Goal: Information Seeking & Learning: Learn about a topic

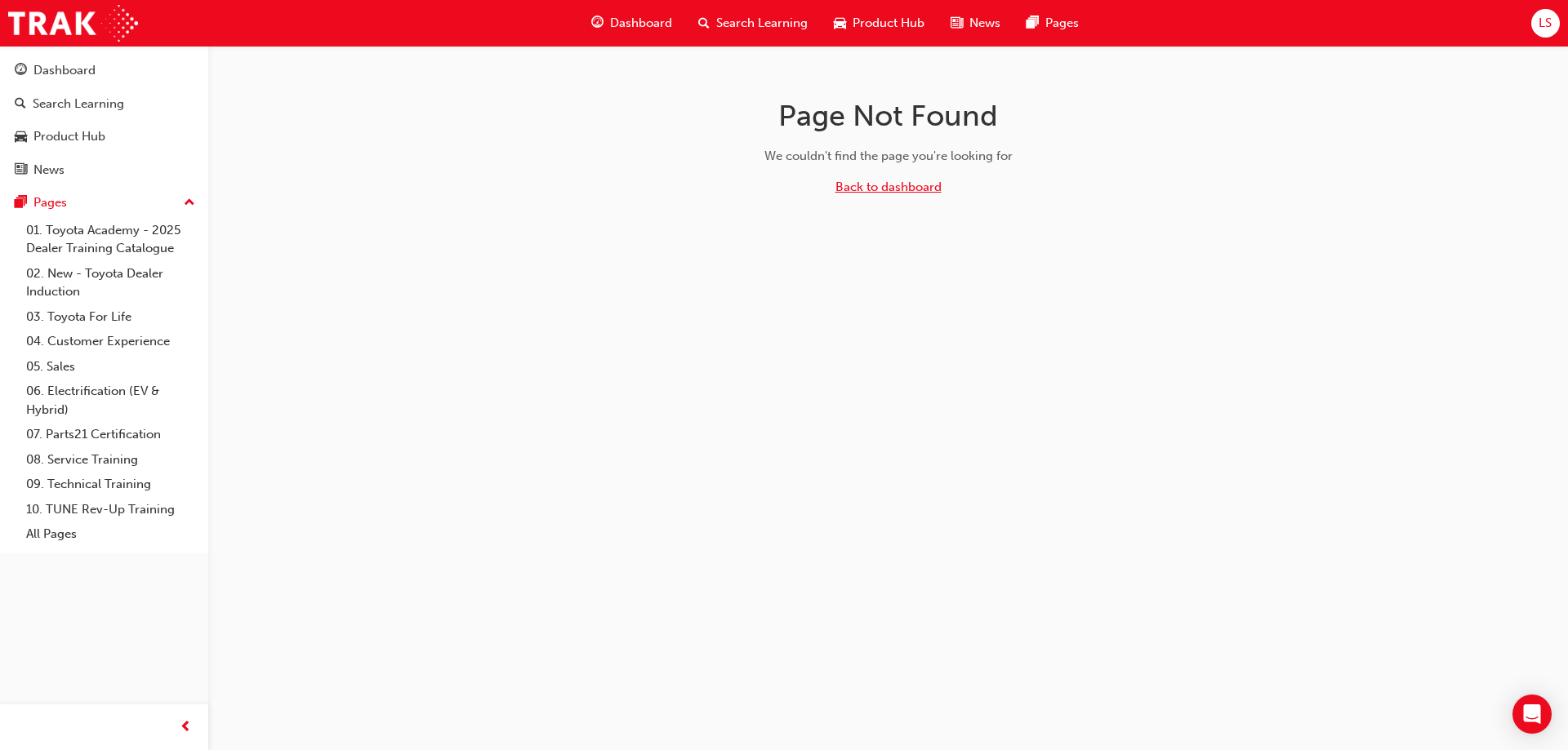
click at [891, 188] on link "Back to dashboard" at bounding box center [889, 187] width 106 height 15
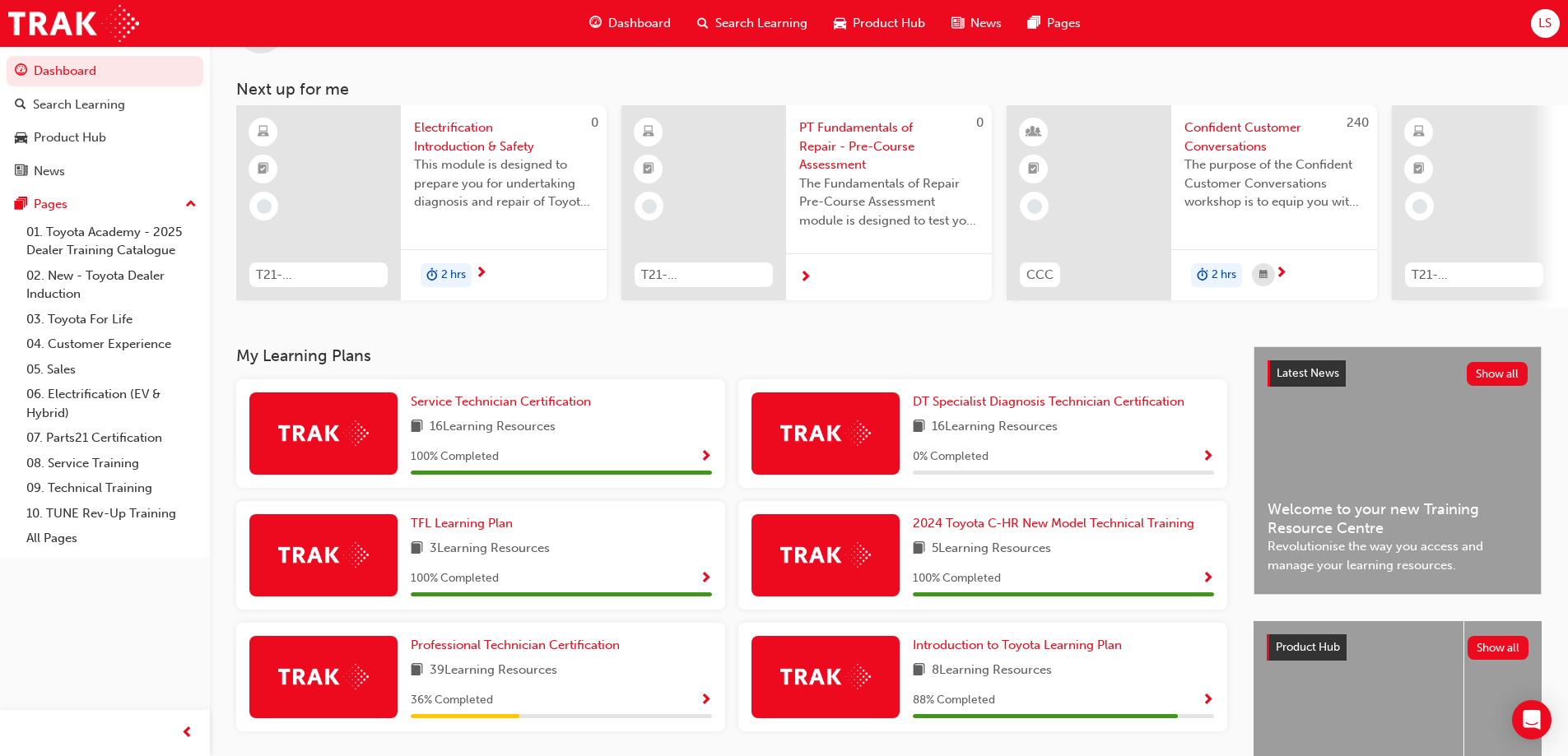
scroll to position [80, 0]
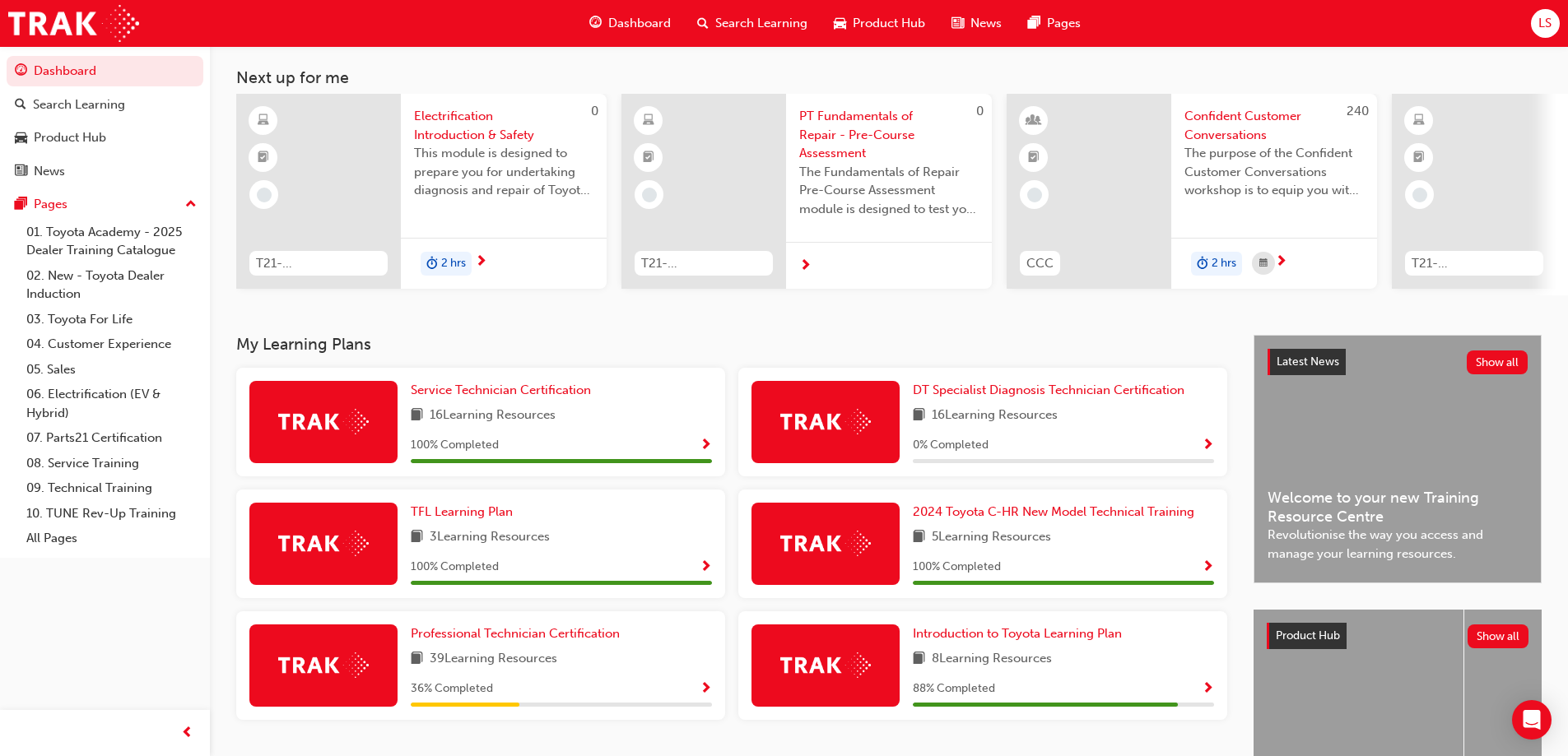
click at [1211, 695] on span "Show Progress" at bounding box center [1208, 689] width 13 height 15
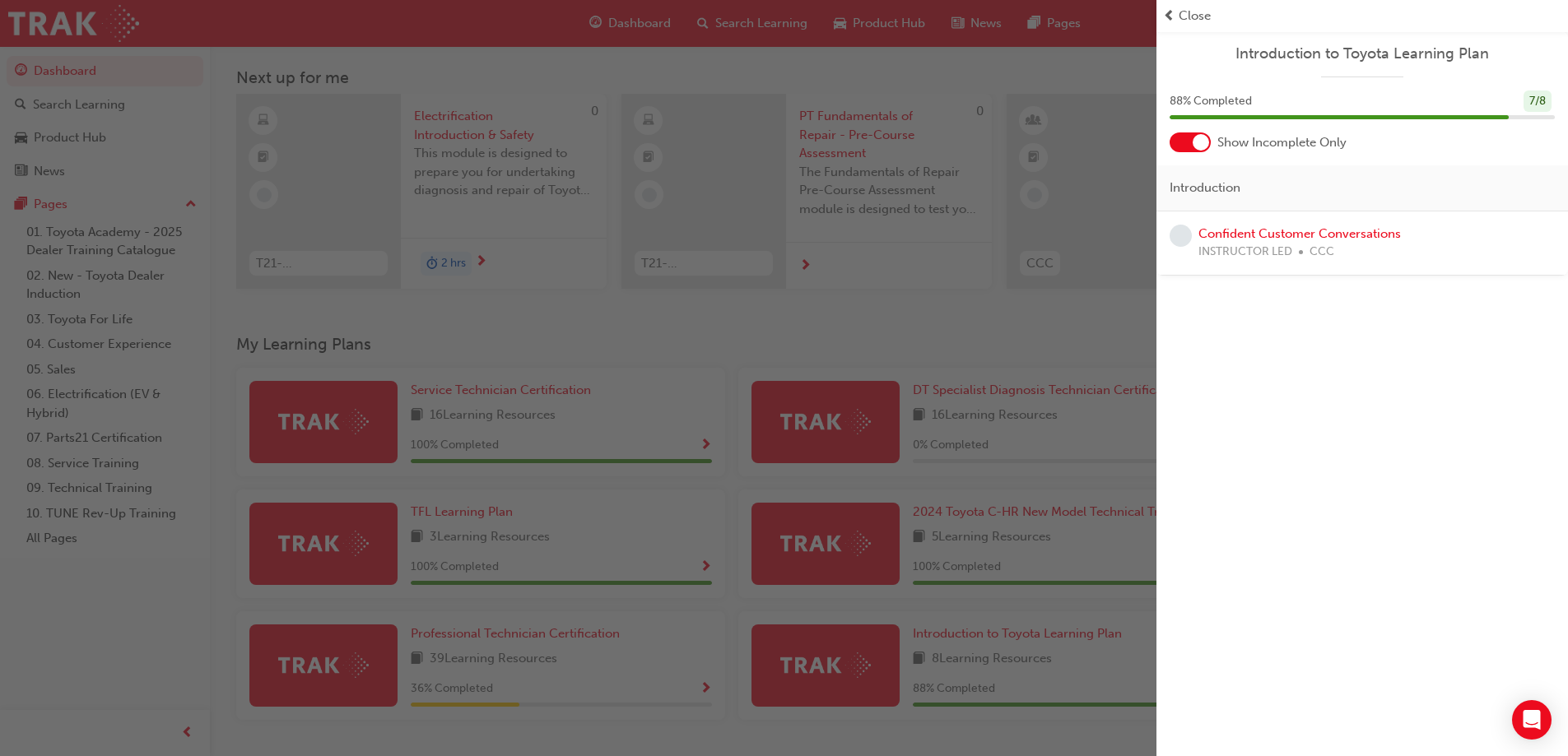
click at [1168, 14] on span "prev-icon" at bounding box center [1169, 15] width 13 height 19
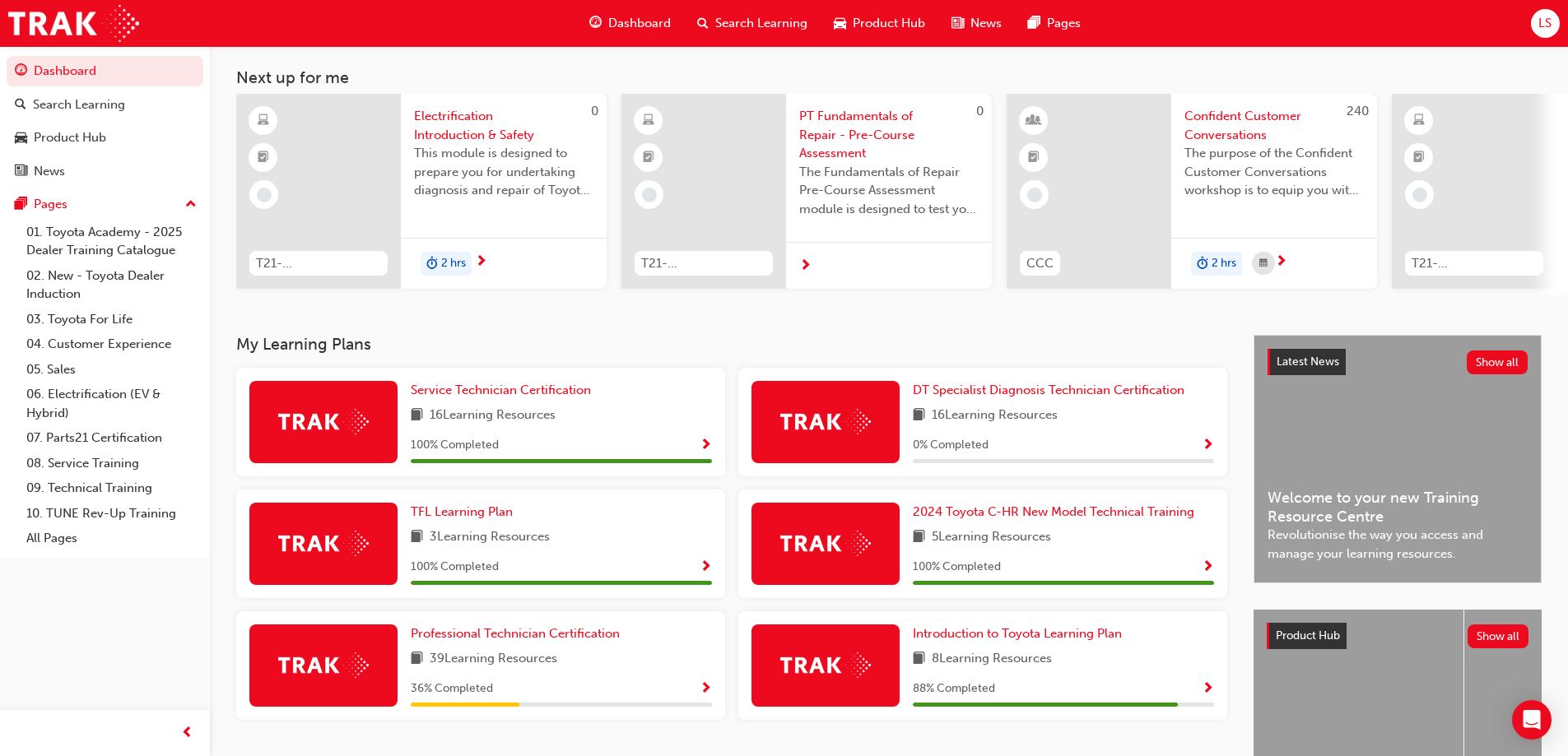
click at [710, 688] on span "Show Progress" at bounding box center [706, 689] width 13 height 15
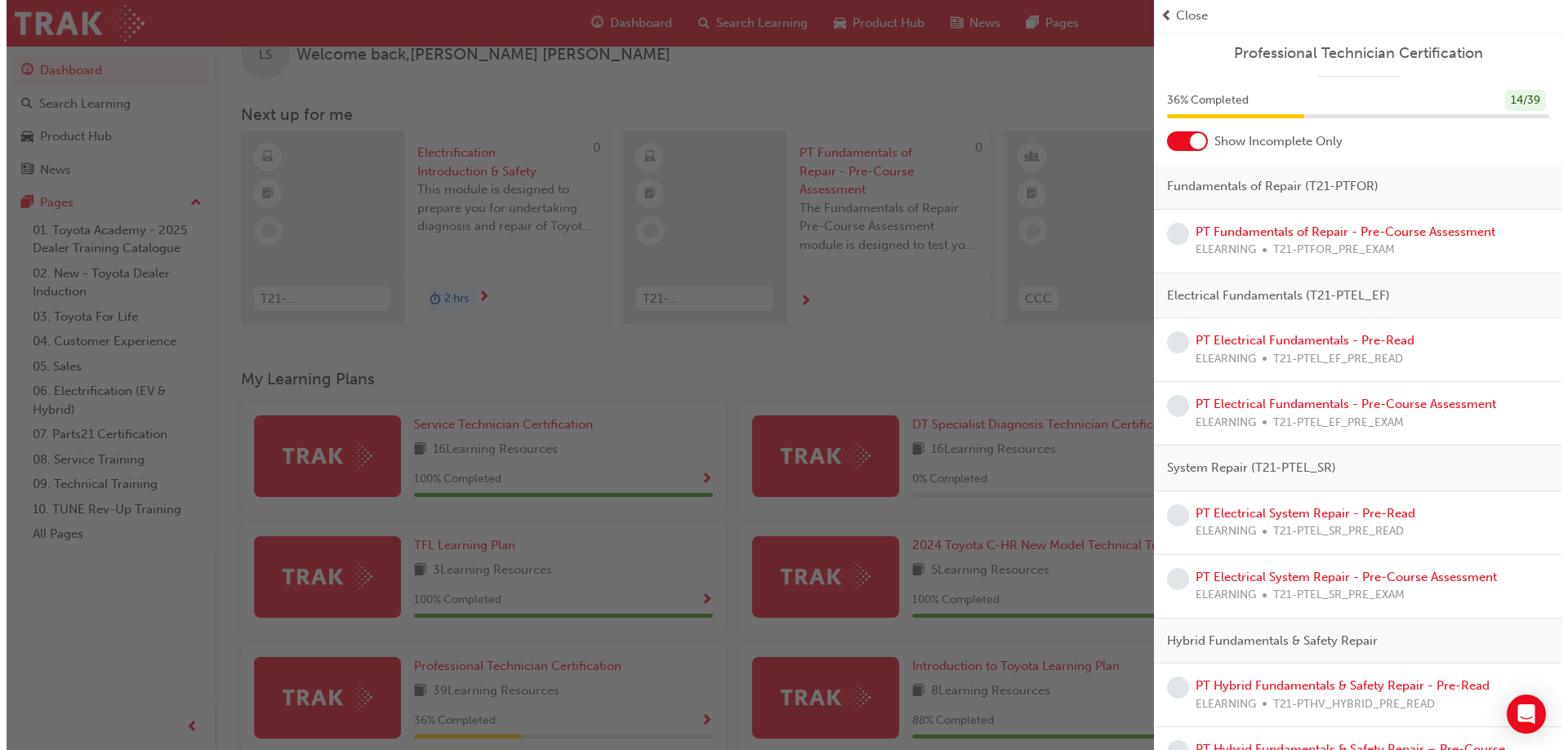
scroll to position [0, 0]
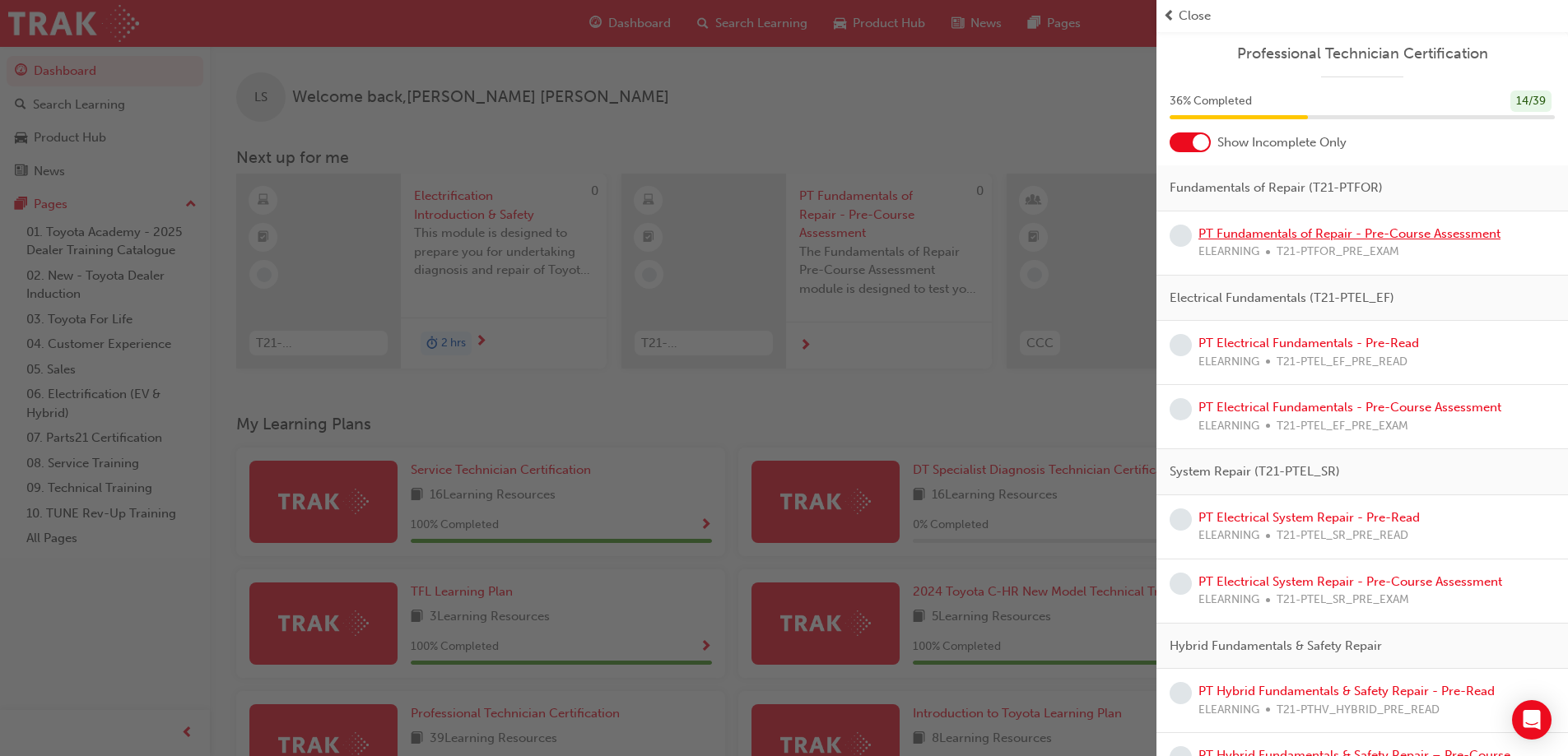
click at [1360, 235] on link "PT Fundamentals of Repair - Pre-Course Assessment" at bounding box center [1349, 233] width 302 height 15
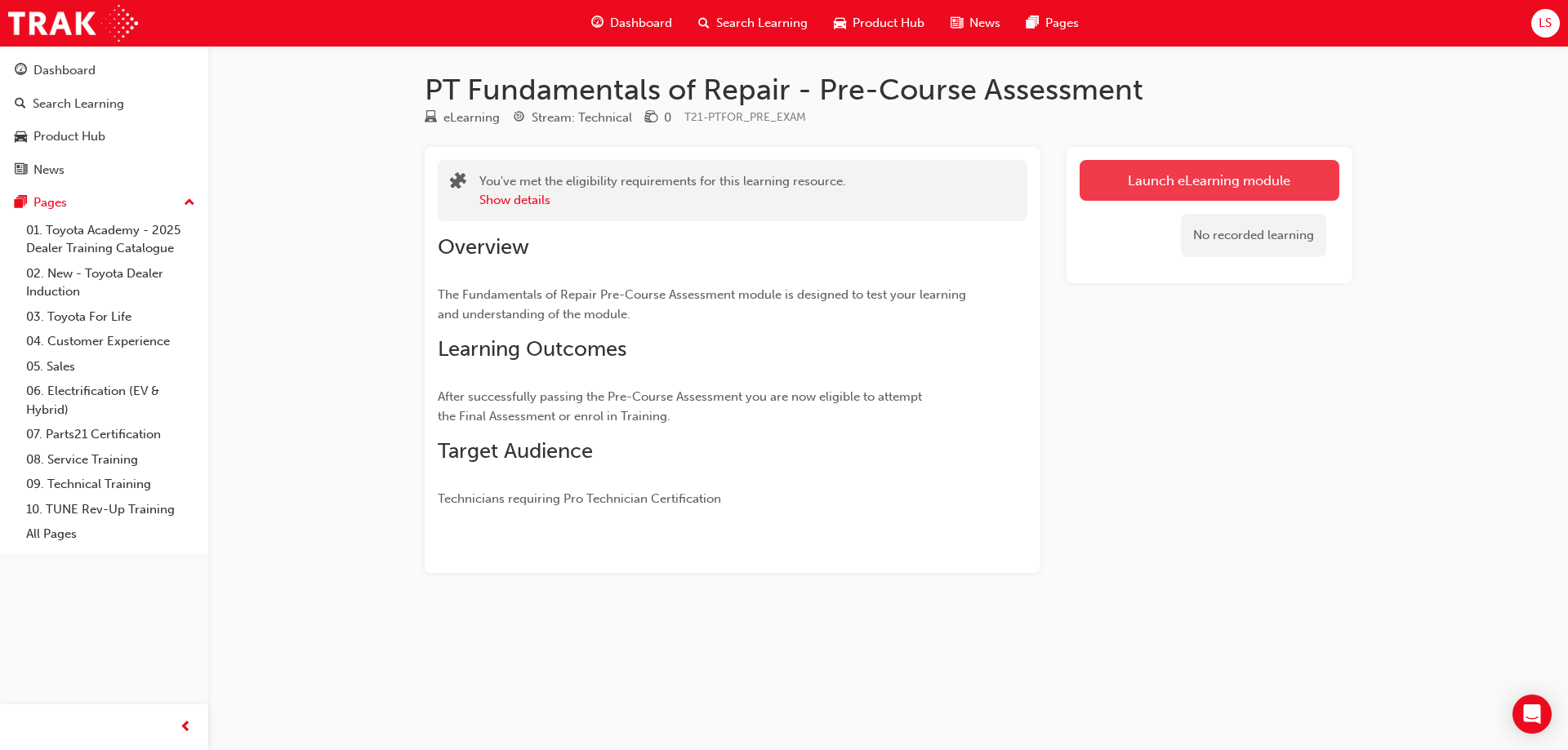
click at [1205, 179] on link "Launch eLearning module" at bounding box center [1209, 180] width 260 height 41
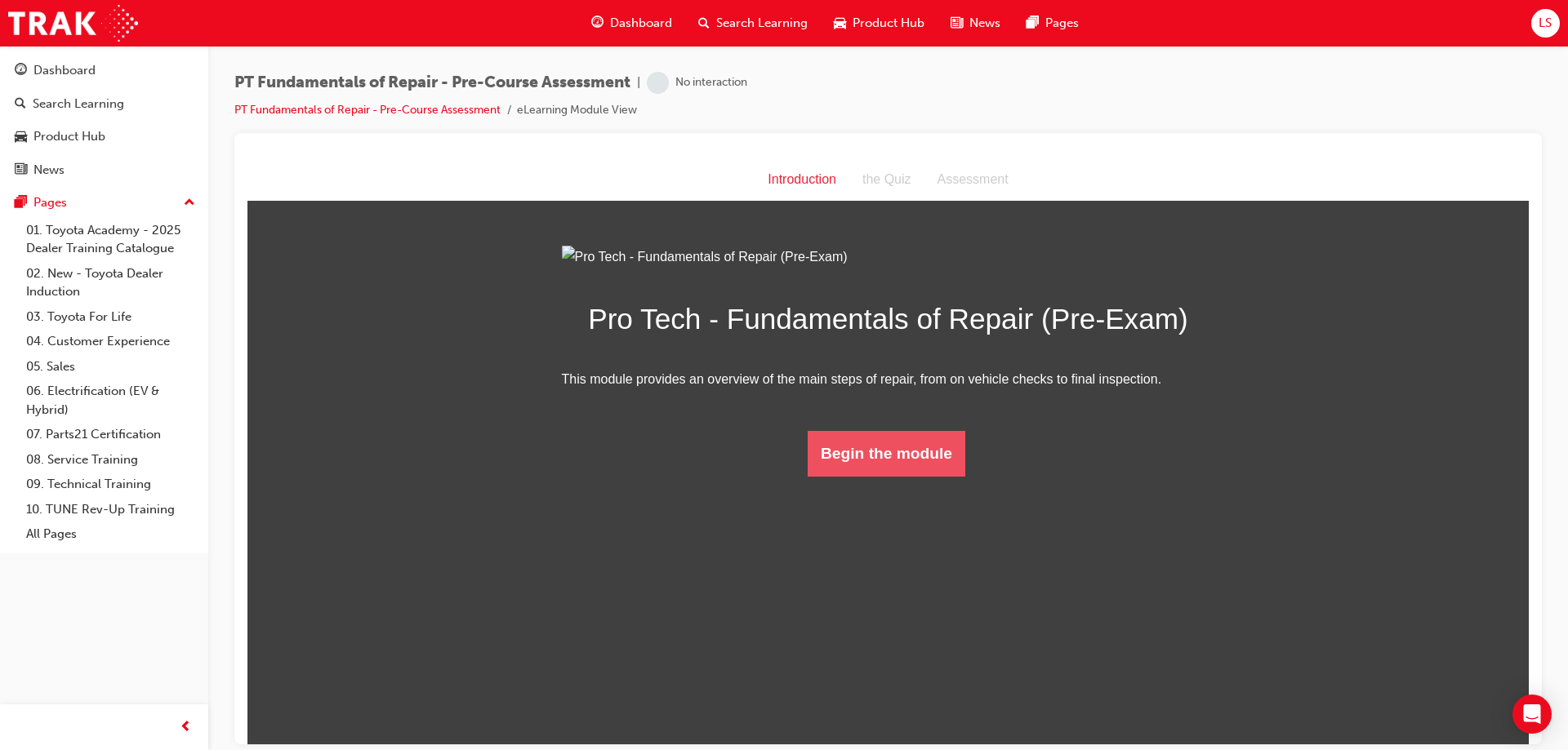
click at [921, 476] on button "Begin the module" at bounding box center [887, 453] width 158 height 46
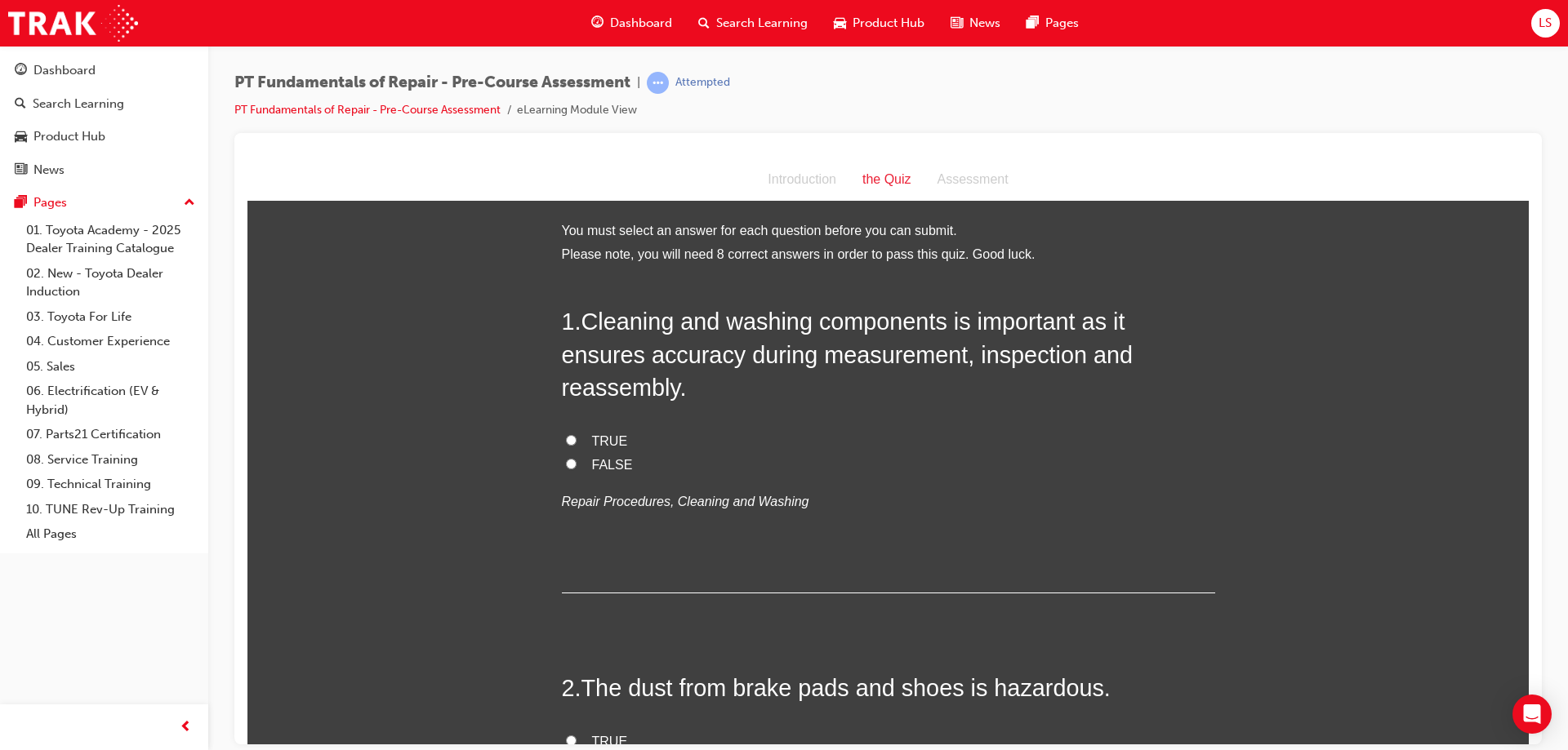
click at [592, 434] on span "TRUE" at bounding box center [609, 441] width 36 height 14
click at [576, 434] on input "TRUE" at bounding box center [571, 440] width 11 height 11
radio input "true"
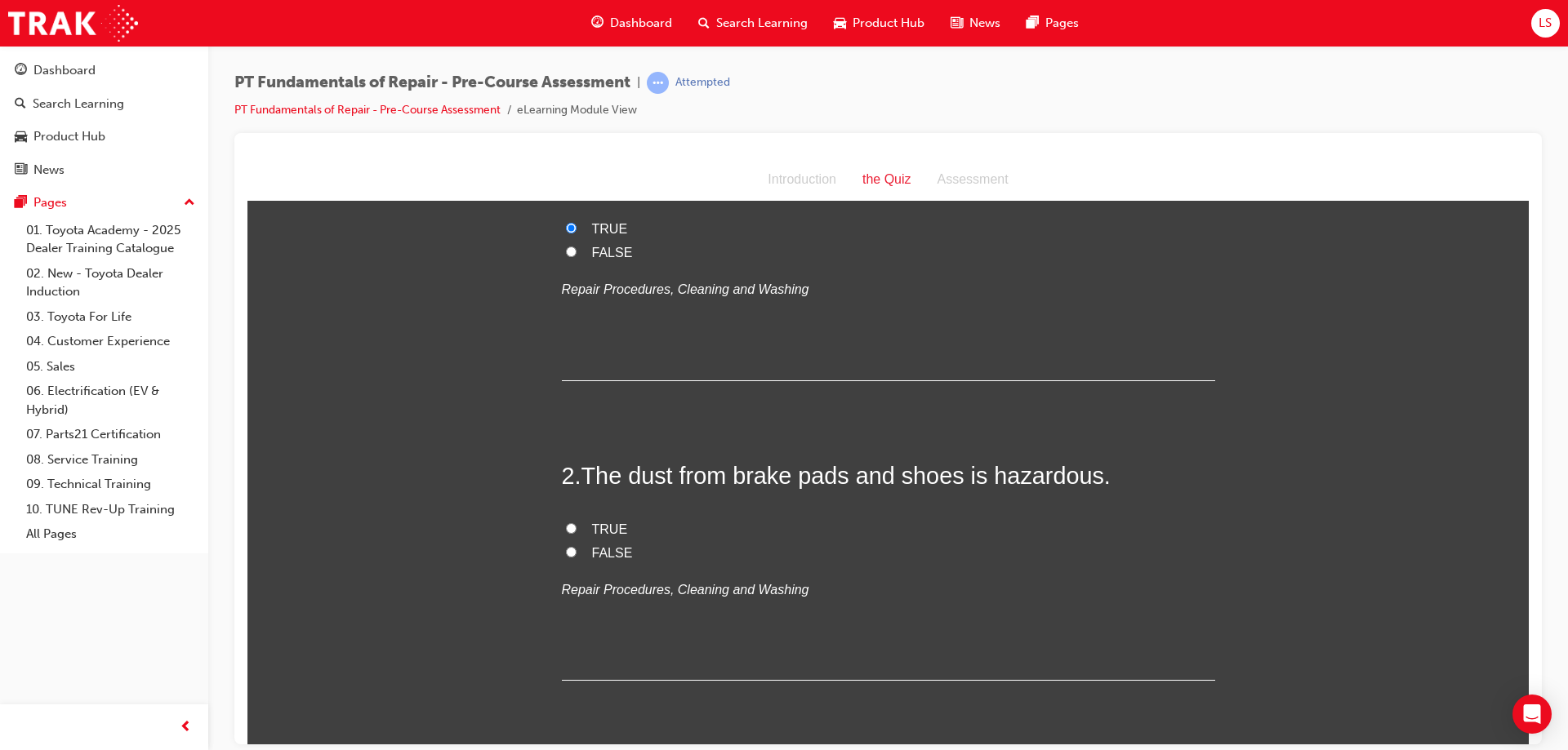
scroll to position [237, 0]
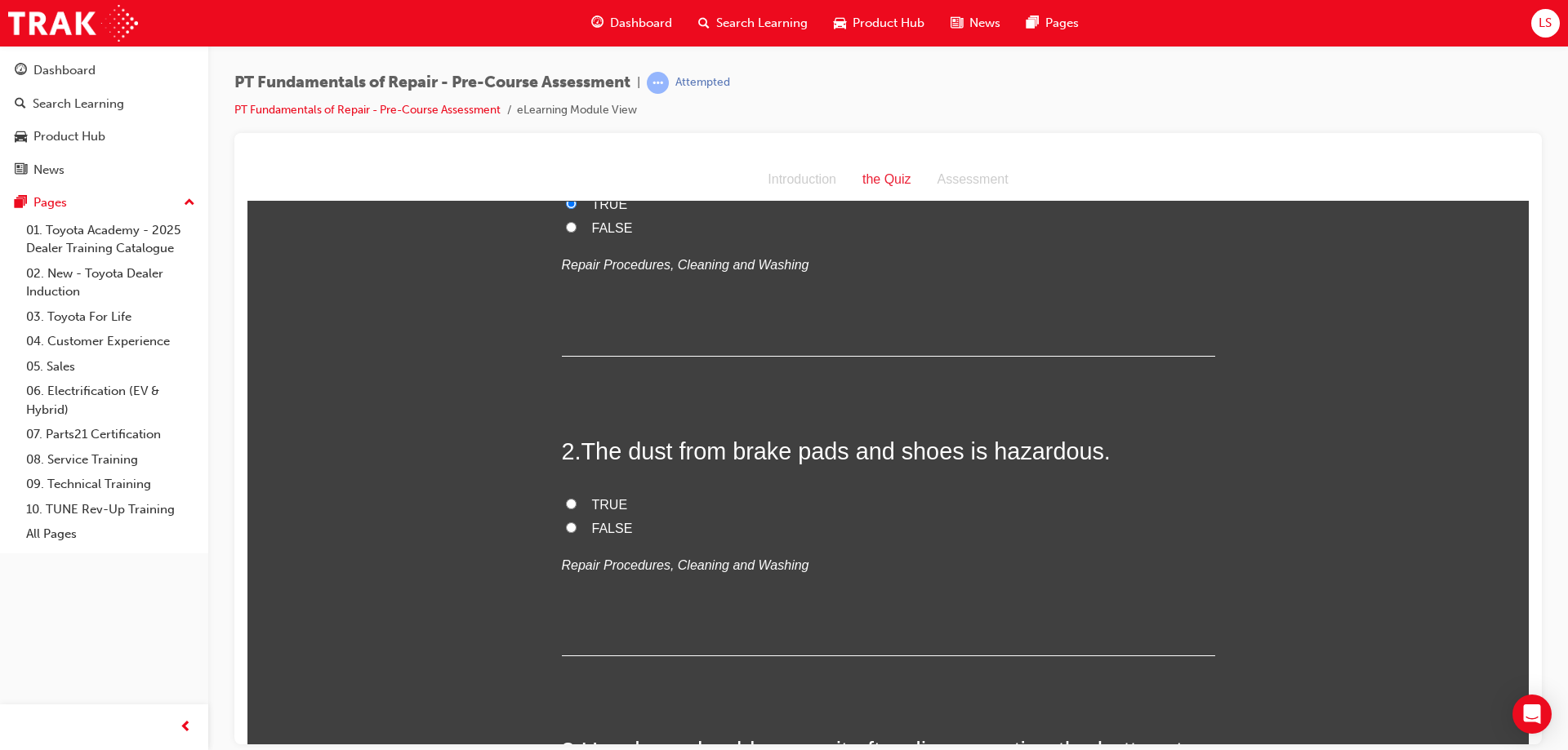
click at [592, 497] on span "TRUE" at bounding box center [609, 504] width 36 height 14
click at [576, 498] on input "TRUE" at bounding box center [571, 504] width 11 height 11
radio input "true"
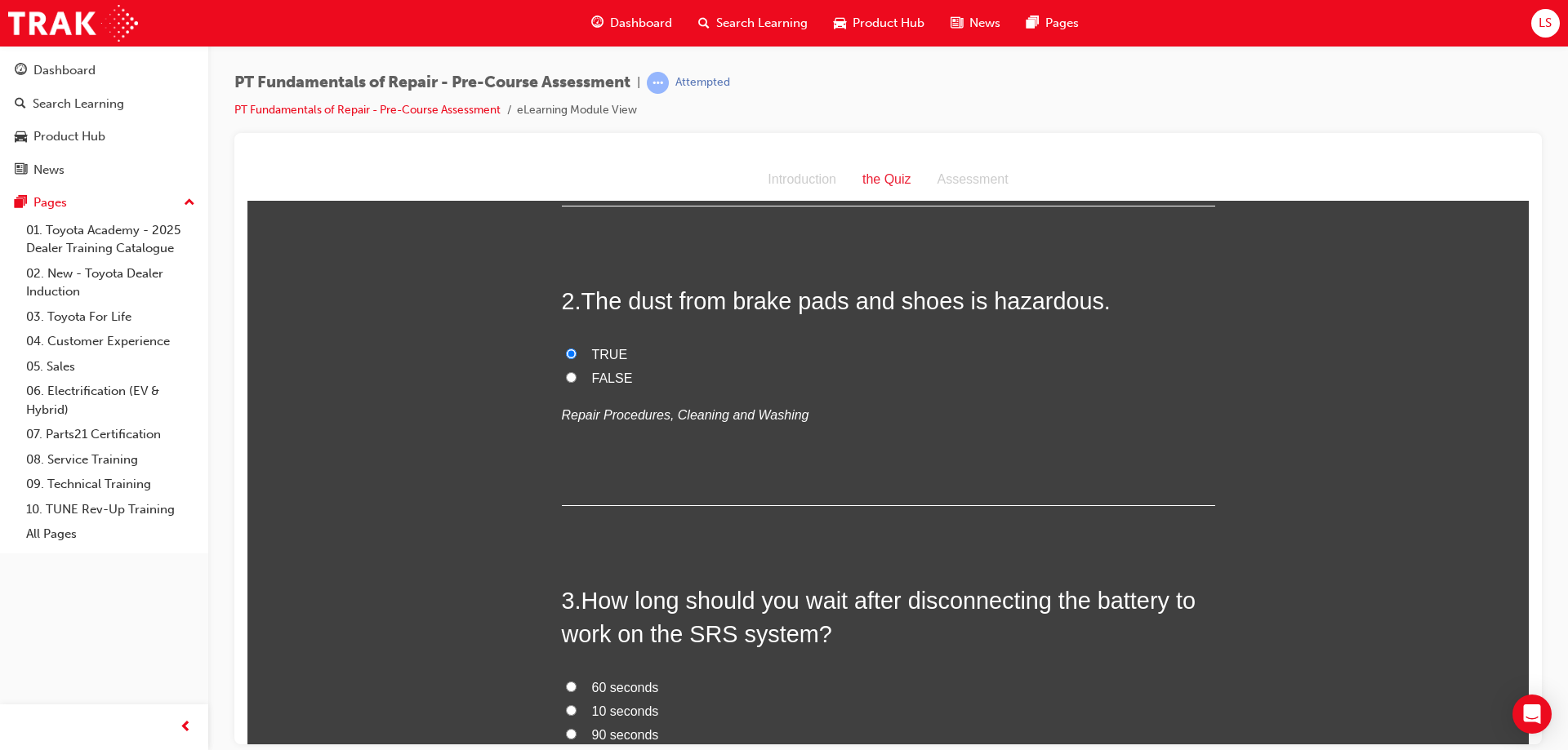
scroll to position [423, 0]
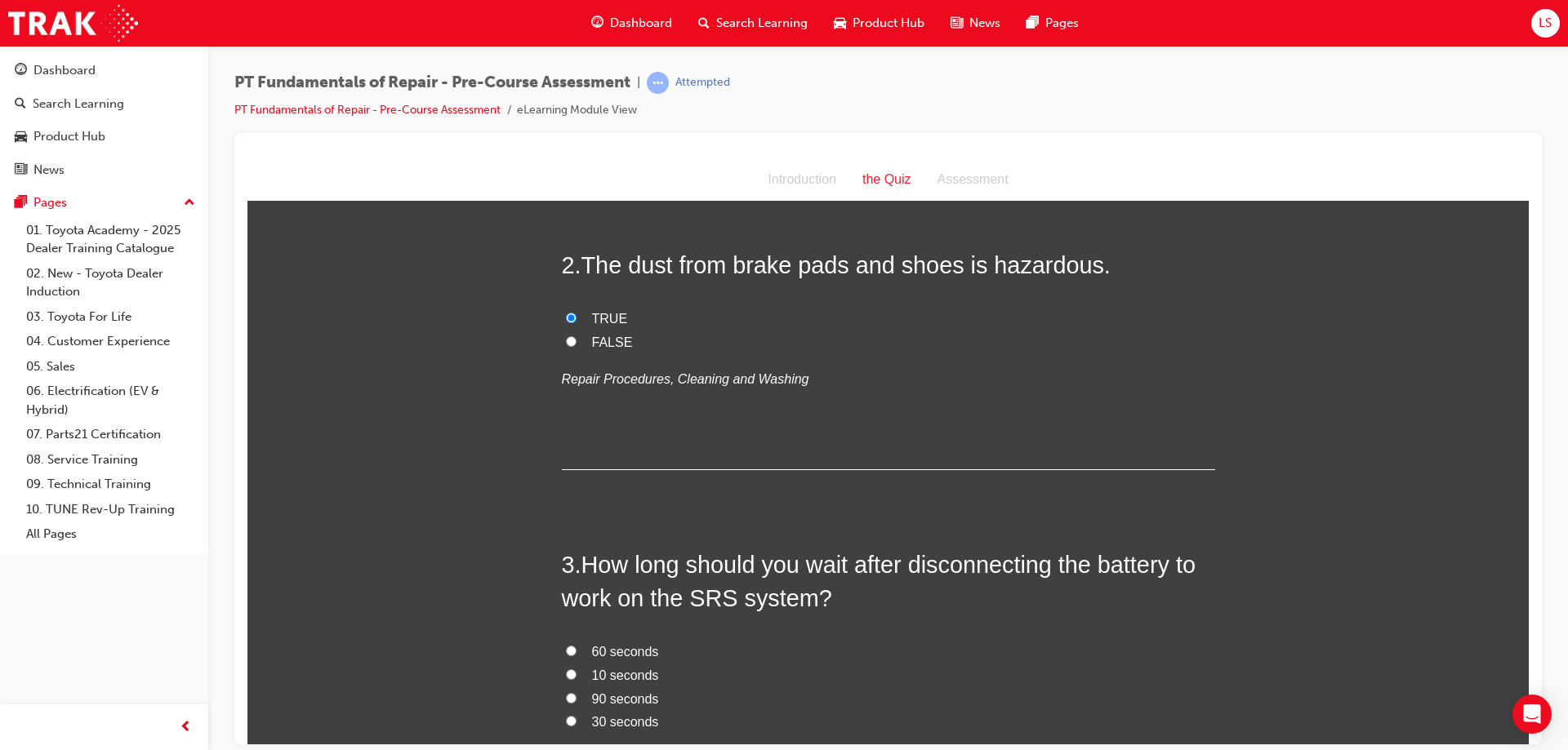
click at [629, 668] on span "10 seconds" at bounding box center [624, 675] width 67 height 14
click at [576, 668] on input "10 seconds" at bounding box center [571, 674] width 11 height 11
radio input "true"
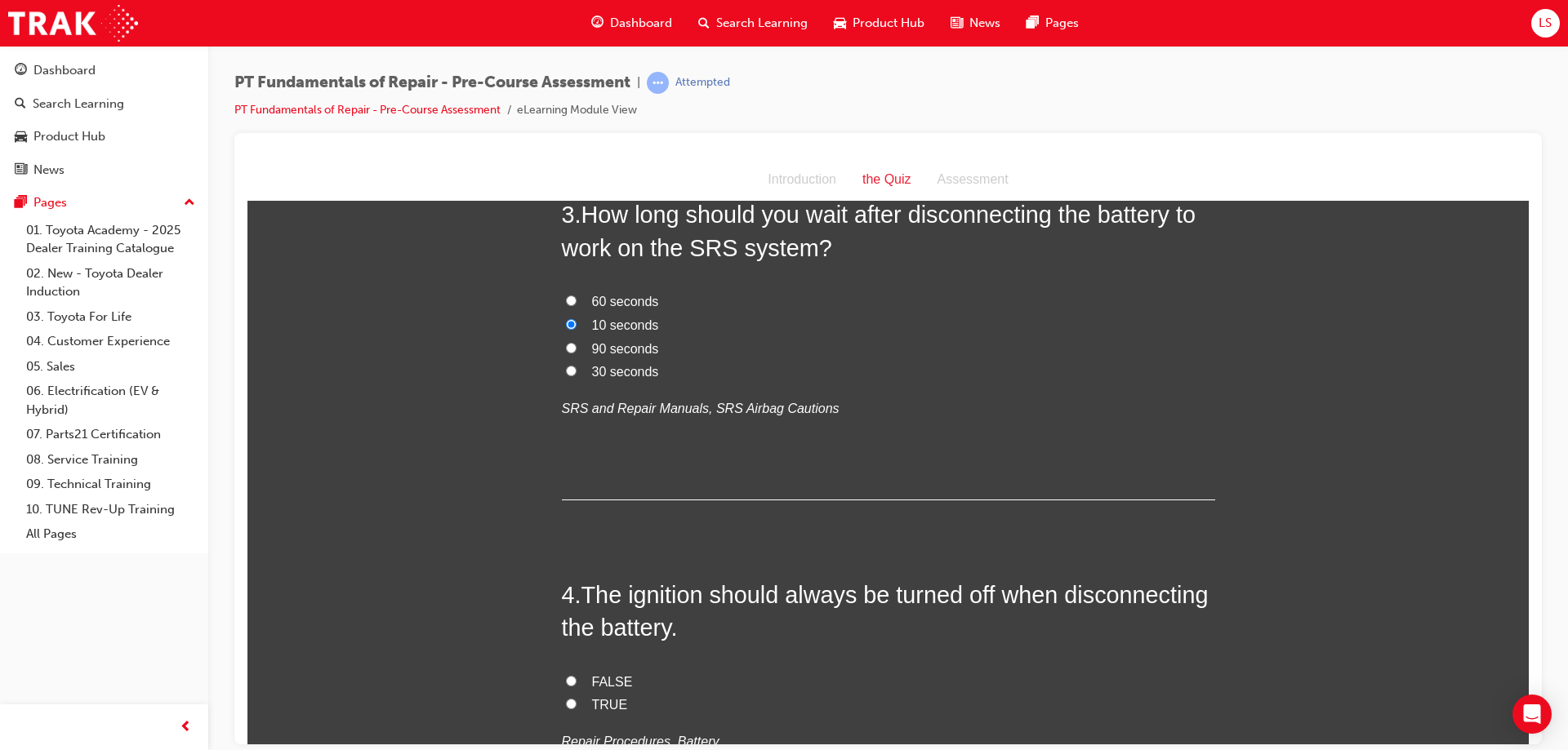
scroll to position [858, 0]
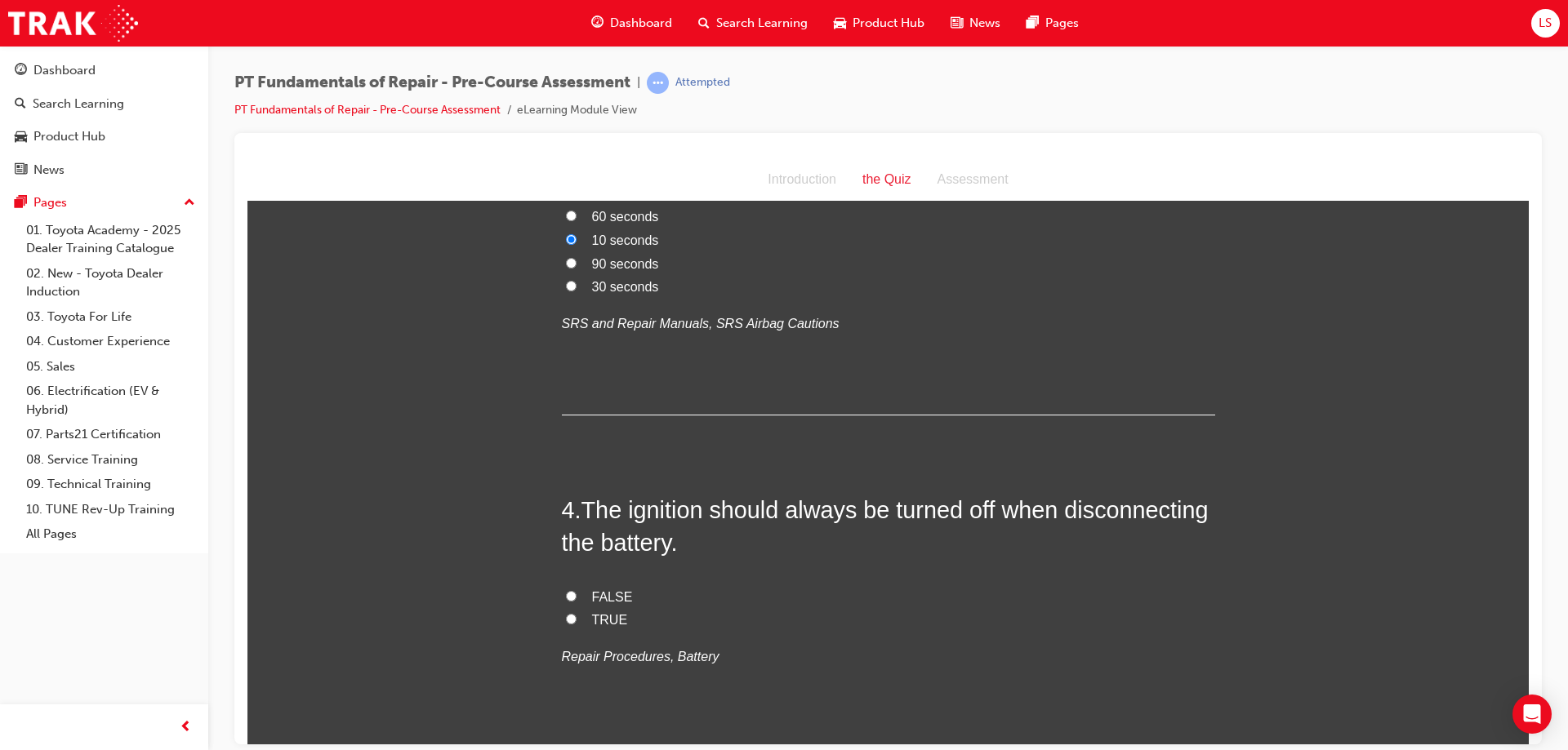
click at [594, 613] on span "TRUE" at bounding box center [609, 620] width 36 height 14
click at [576, 613] on input "TRUE" at bounding box center [571, 618] width 11 height 11
radio input "true"
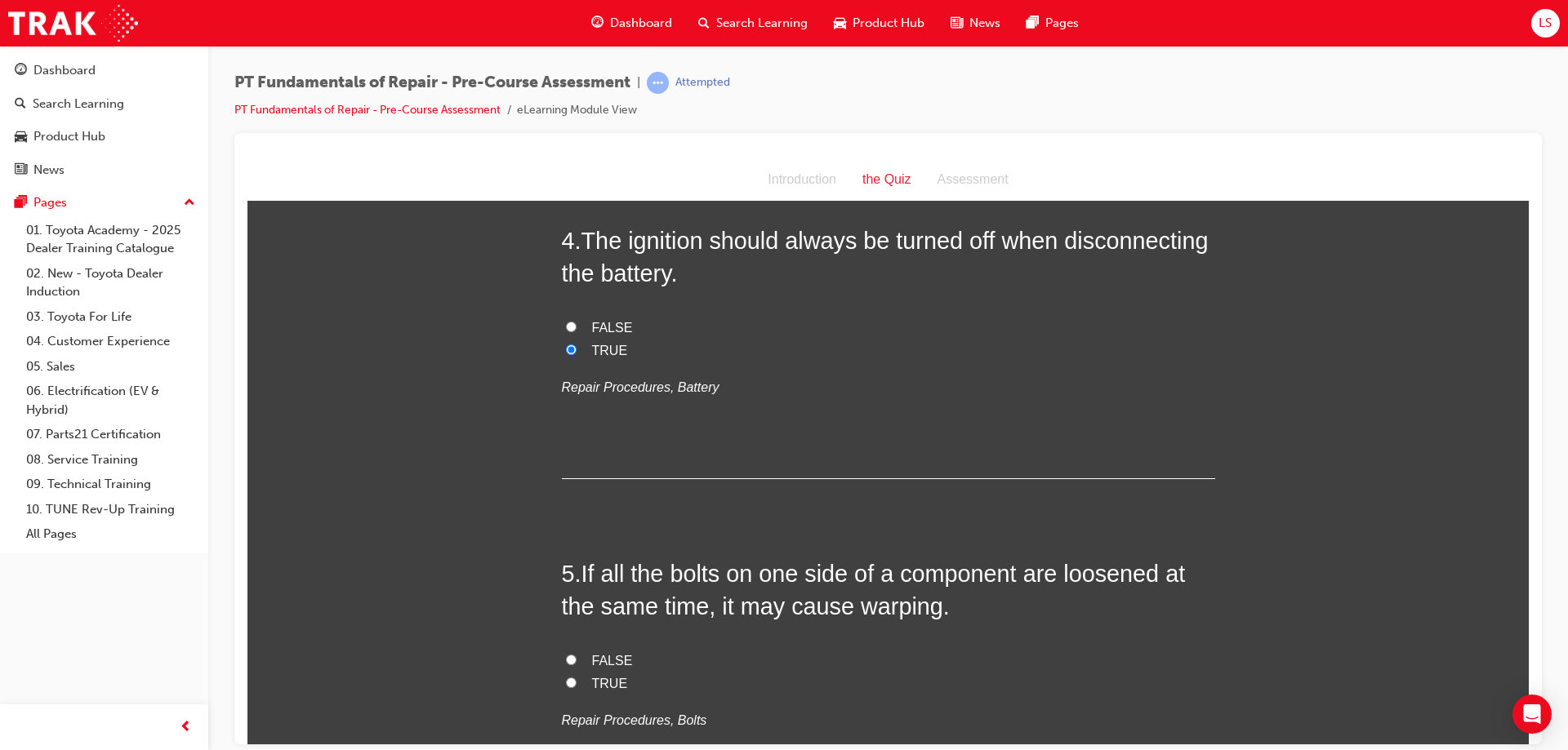
scroll to position [1130, 0]
click at [603, 673] on span "TRUE" at bounding box center [609, 680] width 36 height 14
click at [576, 674] on input "TRUE" at bounding box center [571, 679] width 11 height 11
radio input "true"
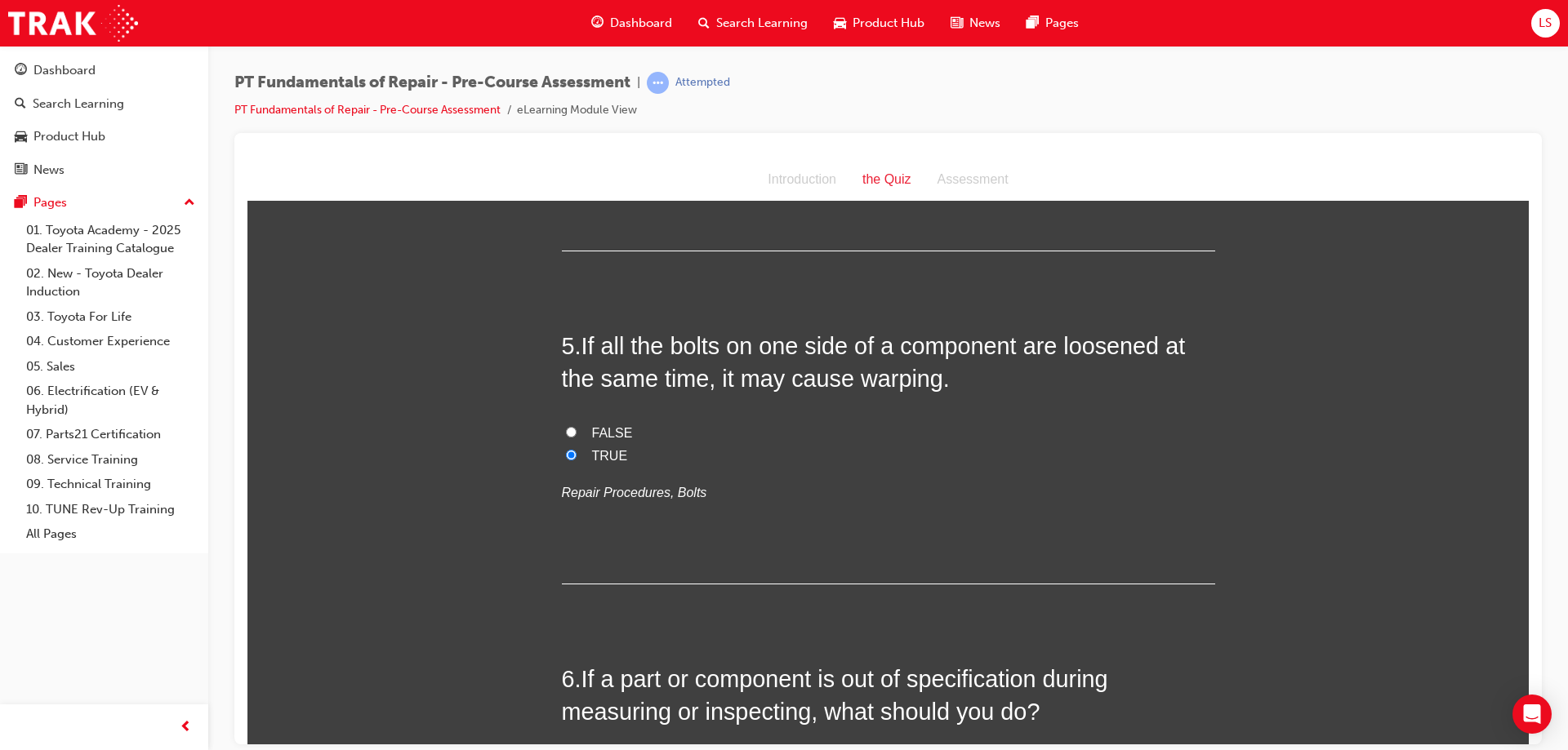
scroll to position [1473, 0]
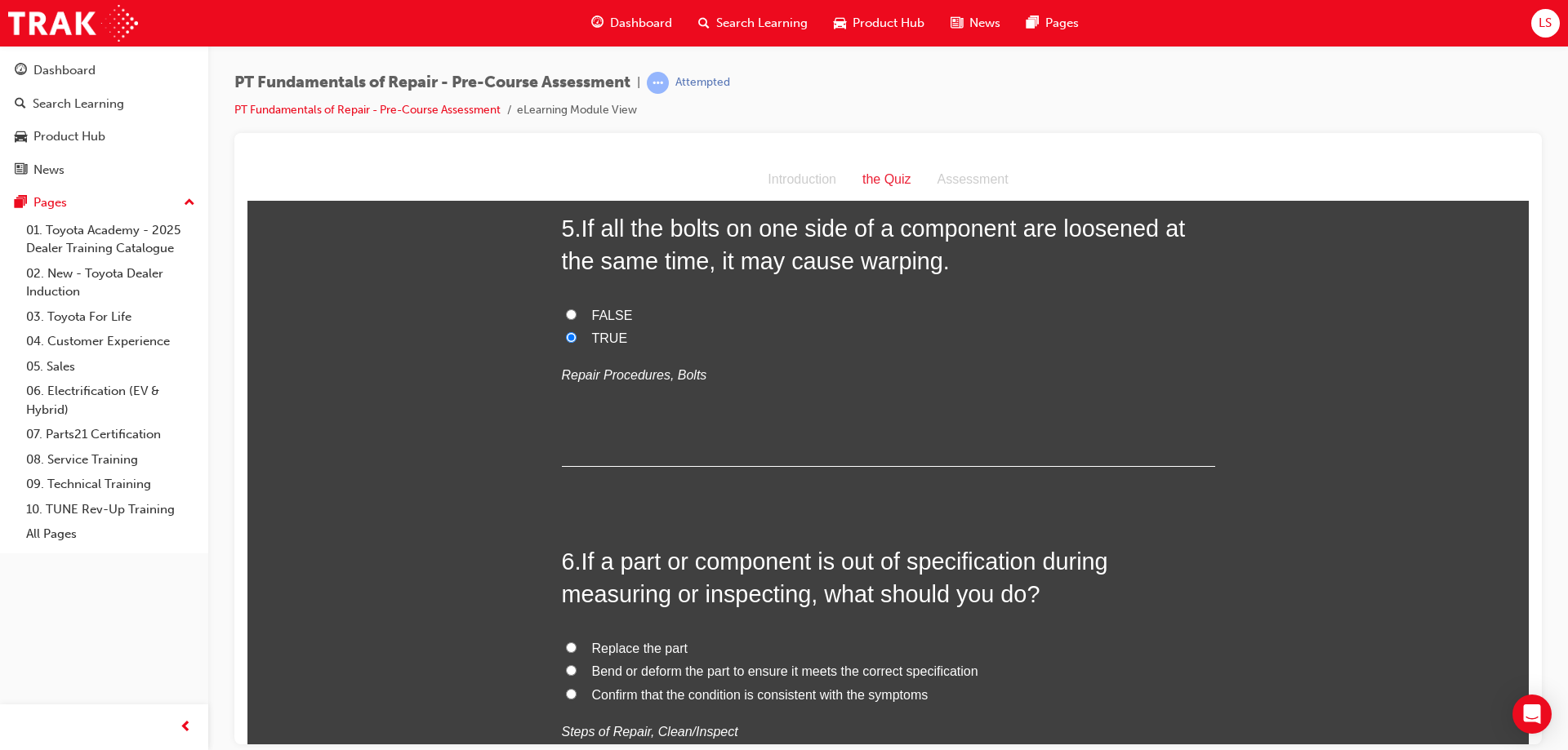
click at [655, 641] on span "Replace the part" at bounding box center [639, 648] width 96 height 14
click at [576, 642] on input "Replace the part" at bounding box center [571, 647] width 11 height 11
radio input "true"
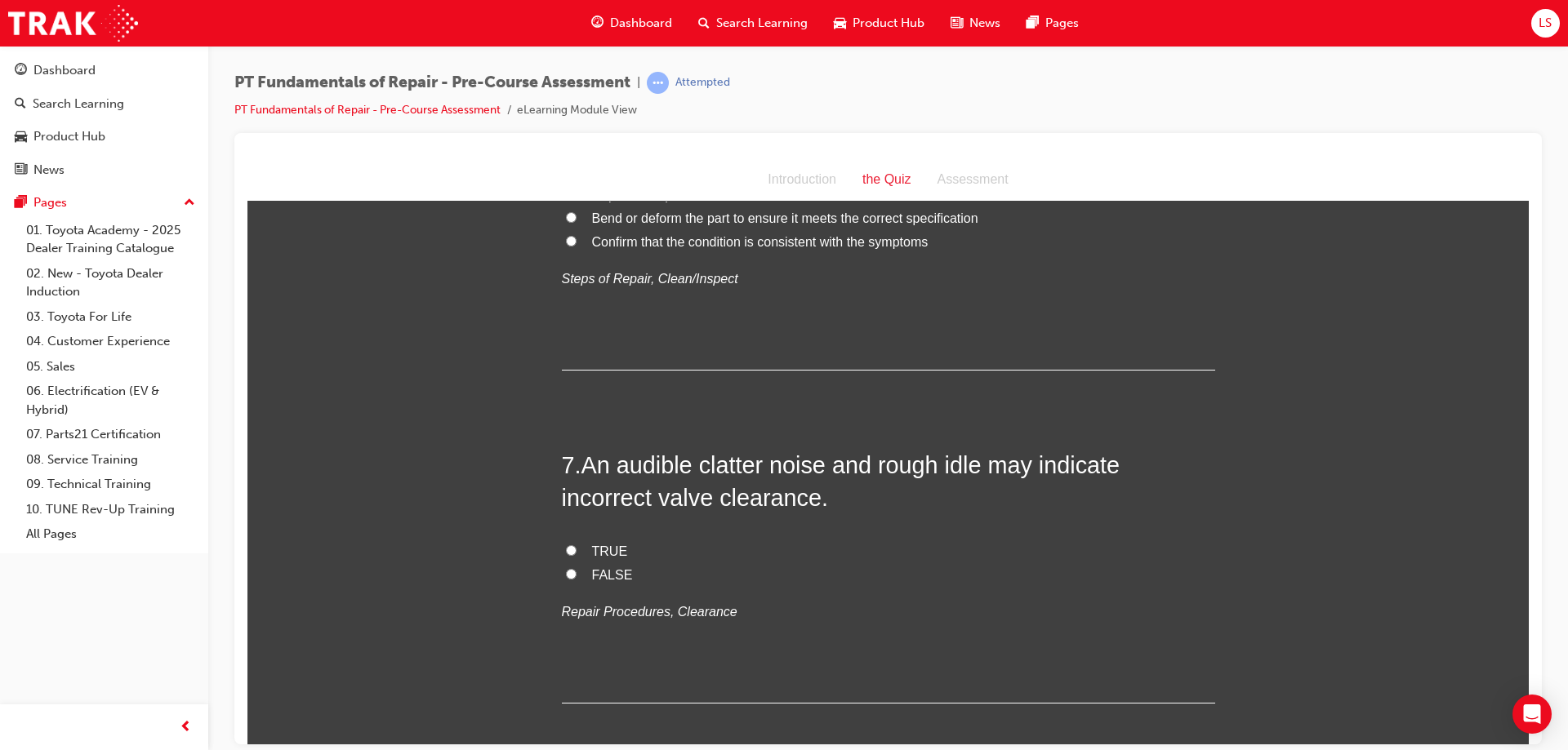
scroll to position [1929, 0]
click at [615, 540] on span "TRUE" at bounding box center [609, 547] width 36 height 14
click at [576, 541] on input "TRUE" at bounding box center [571, 546] width 11 height 11
radio input "true"
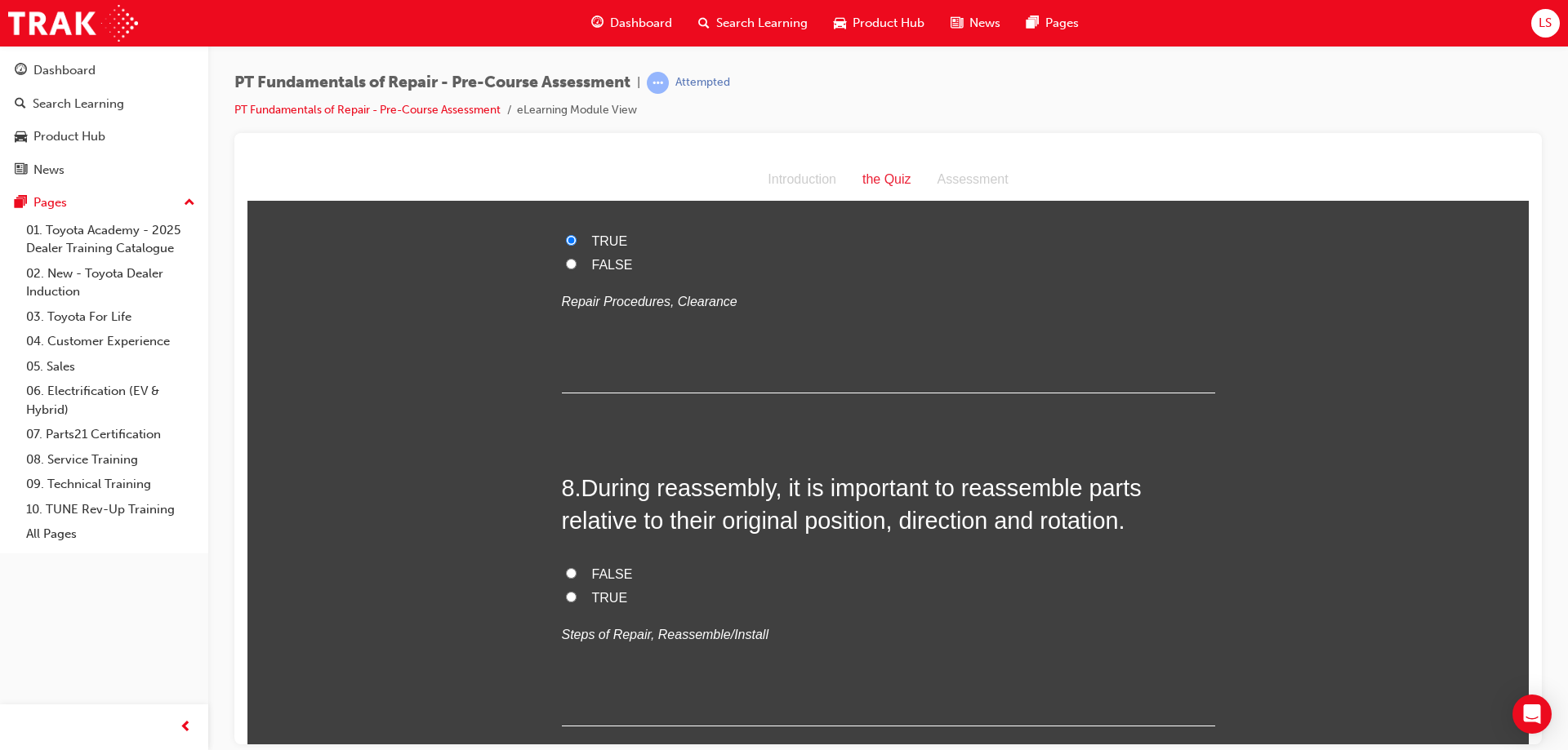
scroll to position [2238, 0]
click at [617, 565] on span "FALSE" at bounding box center [612, 572] width 41 height 14
click at [576, 566] on input "FALSE" at bounding box center [571, 571] width 11 height 11
radio input "true"
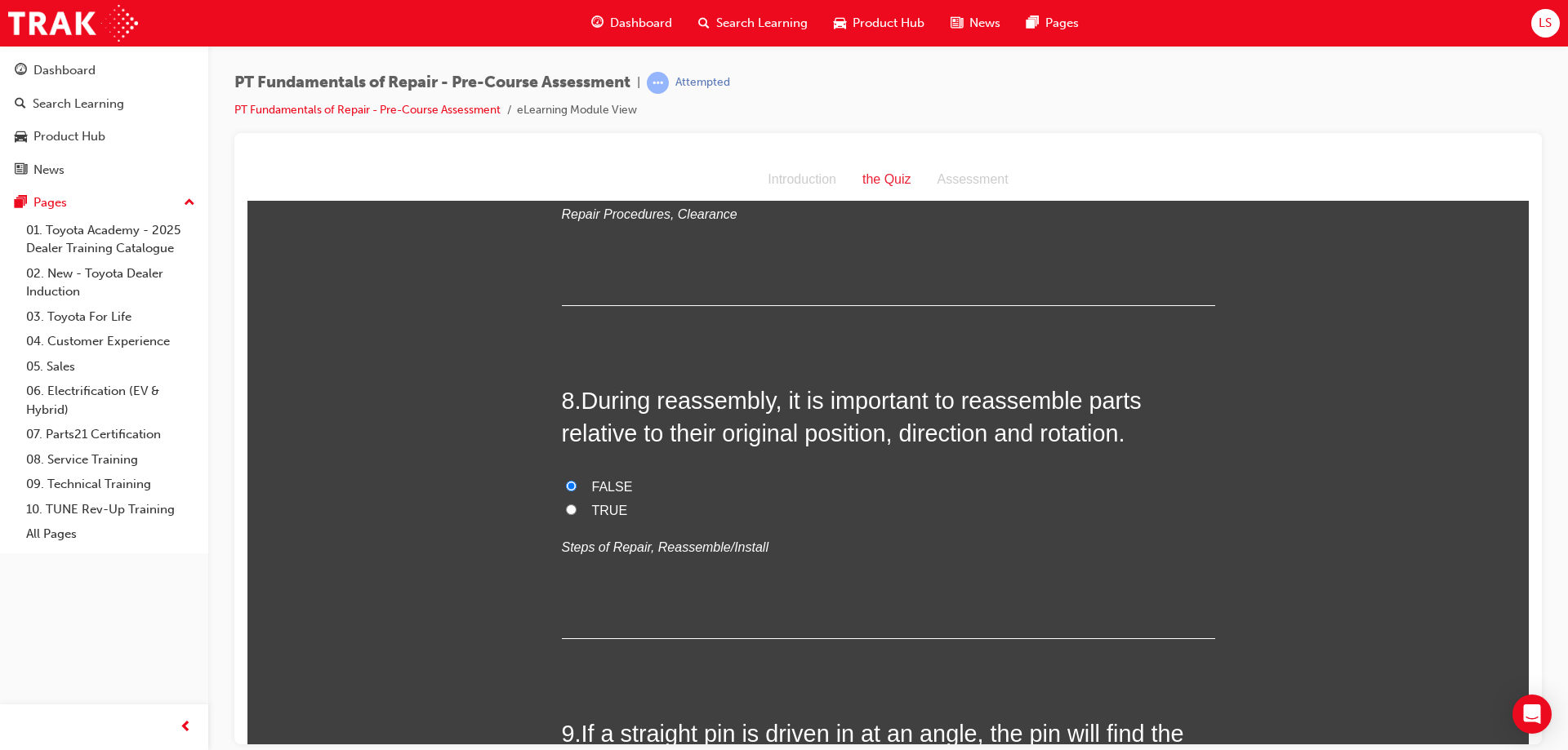
scroll to position [2330, 0]
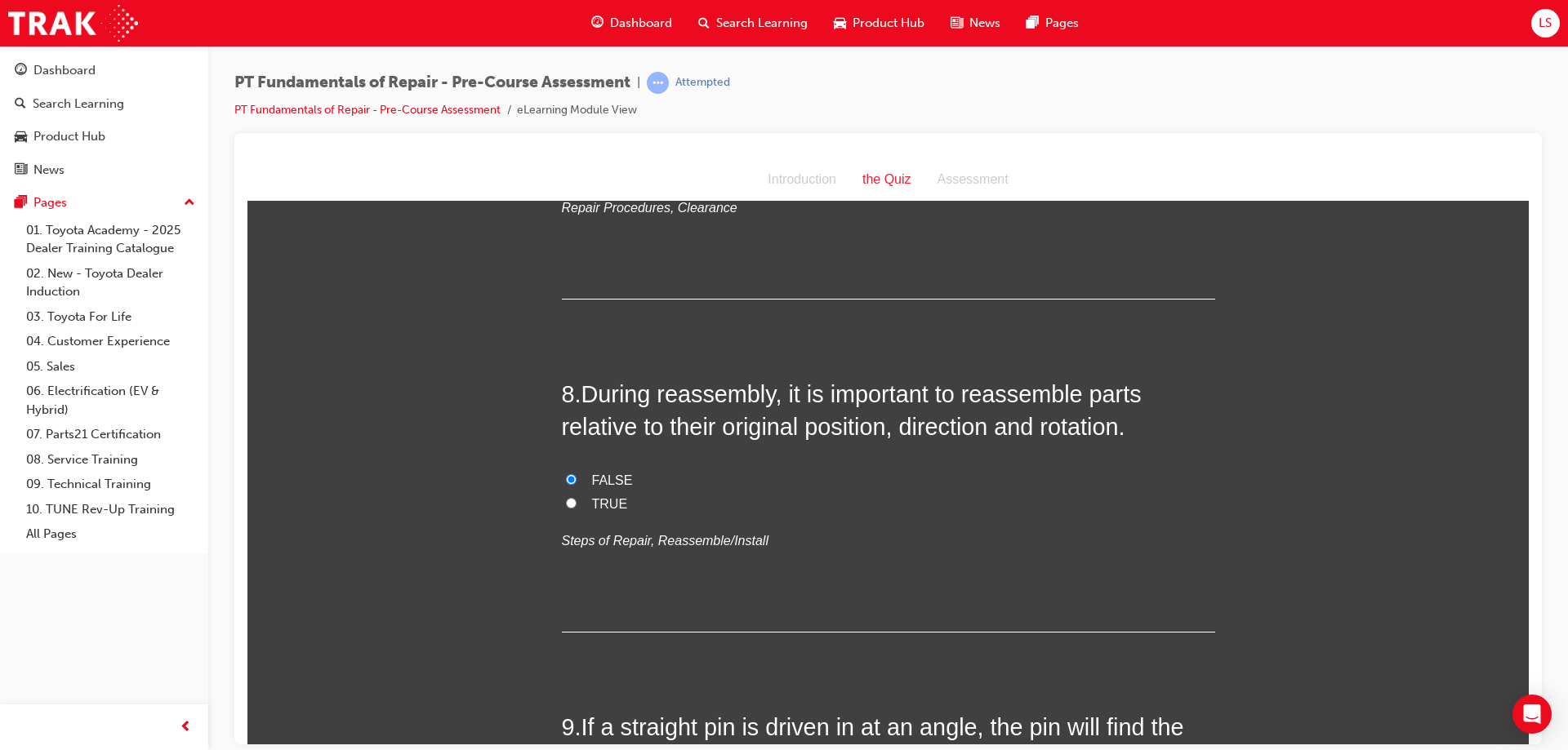
click at [594, 496] on span "TRUE" at bounding box center [609, 504] width 36 height 14
click at [576, 497] on input "TRUE" at bounding box center [571, 503] width 11 height 11
radio input "true"
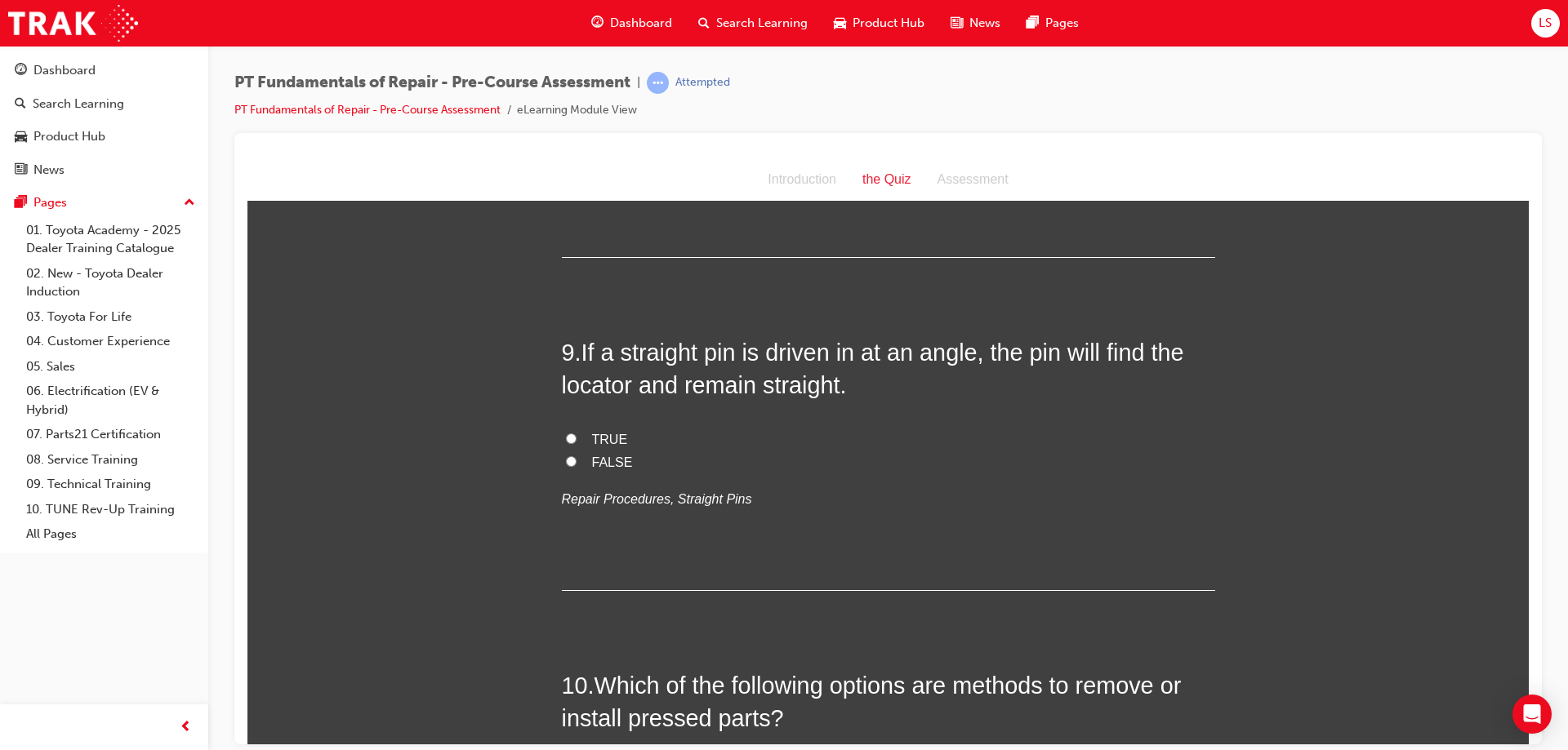
scroll to position [2709, 0]
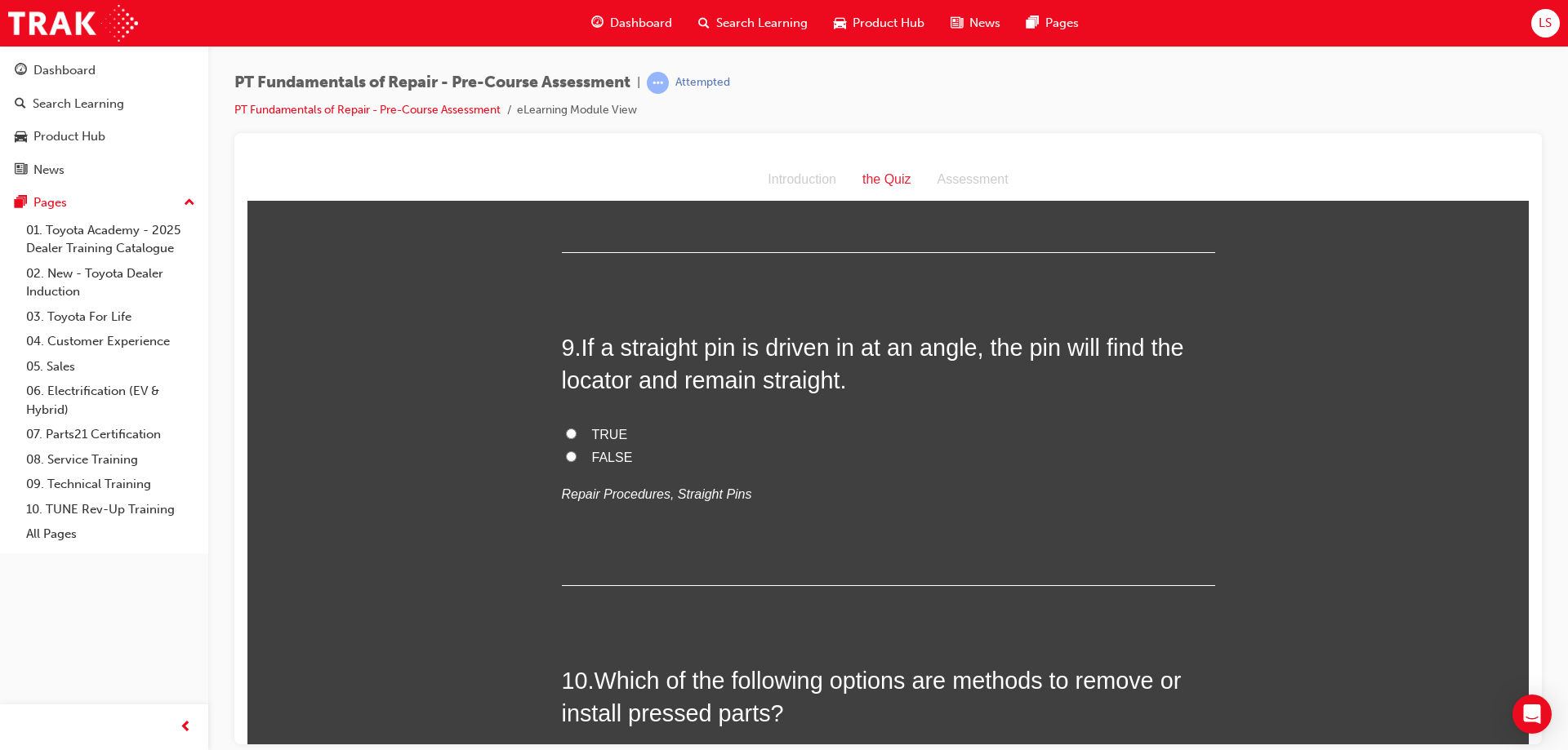
click at [604, 449] on span "FALSE" at bounding box center [612, 457] width 41 height 14
click at [576, 450] on input "FALSE" at bounding box center [571, 456] width 11 height 11
radio input "true"
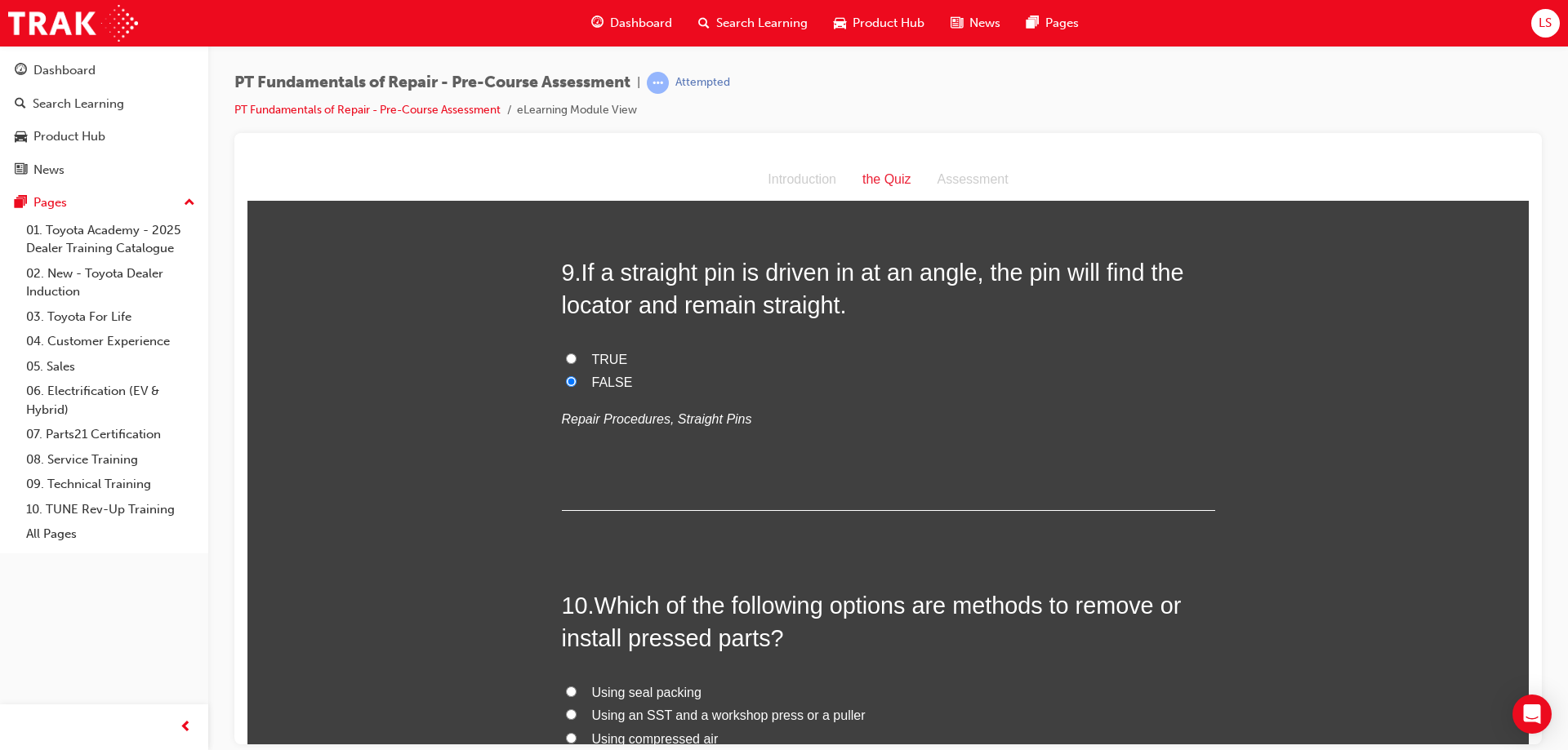
scroll to position [2997, 0]
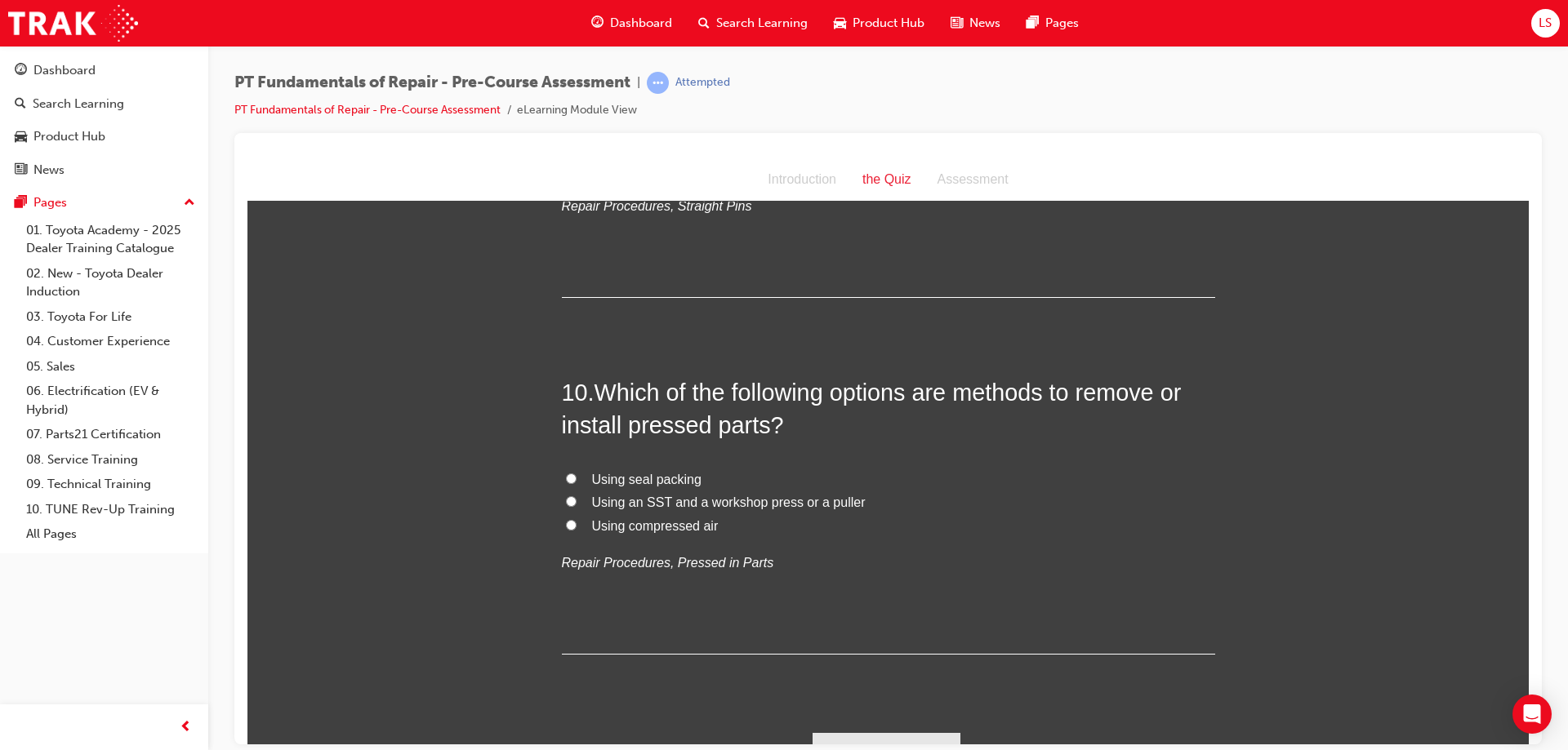
click at [670, 495] on span "Using an SST and a workshop press or a puller" at bounding box center [728, 502] width 273 height 14
click at [576, 496] on input "Using an SST and a workshop press or a puller" at bounding box center [571, 501] width 11 height 11
radio input "true"
click at [879, 732] on button "Submit Answers" at bounding box center [887, 755] width 149 height 46
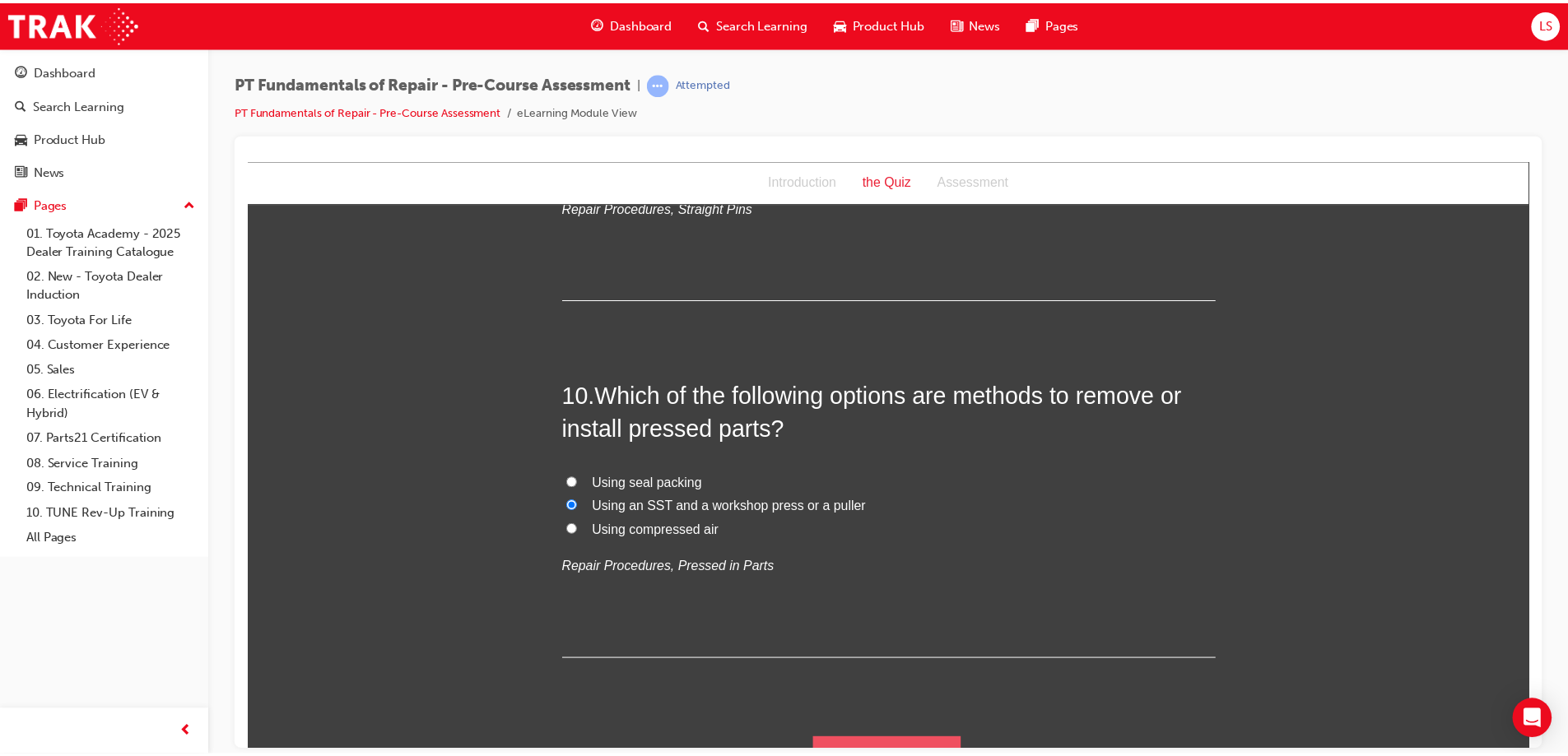
scroll to position [0, 0]
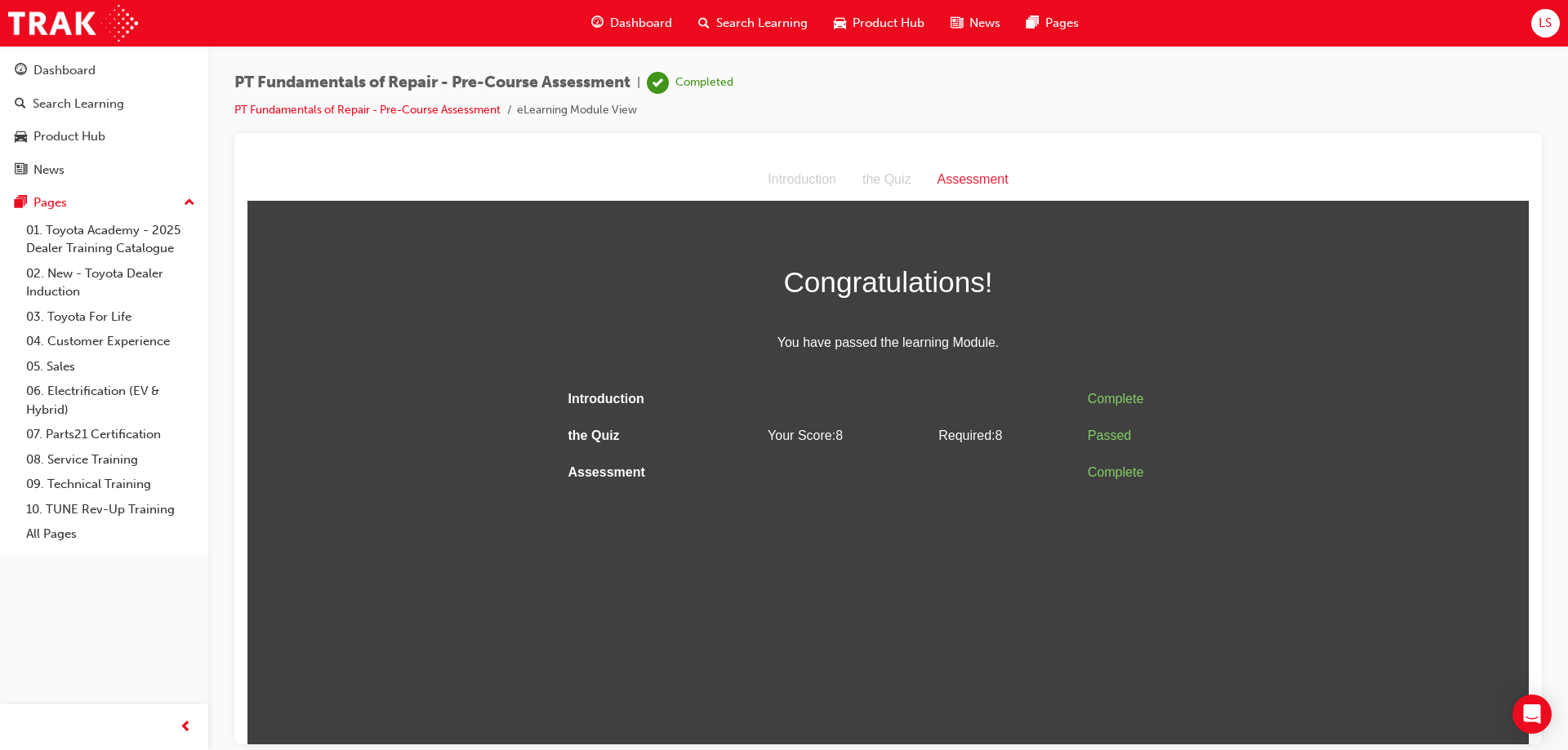
click at [613, 20] on span "Dashboard" at bounding box center [641, 23] width 62 height 19
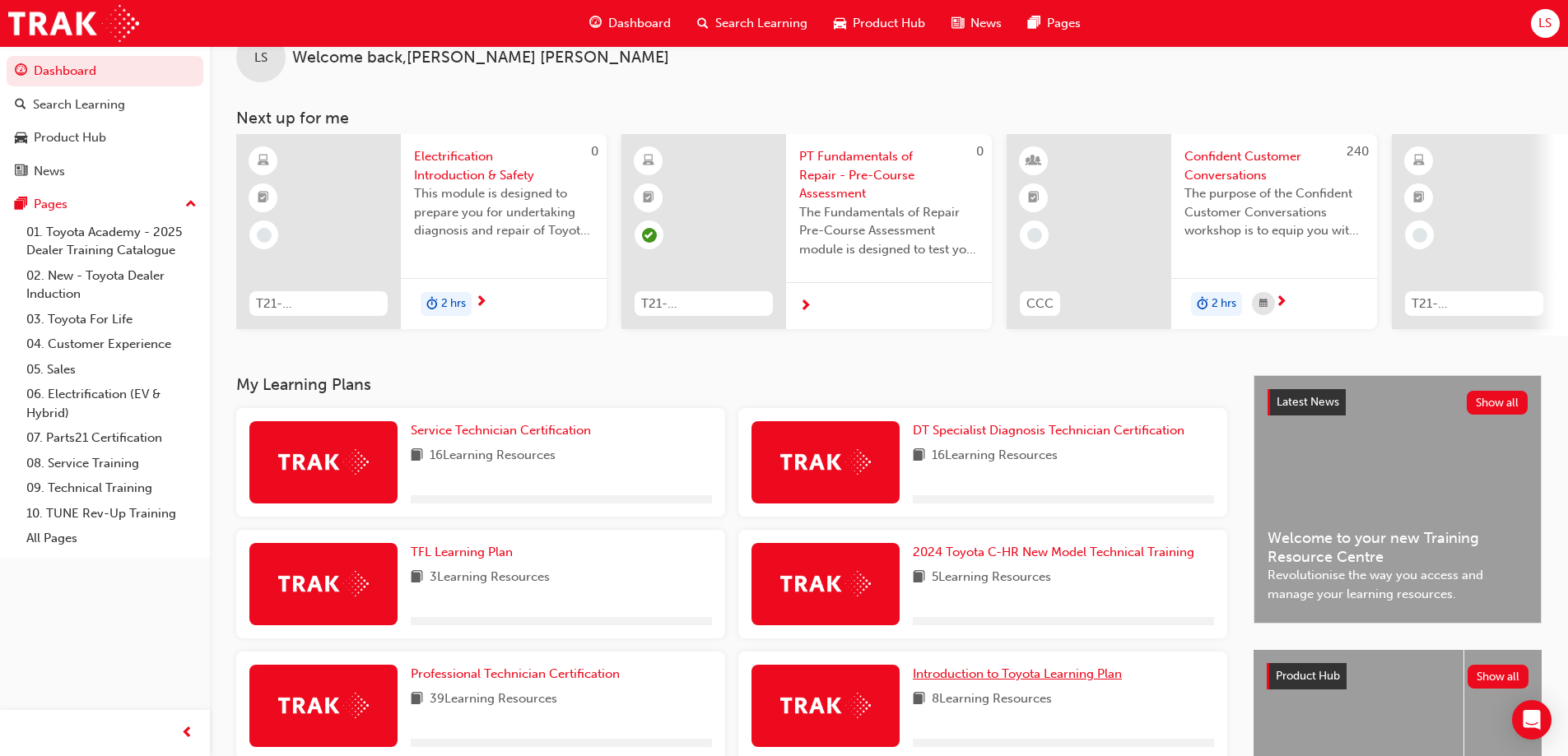
scroll to position [223, 0]
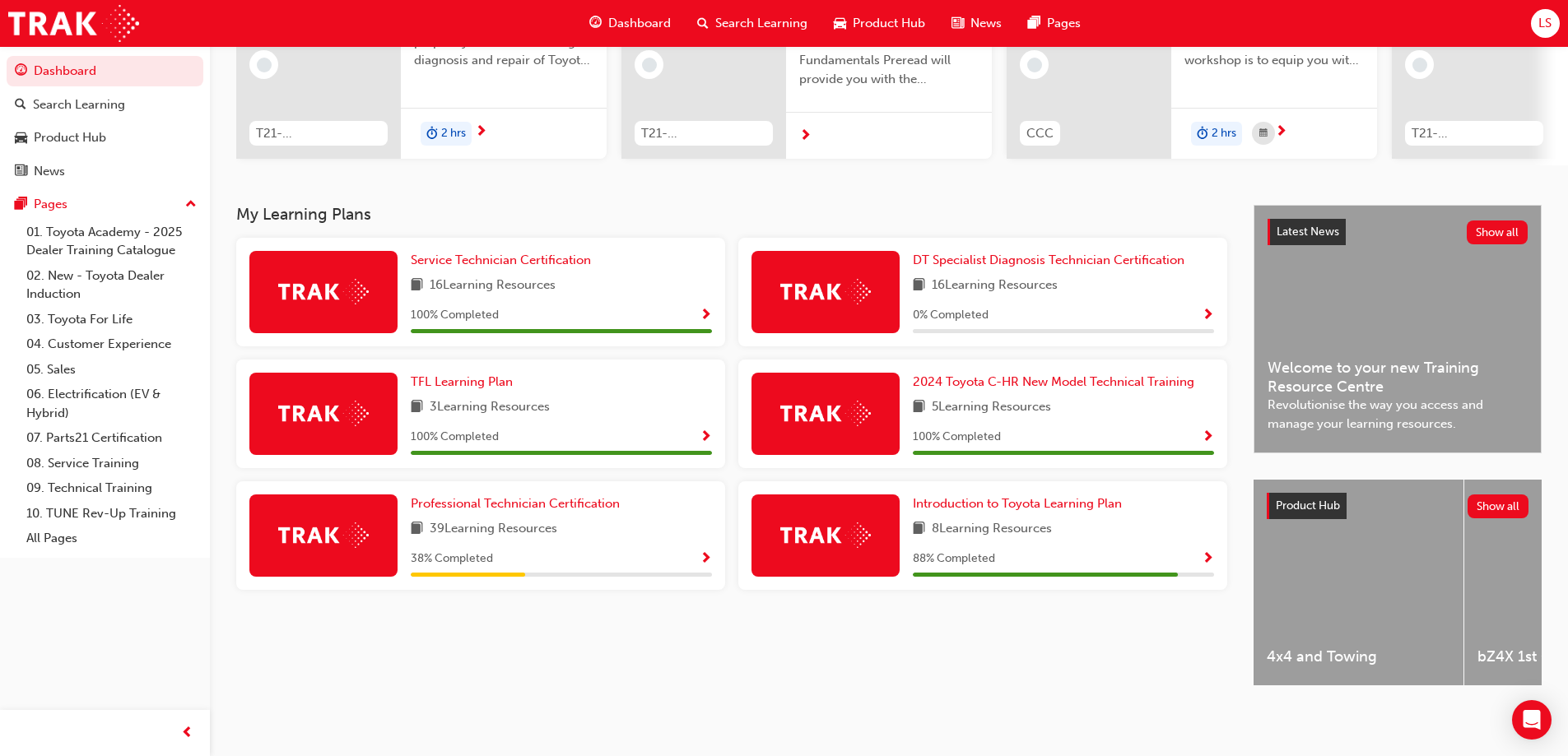
click at [703, 552] on span "Show Progress" at bounding box center [706, 559] width 13 height 15
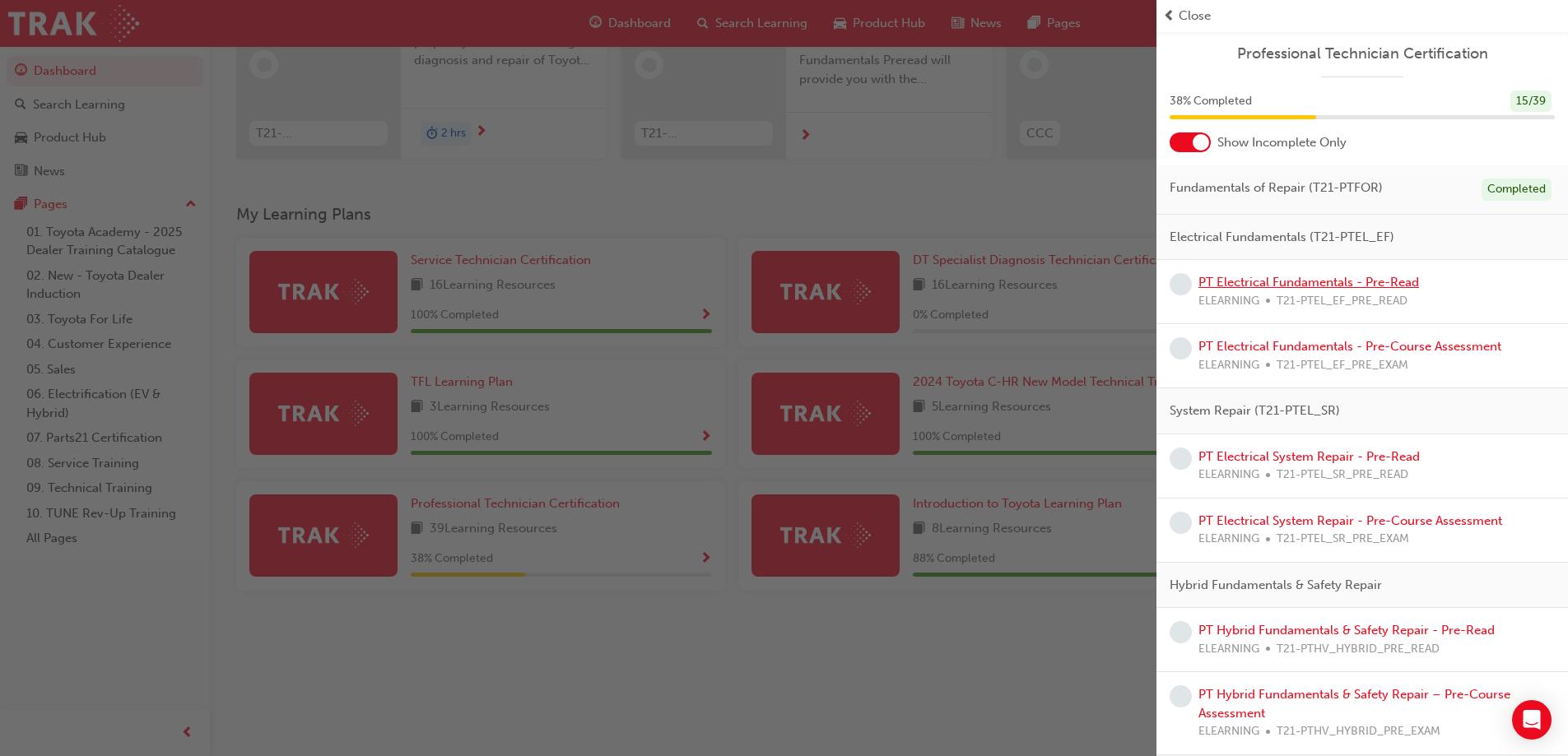
click at [1308, 275] on link "PT Electrical Fundamentals - Pre-Read" at bounding box center [1308, 282] width 221 height 15
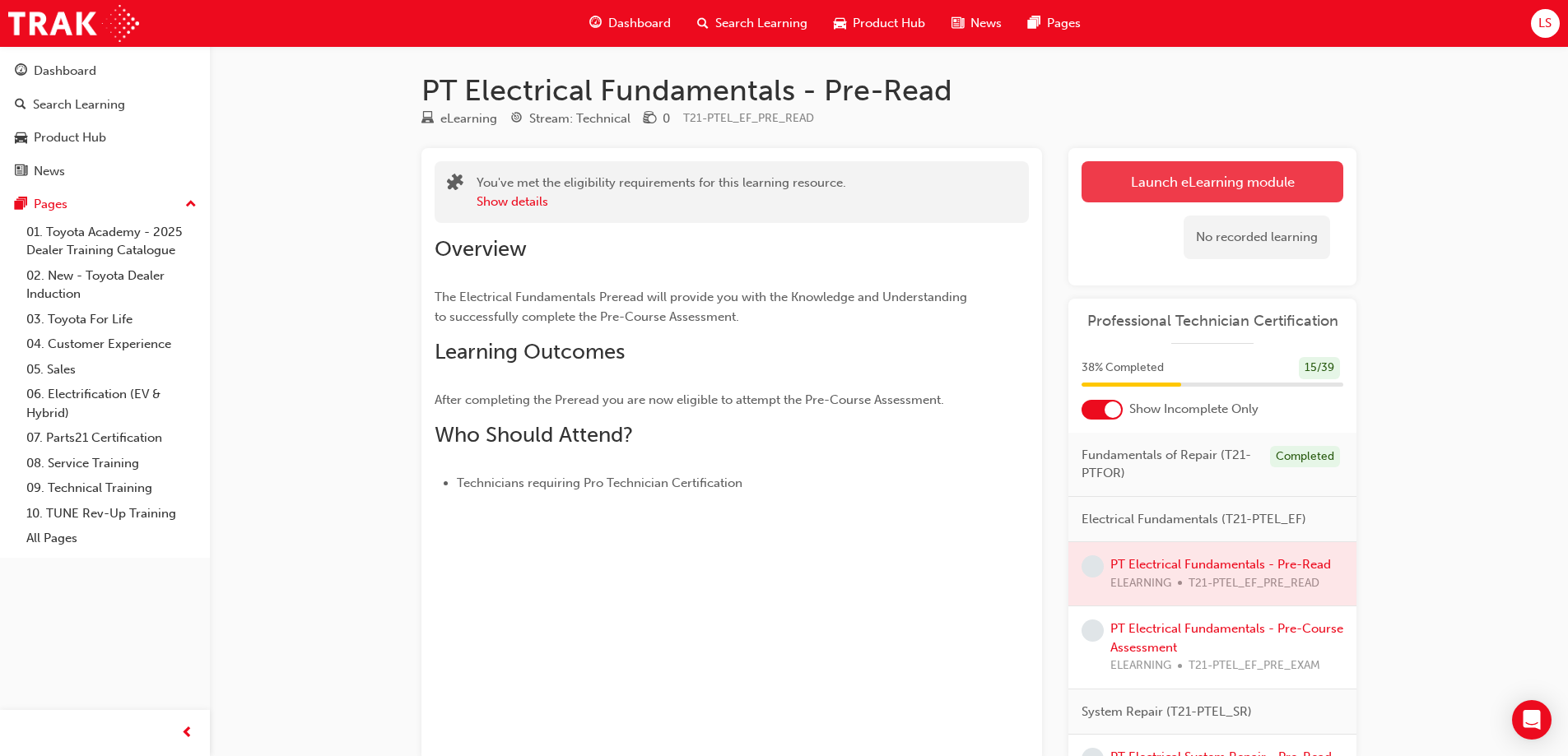
click at [1143, 179] on link "Launch eLearning module" at bounding box center [1212, 181] width 262 height 41
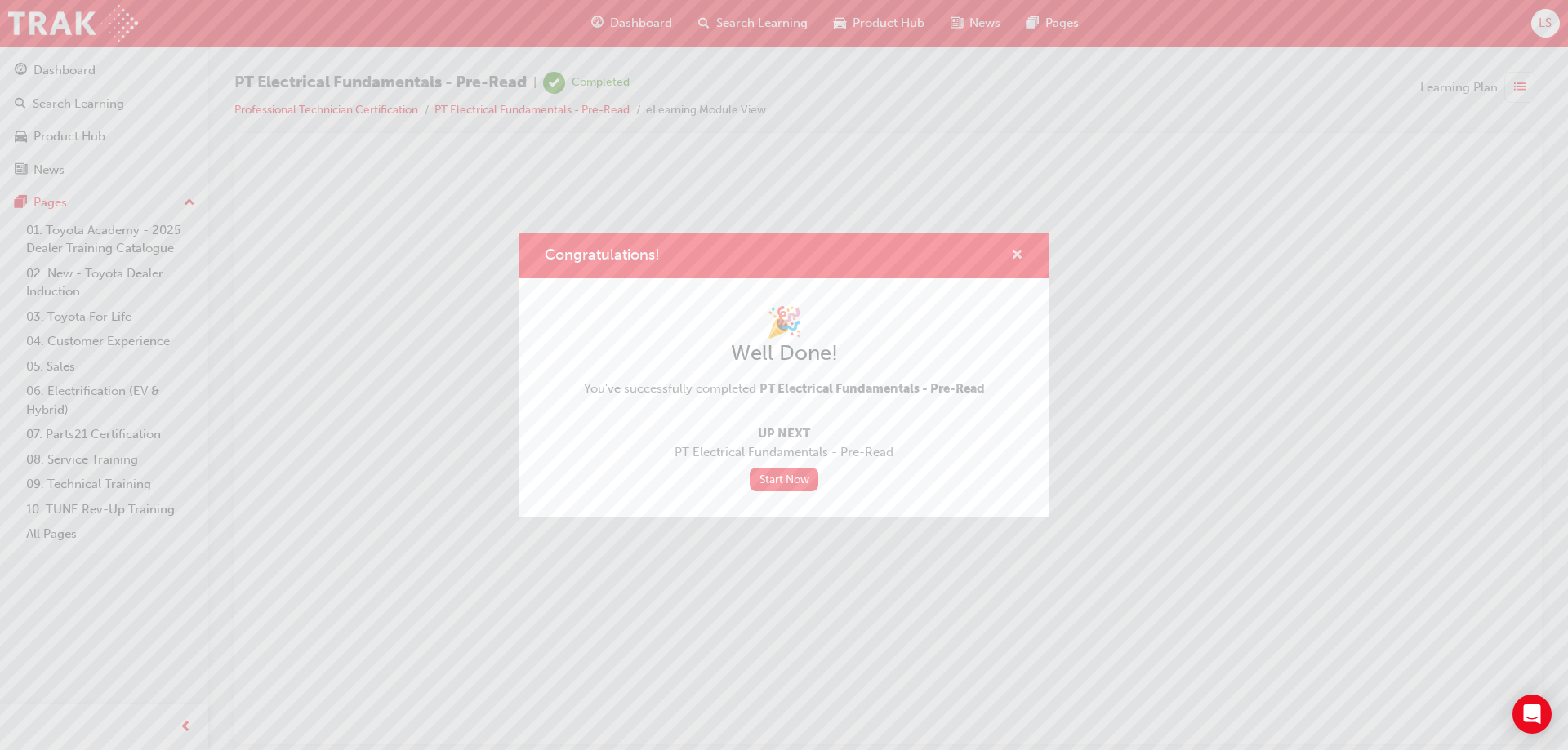
click at [1015, 252] on span "cross-icon" at bounding box center [1017, 256] width 12 height 15
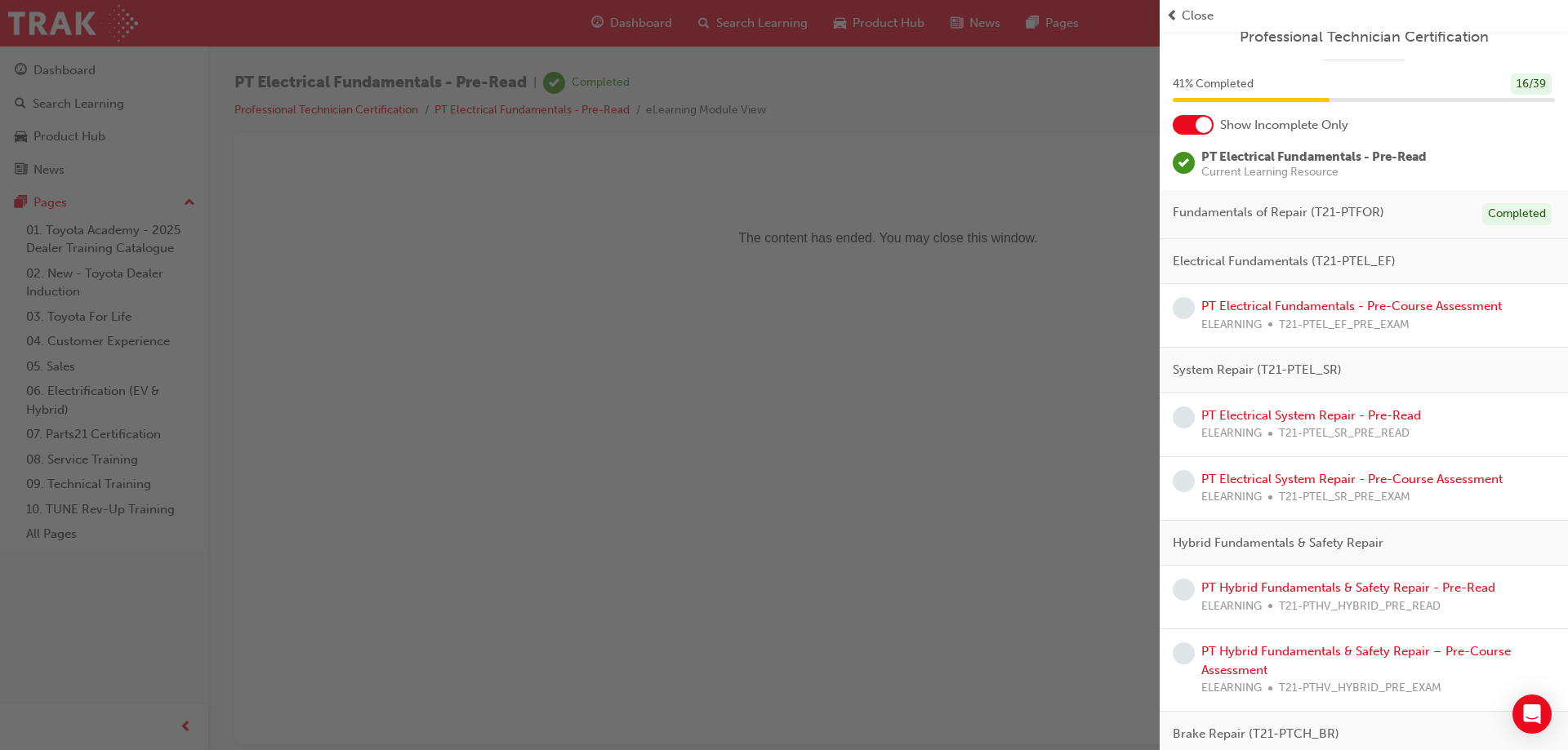
scroll to position [20, 0]
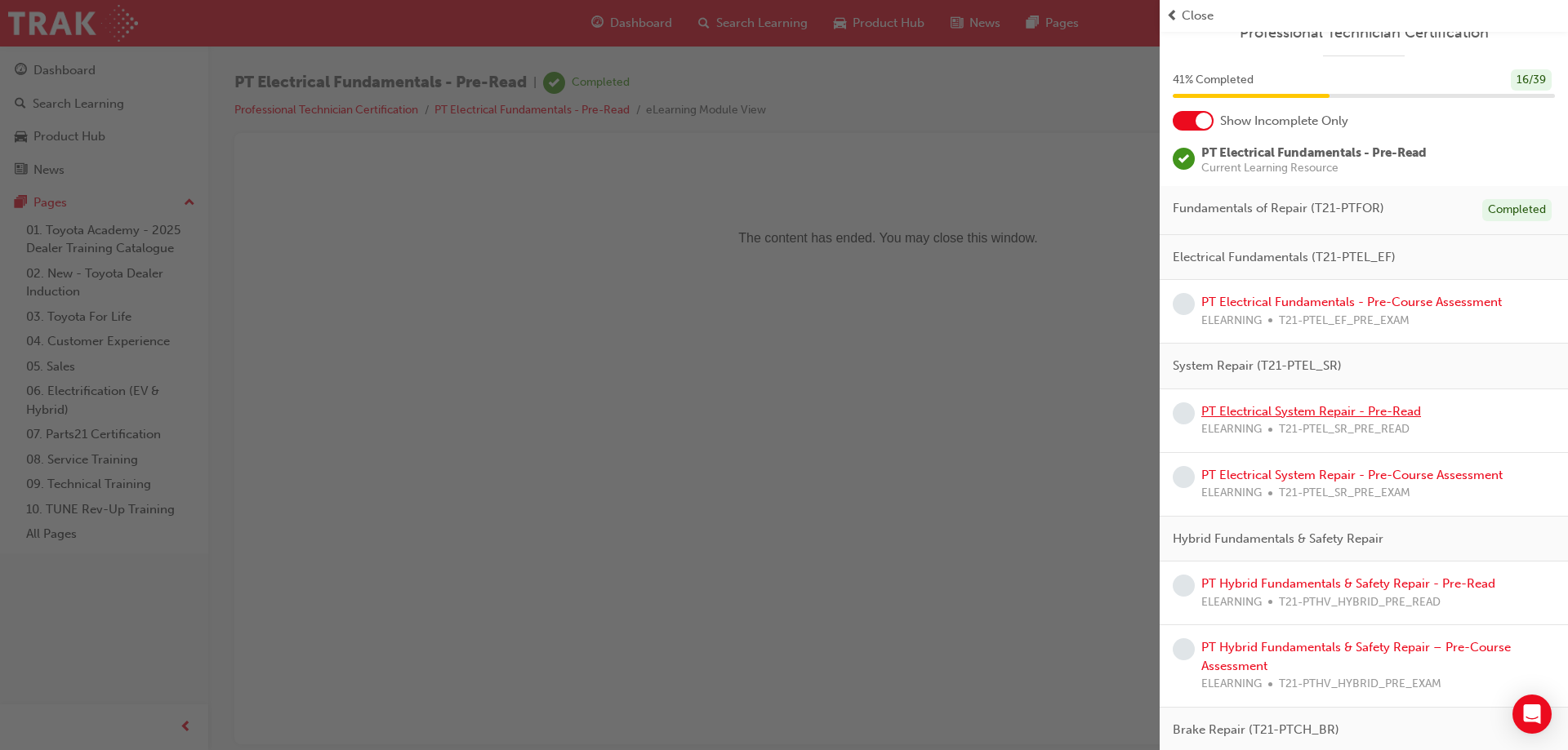
click at [1304, 416] on link "PT Electrical System Repair - Pre-Read" at bounding box center [1311, 411] width 220 height 15
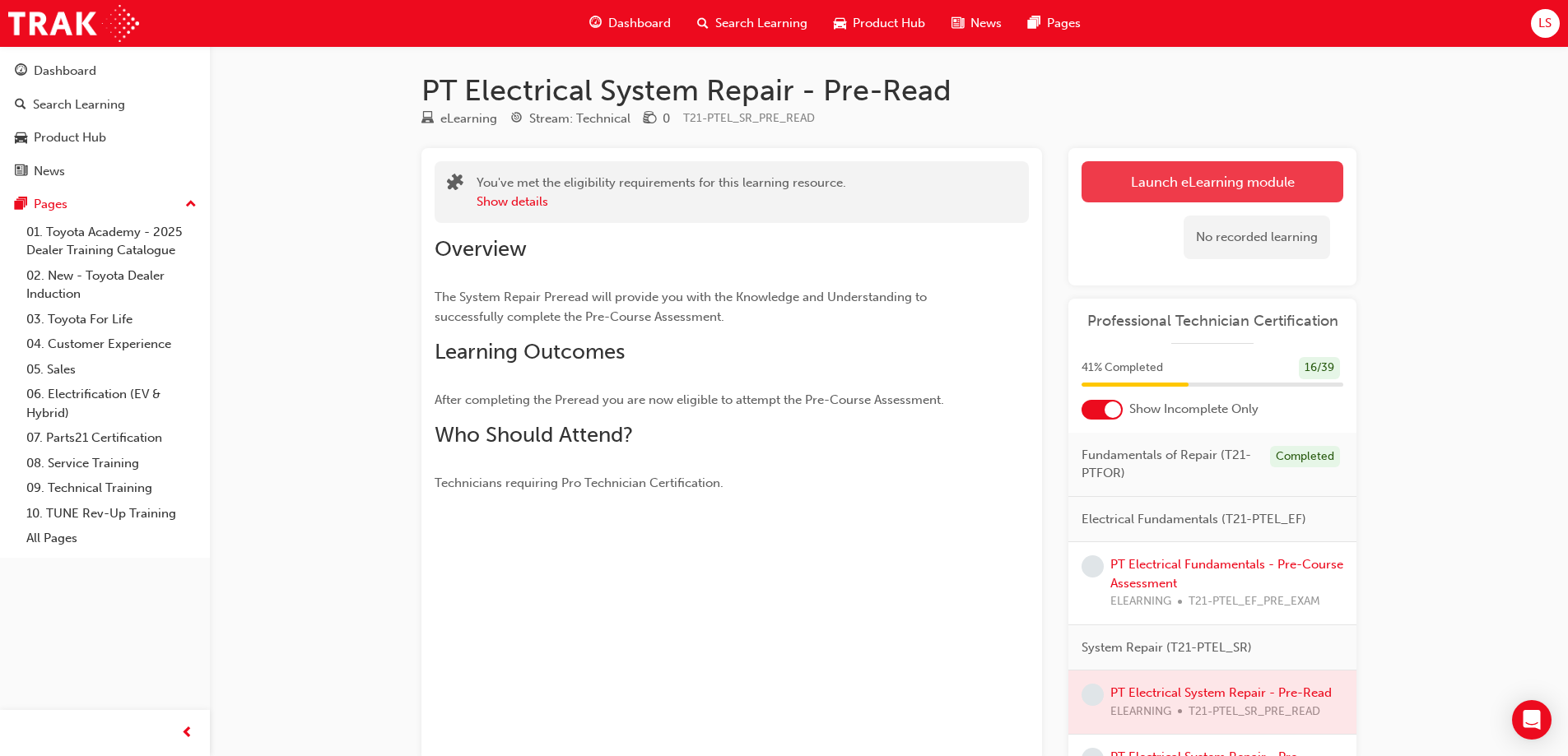
click at [1252, 172] on link "Launch eLearning module" at bounding box center [1212, 181] width 262 height 41
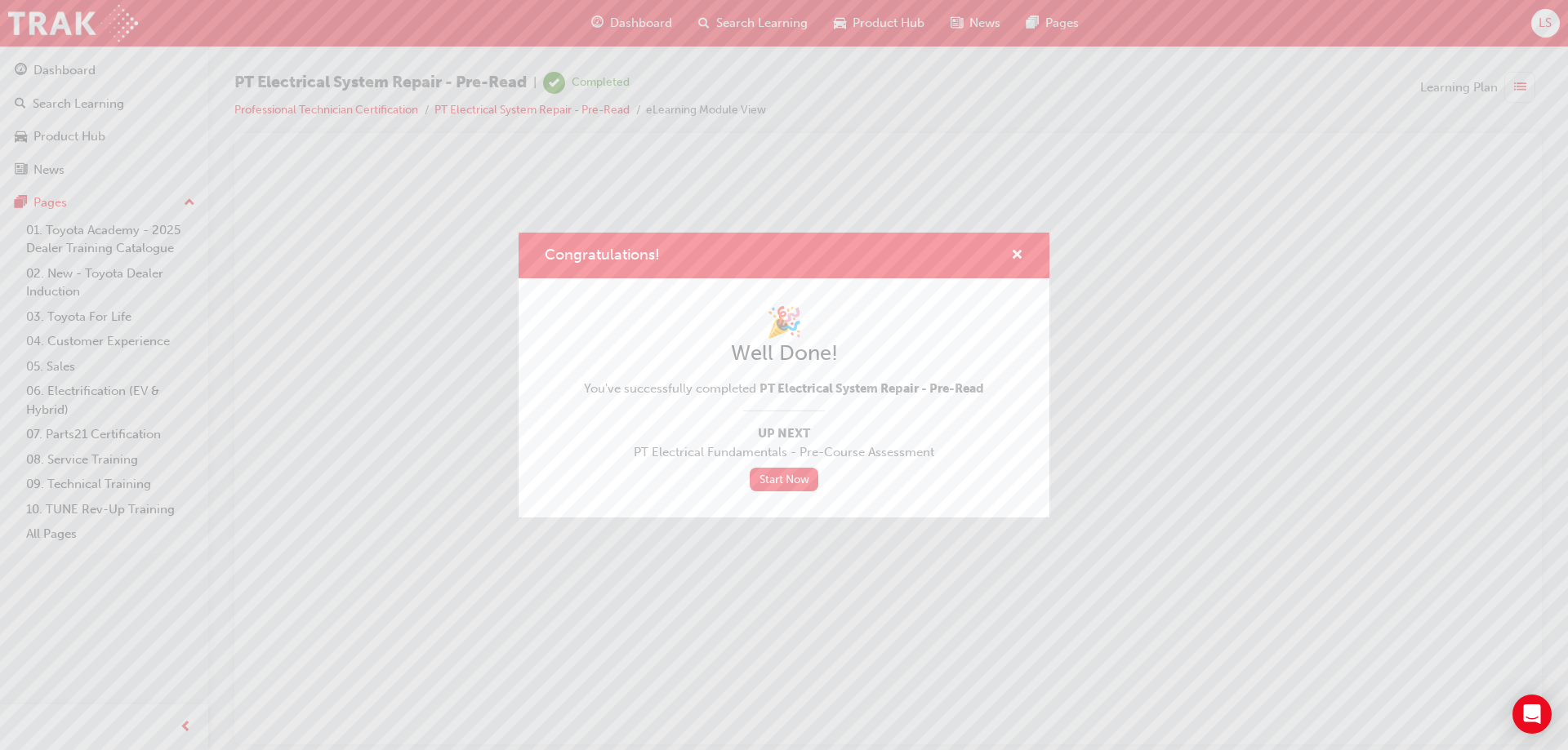
click at [1024, 246] on div "Congratulations!" at bounding box center [784, 255] width 530 height 46
click at [1018, 249] on span "cross-icon" at bounding box center [1017, 256] width 12 height 15
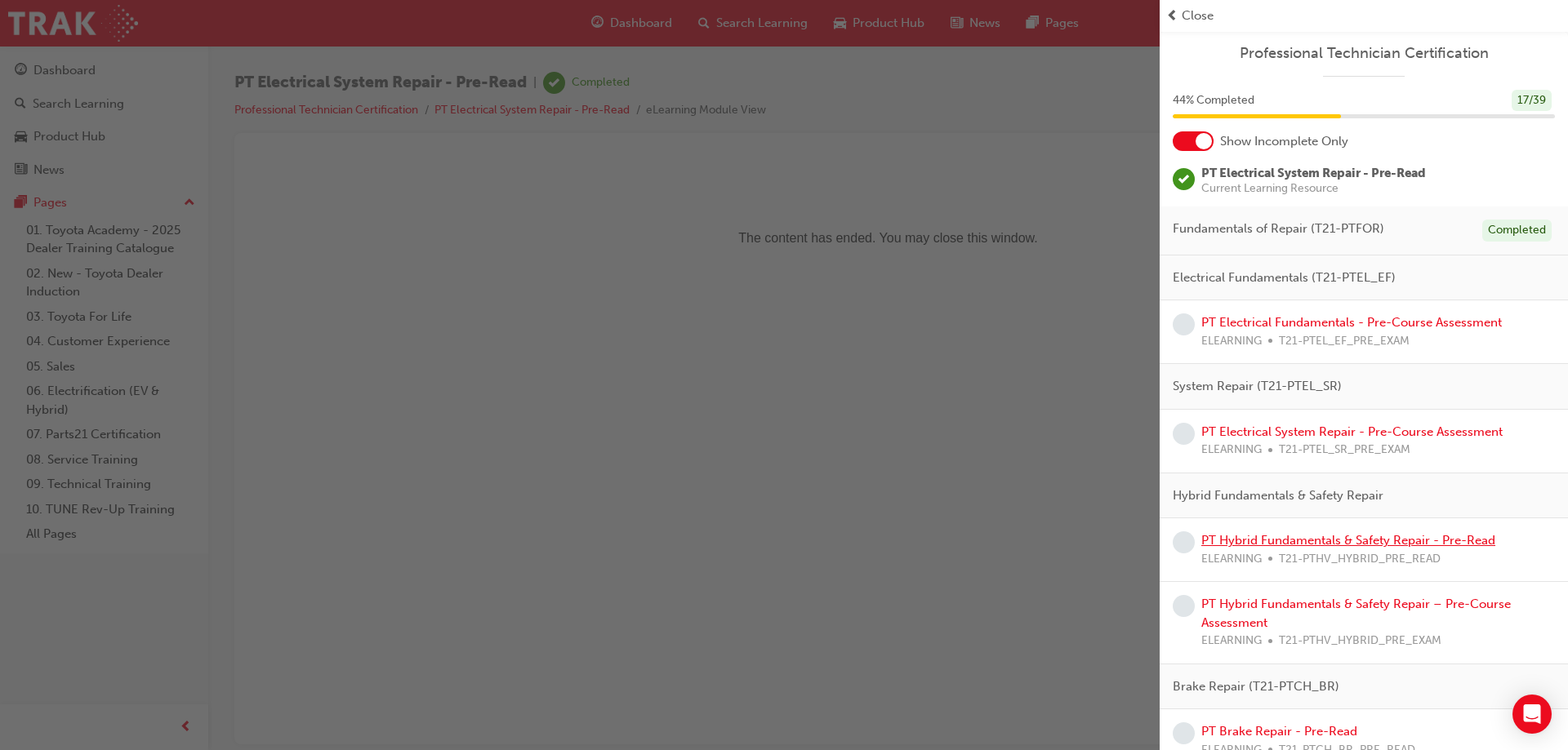
click at [1360, 538] on link "PT Hybrid Fundamentals & Safety Repair - Pre-Read" at bounding box center [1347, 540] width 294 height 15
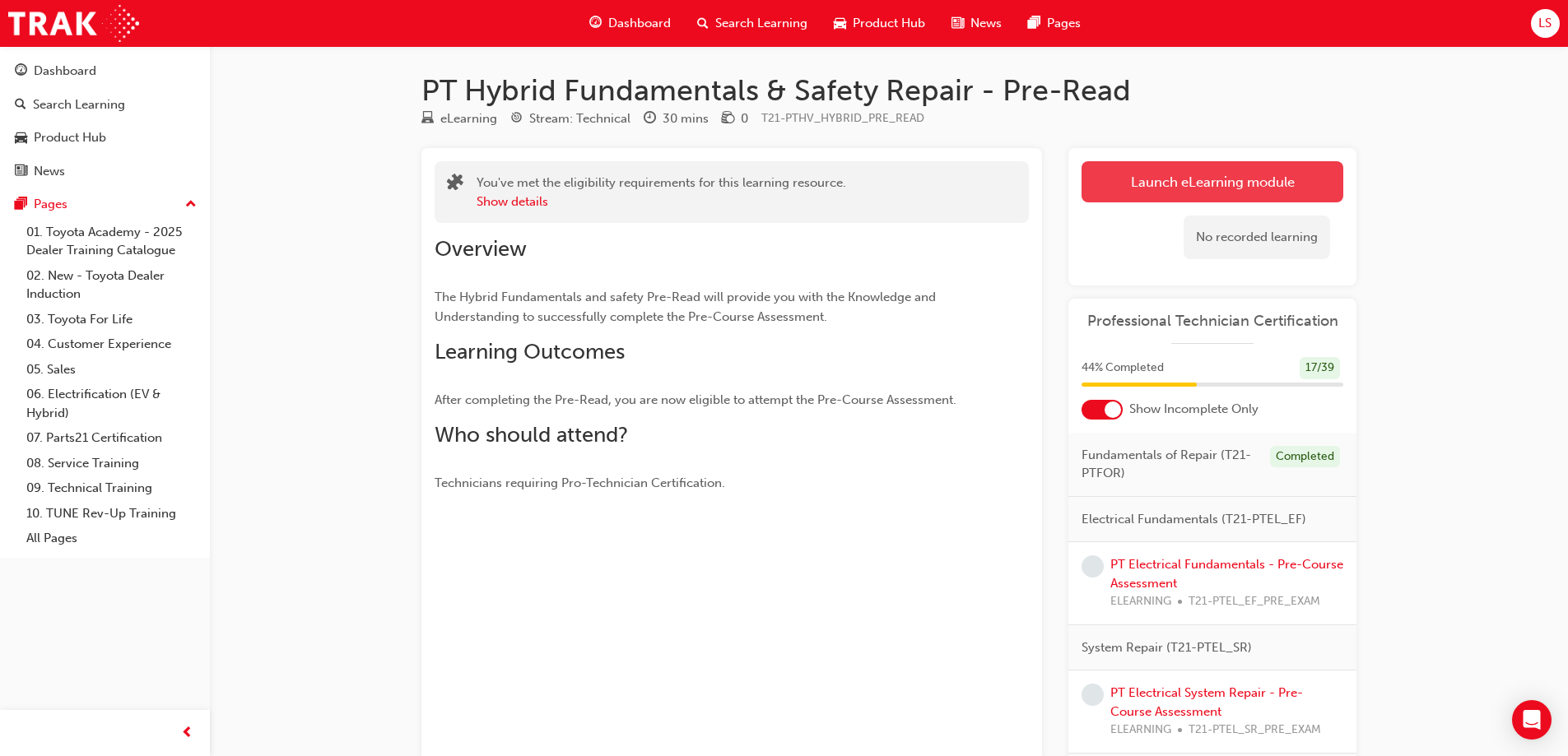
click at [1214, 199] on link "Launch eLearning module" at bounding box center [1212, 181] width 262 height 41
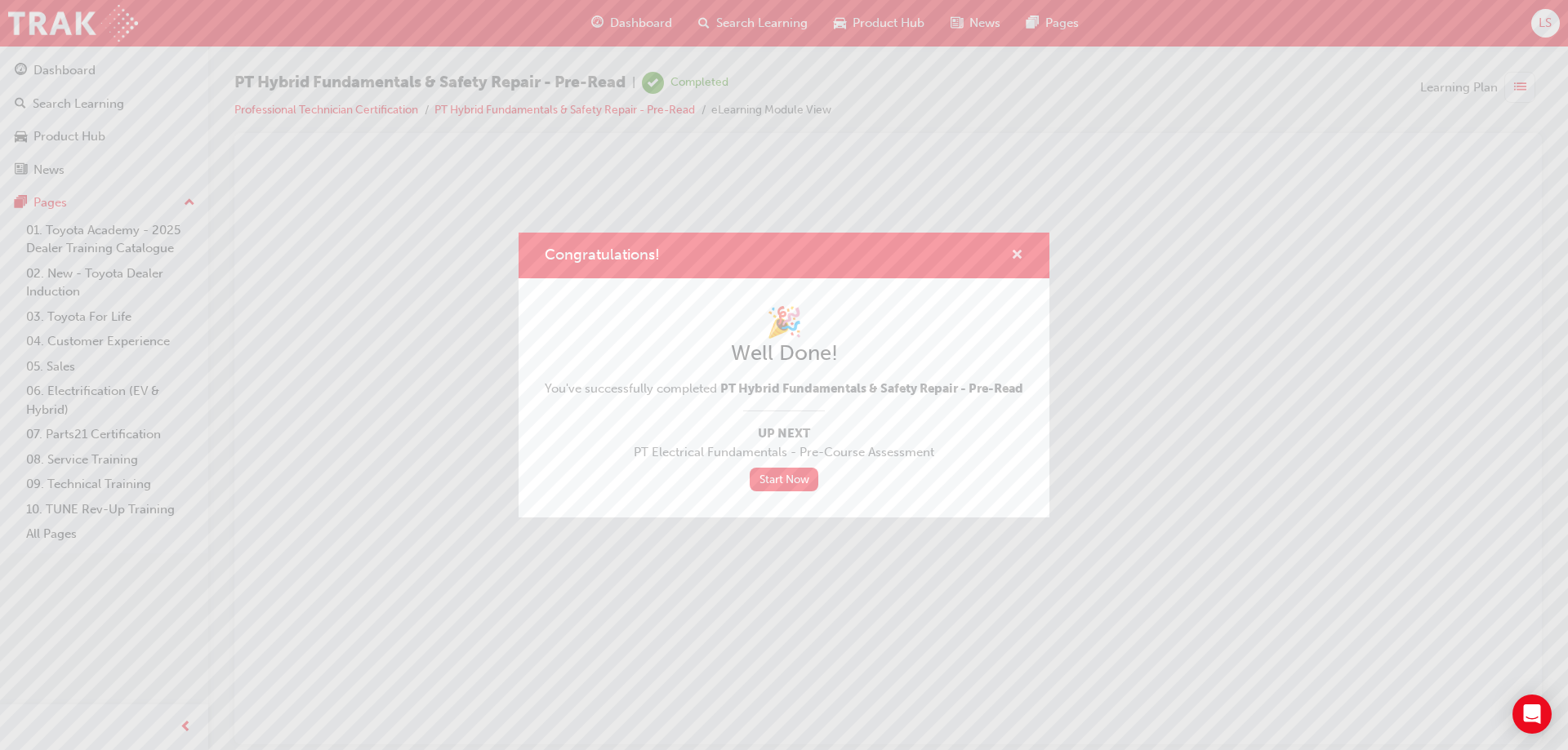
click at [1022, 249] on span "cross-icon" at bounding box center [1017, 256] width 12 height 15
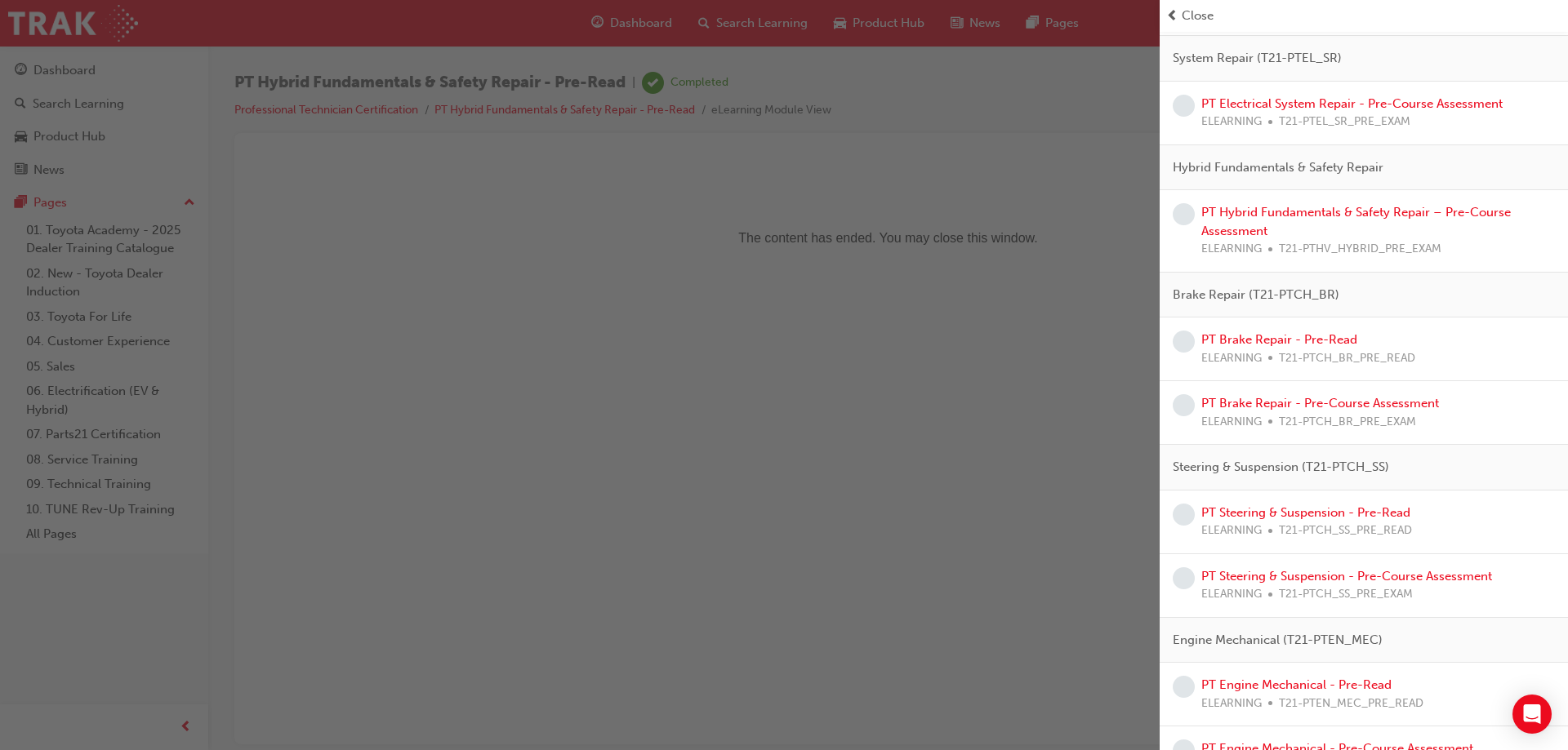
scroll to position [329, 0]
click at [1281, 343] on link "PT Brake Repair - Pre-Read" at bounding box center [1279, 339] width 156 height 15
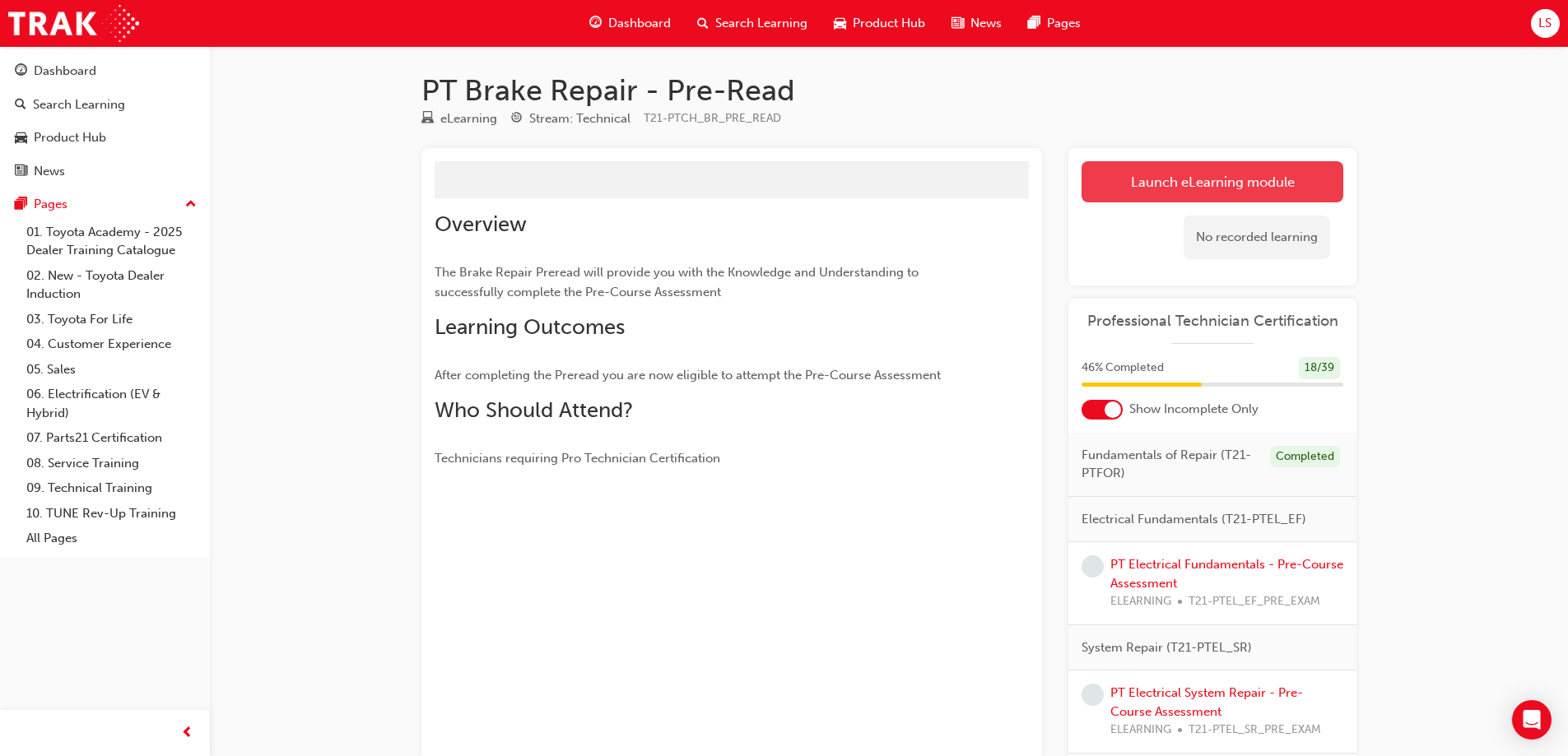
click at [1231, 179] on link "Launch eLearning module" at bounding box center [1212, 181] width 262 height 41
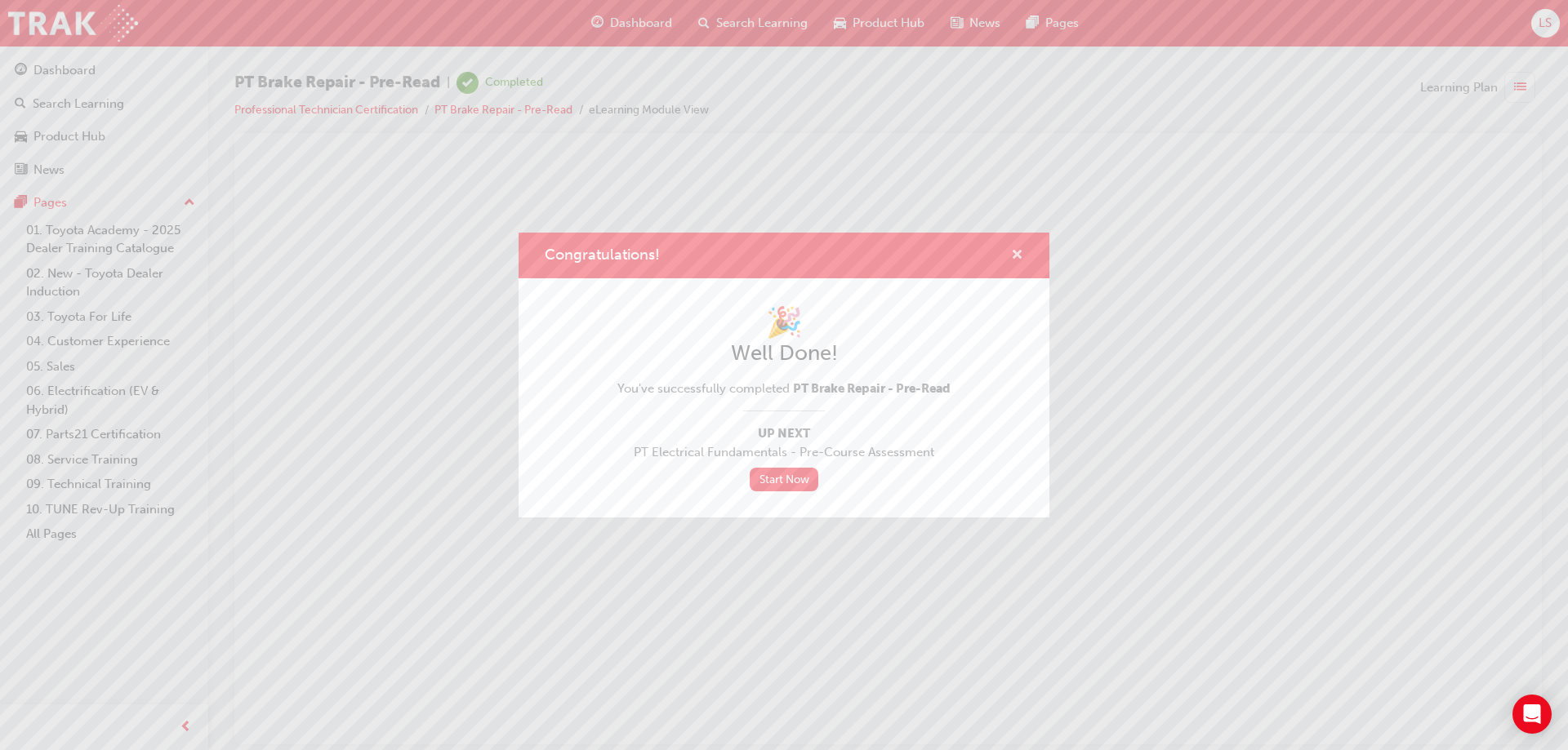
click at [1017, 250] on span "cross-icon" at bounding box center [1017, 256] width 12 height 15
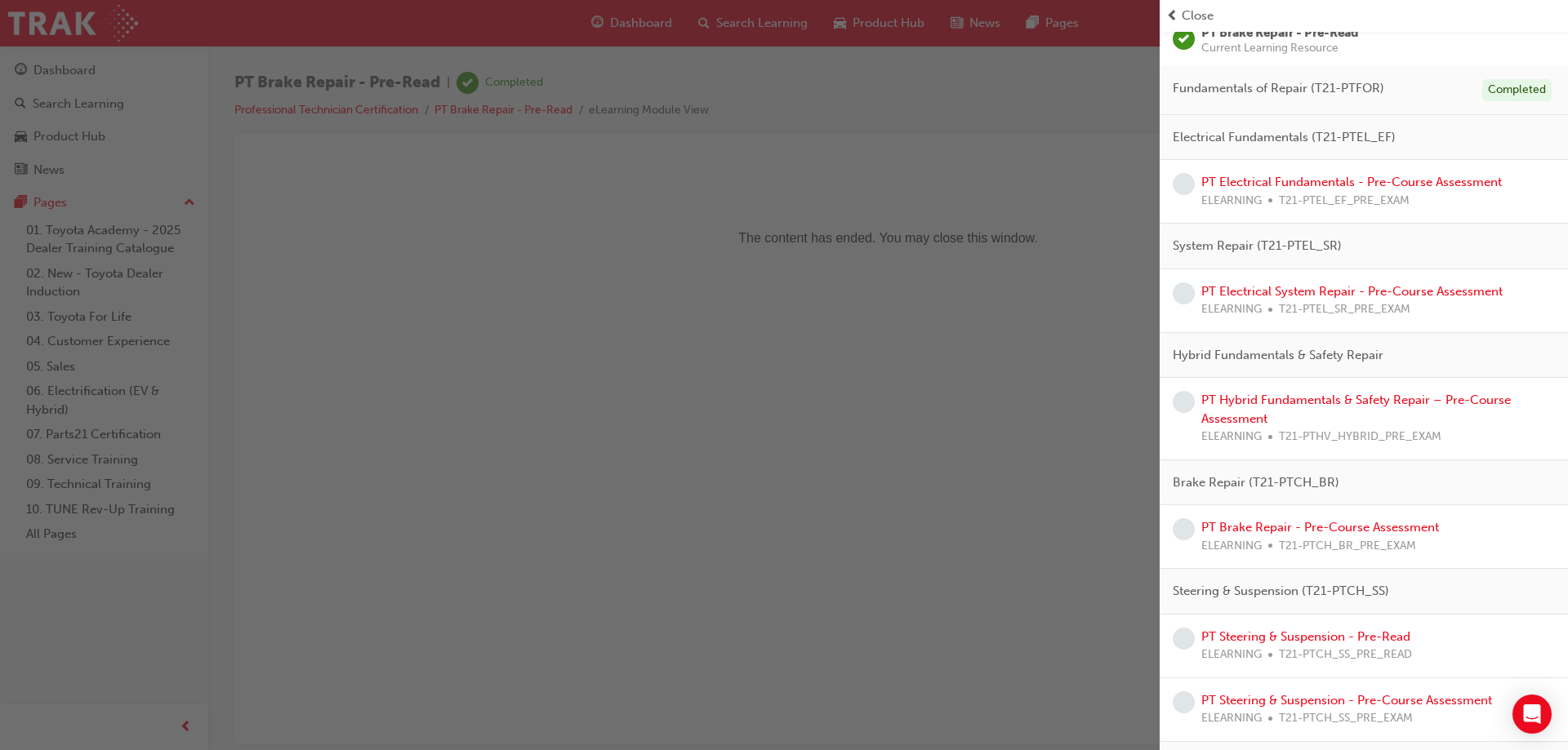
scroll to position [410, 0]
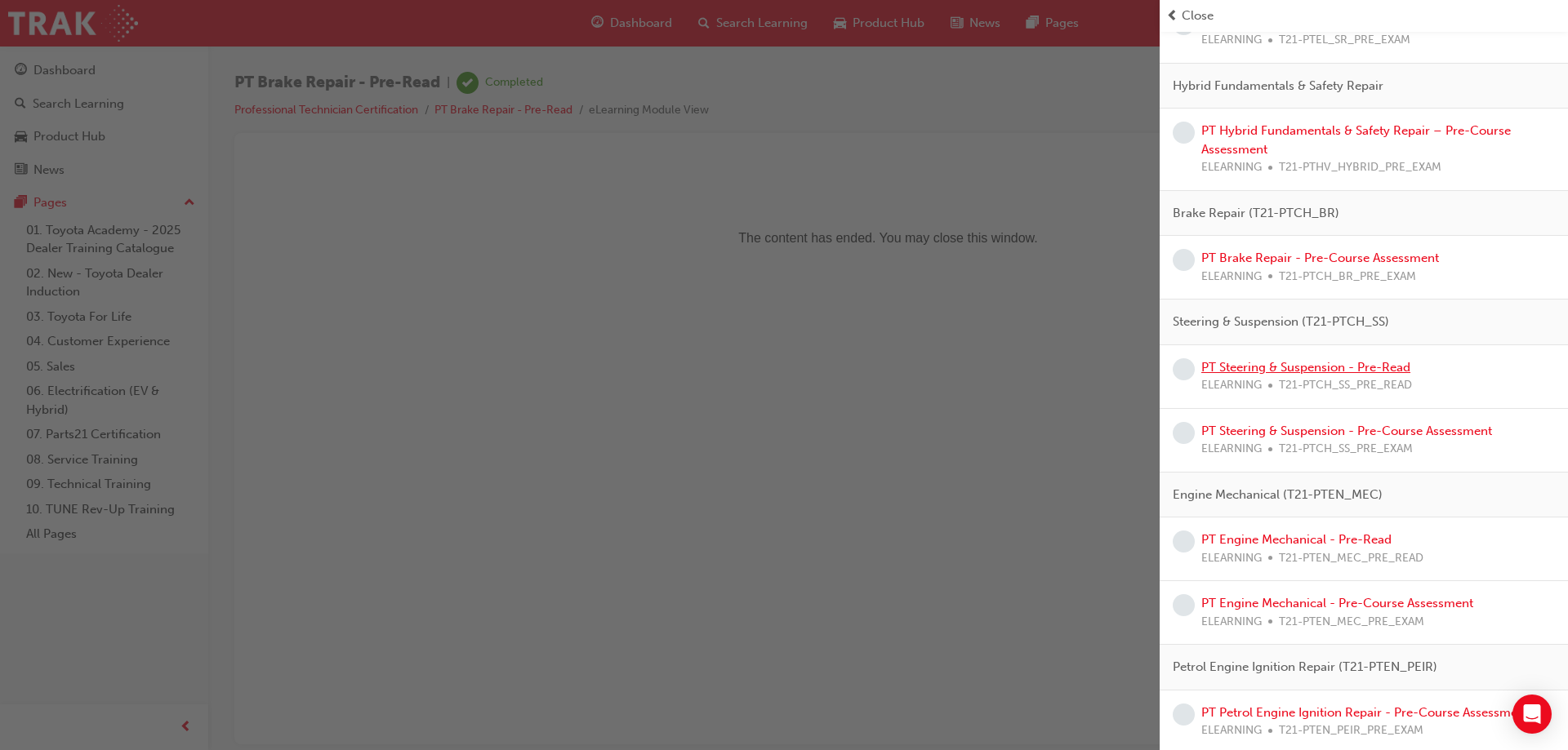
click at [1350, 371] on link "PT Steering & Suspension - Pre-Read" at bounding box center [1305, 367] width 209 height 15
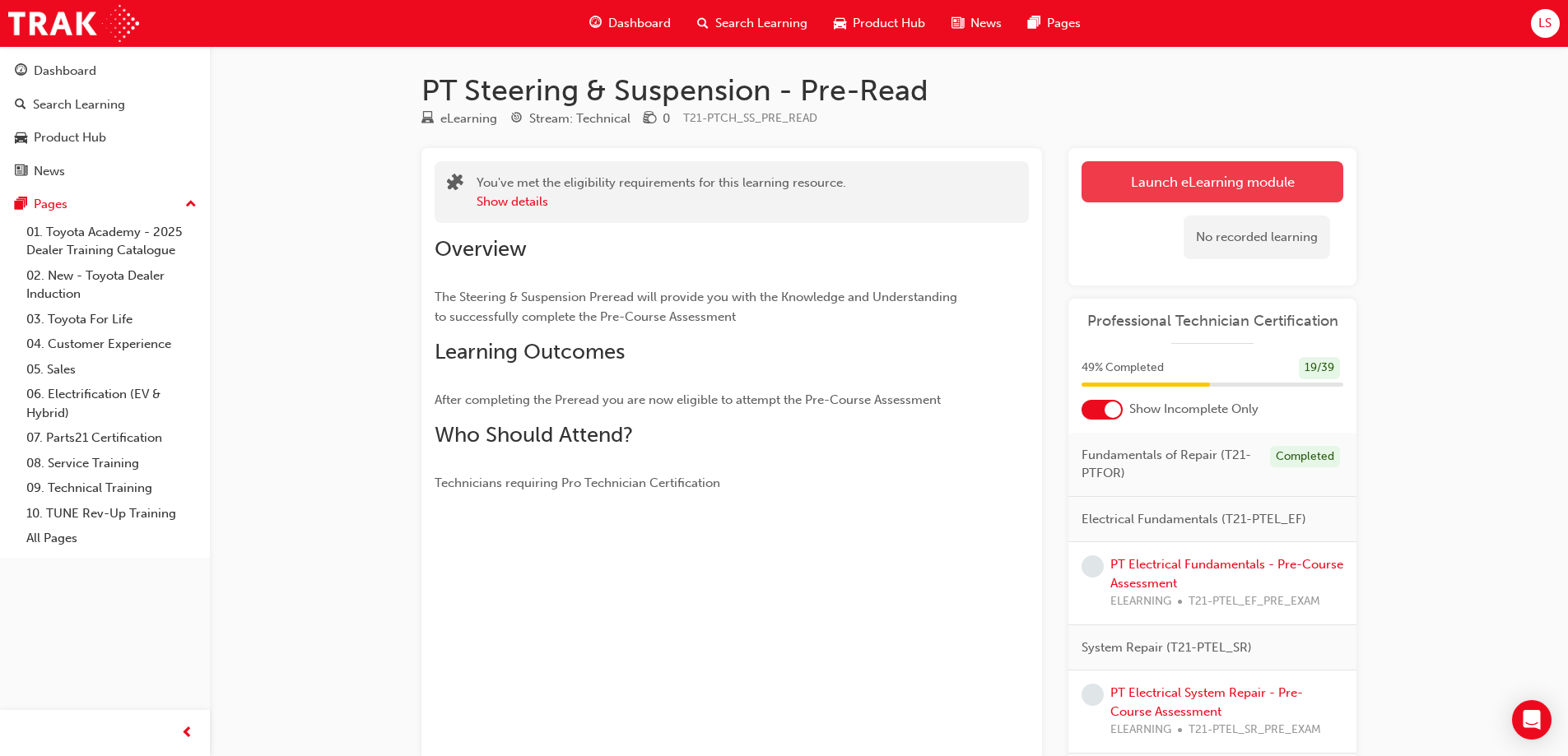
click at [1251, 183] on link "Launch eLearning module" at bounding box center [1212, 181] width 262 height 41
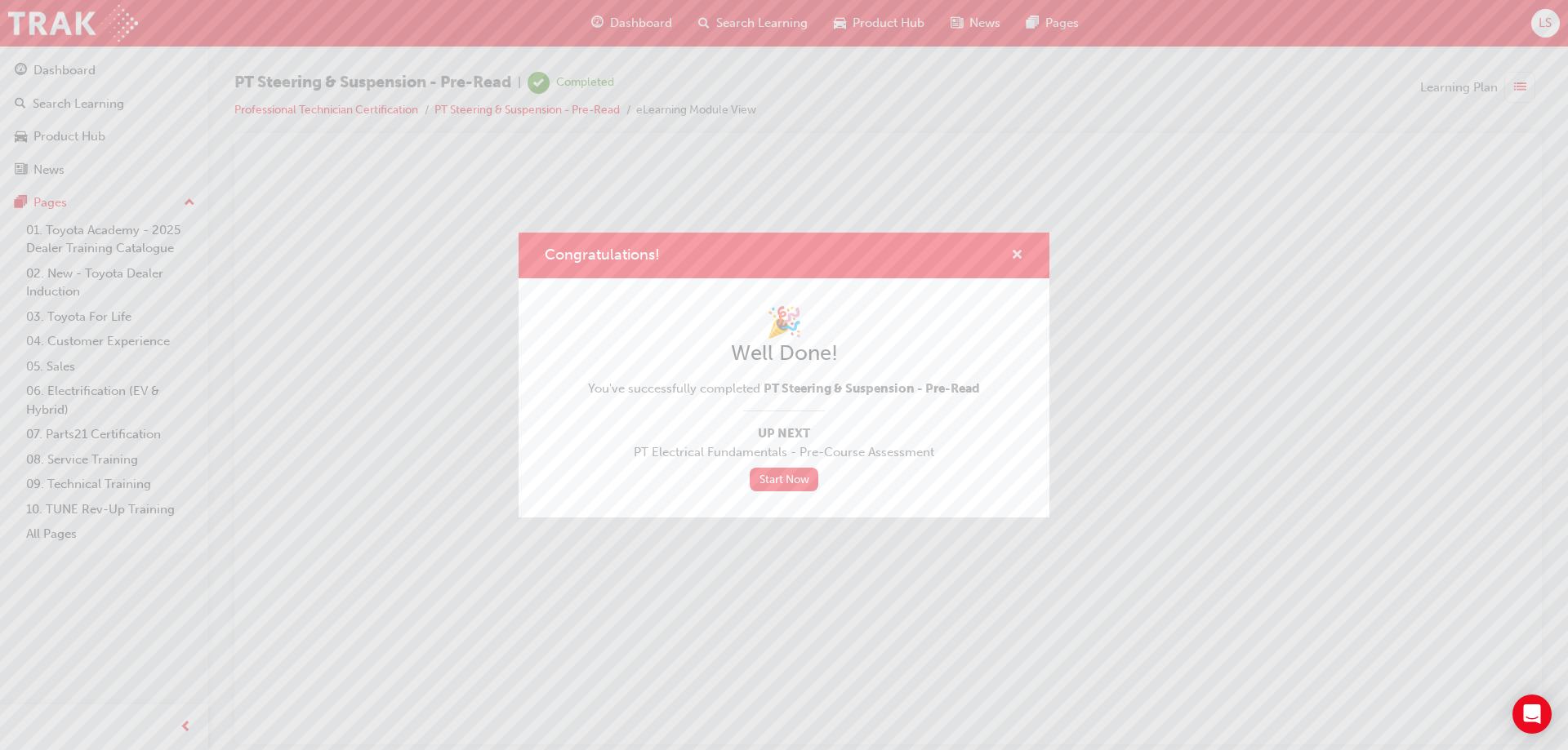
click at [1021, 252] on span "cross-icon" at bounding box center [1017, 256] width 12 height 15
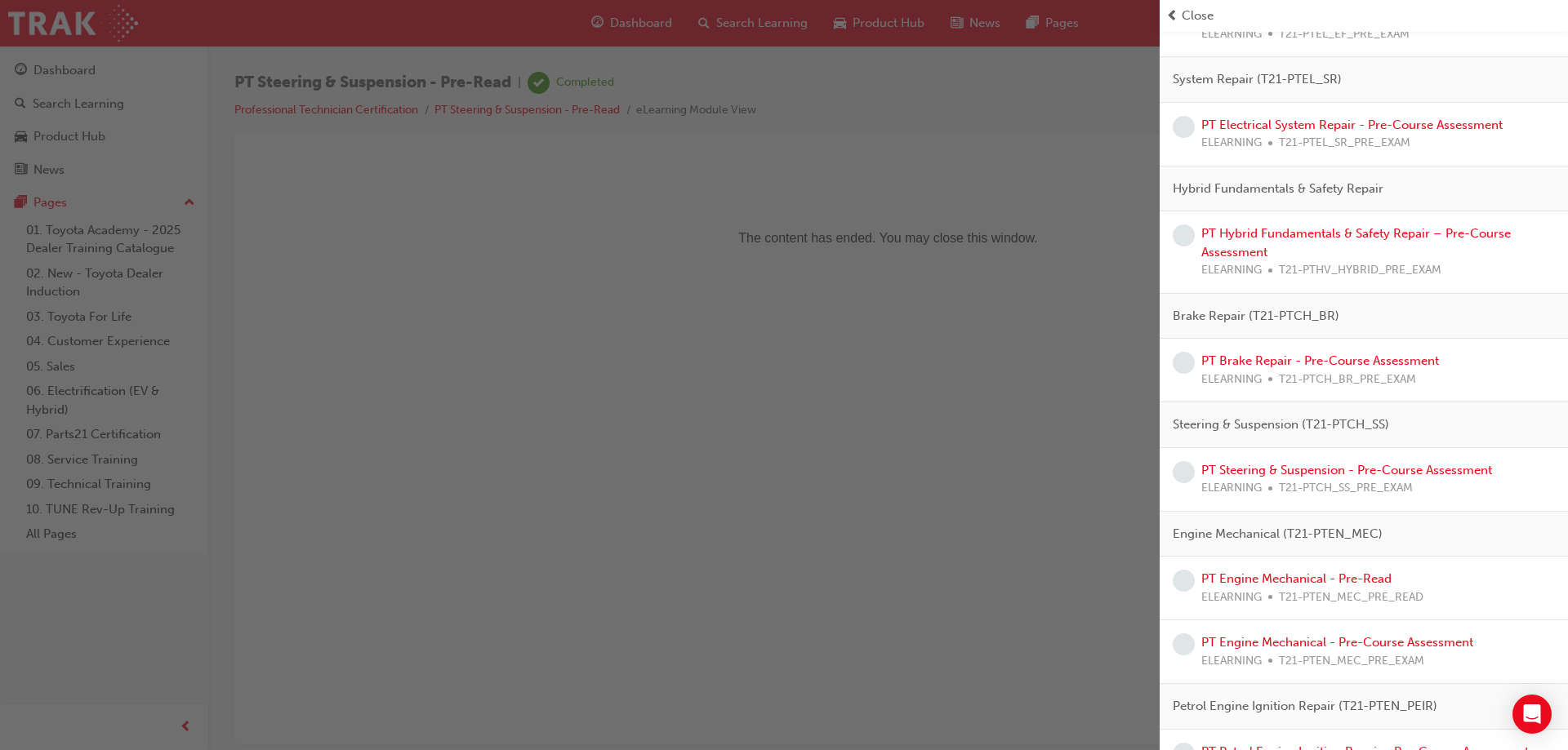
scroll to position [311, 0]
click at [1314, 578] on link "PT Engine Mechanical - Pre-Read" at bounding box center [1296, 574] width 191 height 15
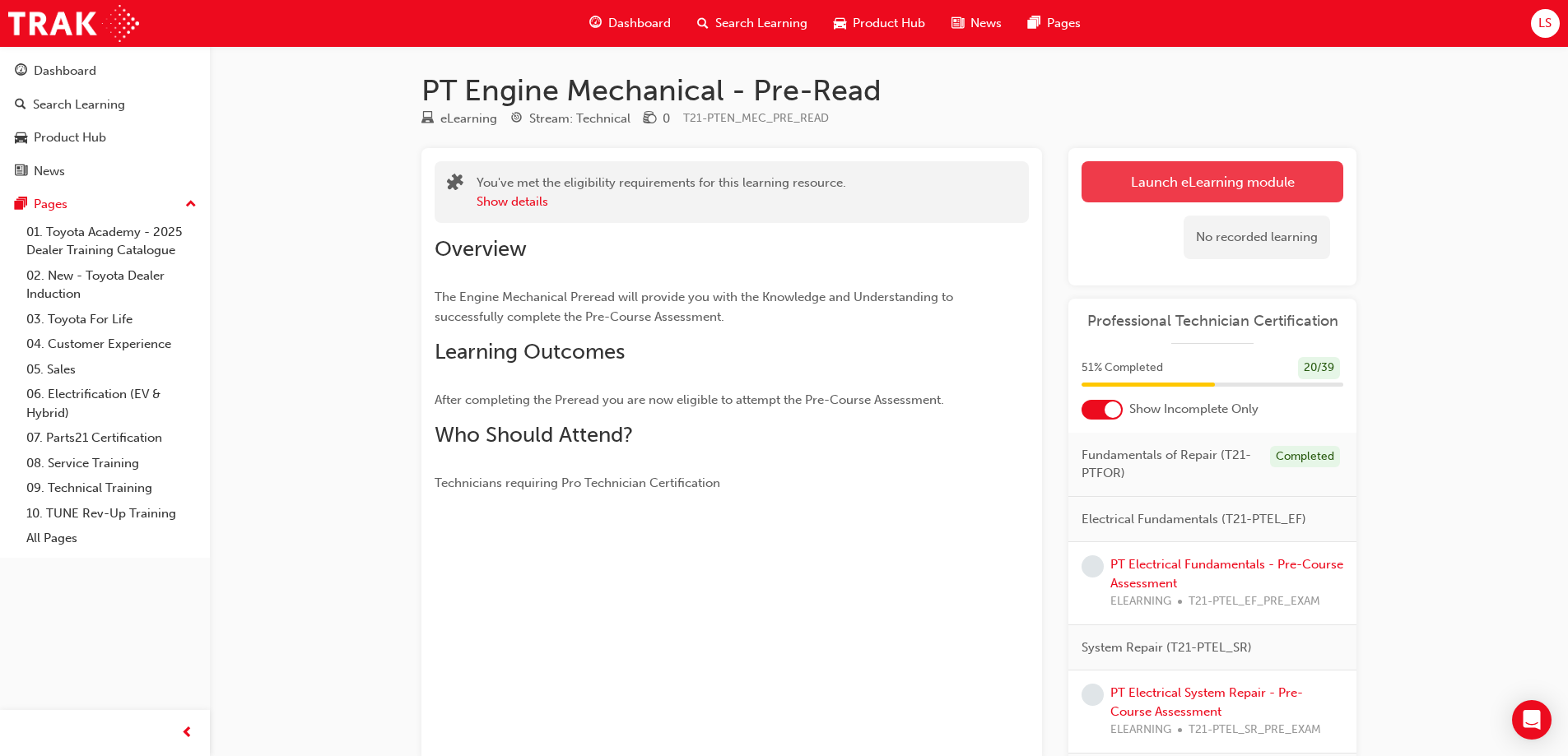
click at [1295, 171] on link "Launch eLearning module" at bounding box center [1212, 181] width 262 height 41
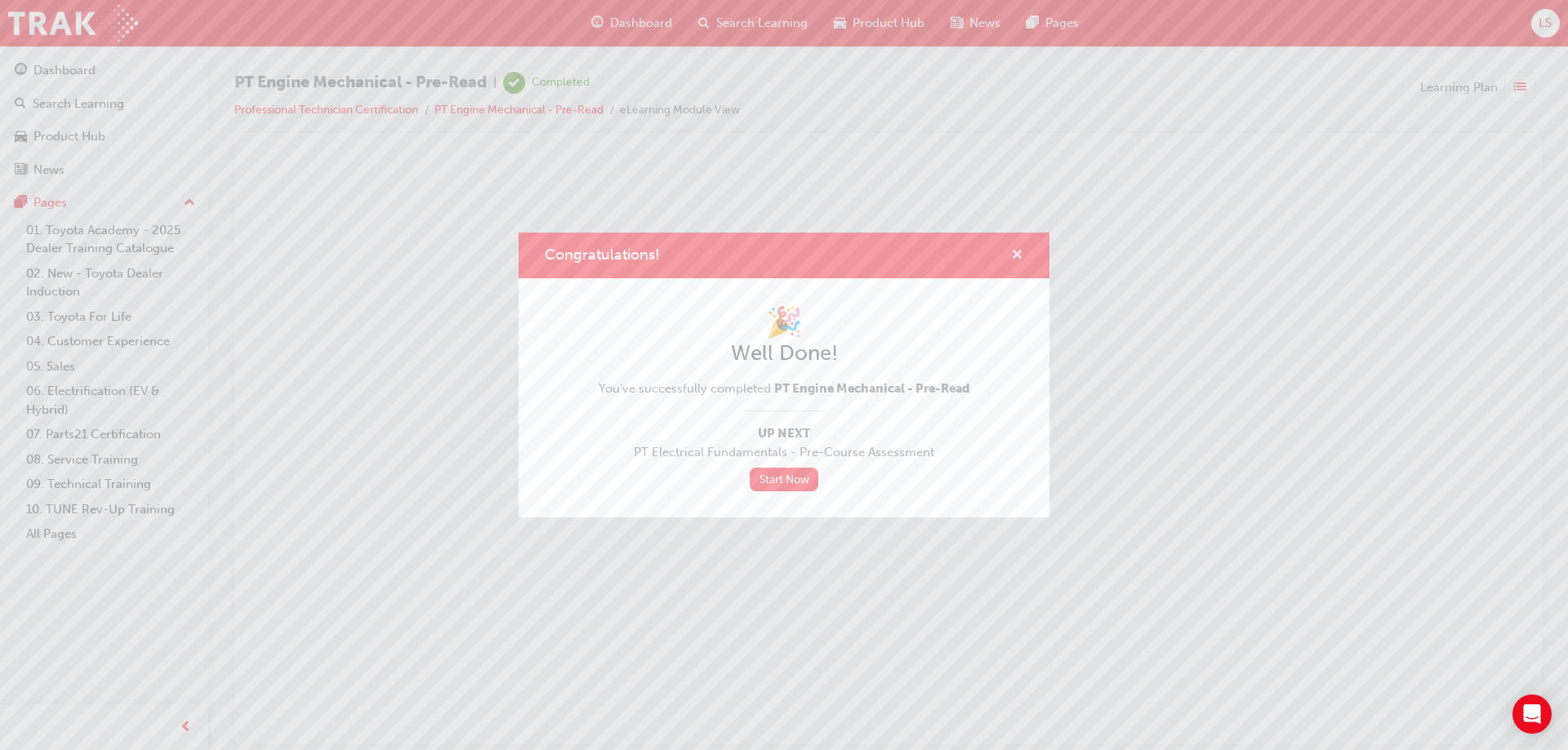
click at [1015, 254] on span "cross-icon" at bounding box center [1017, 256] width 12 height 15
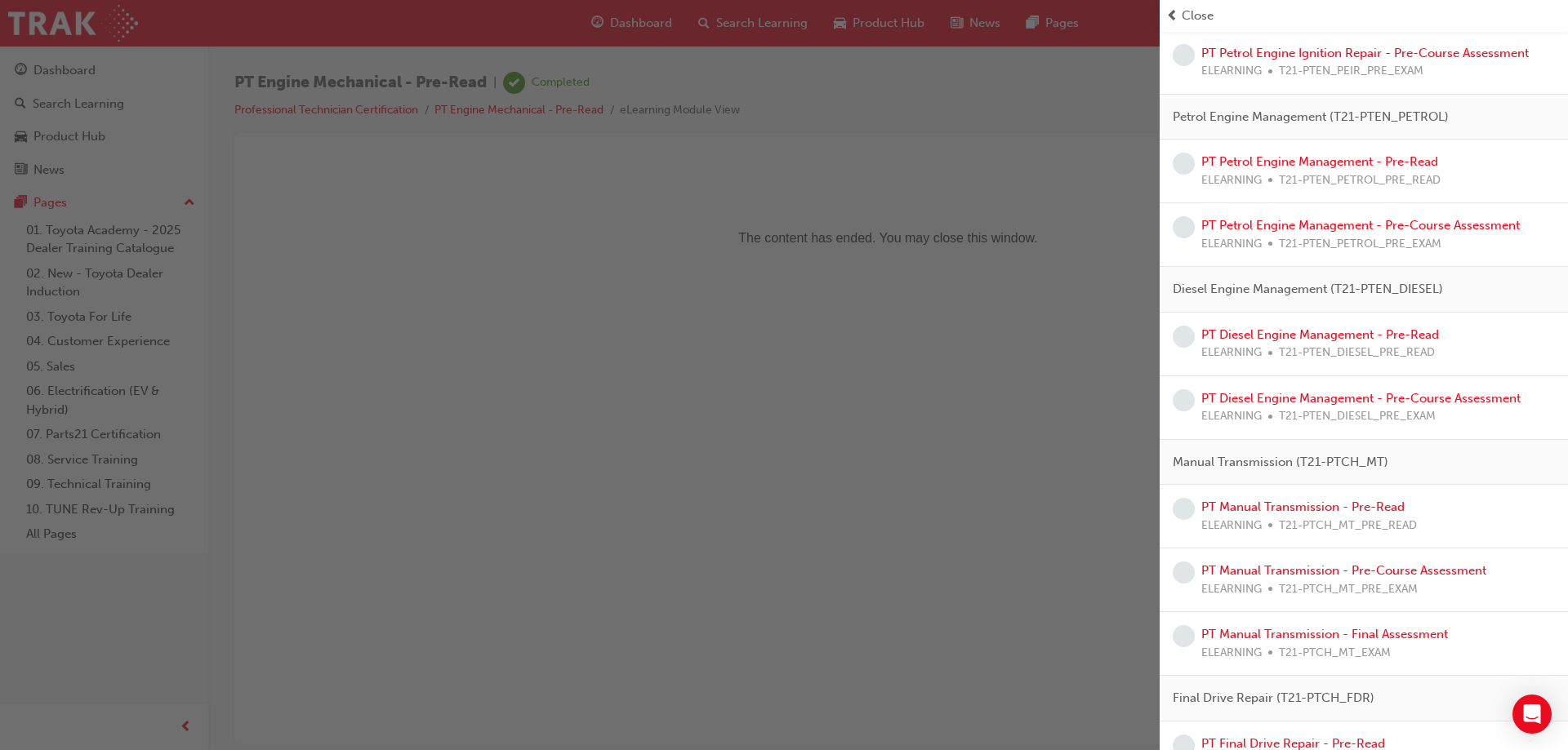
scroll to position [649, 0]
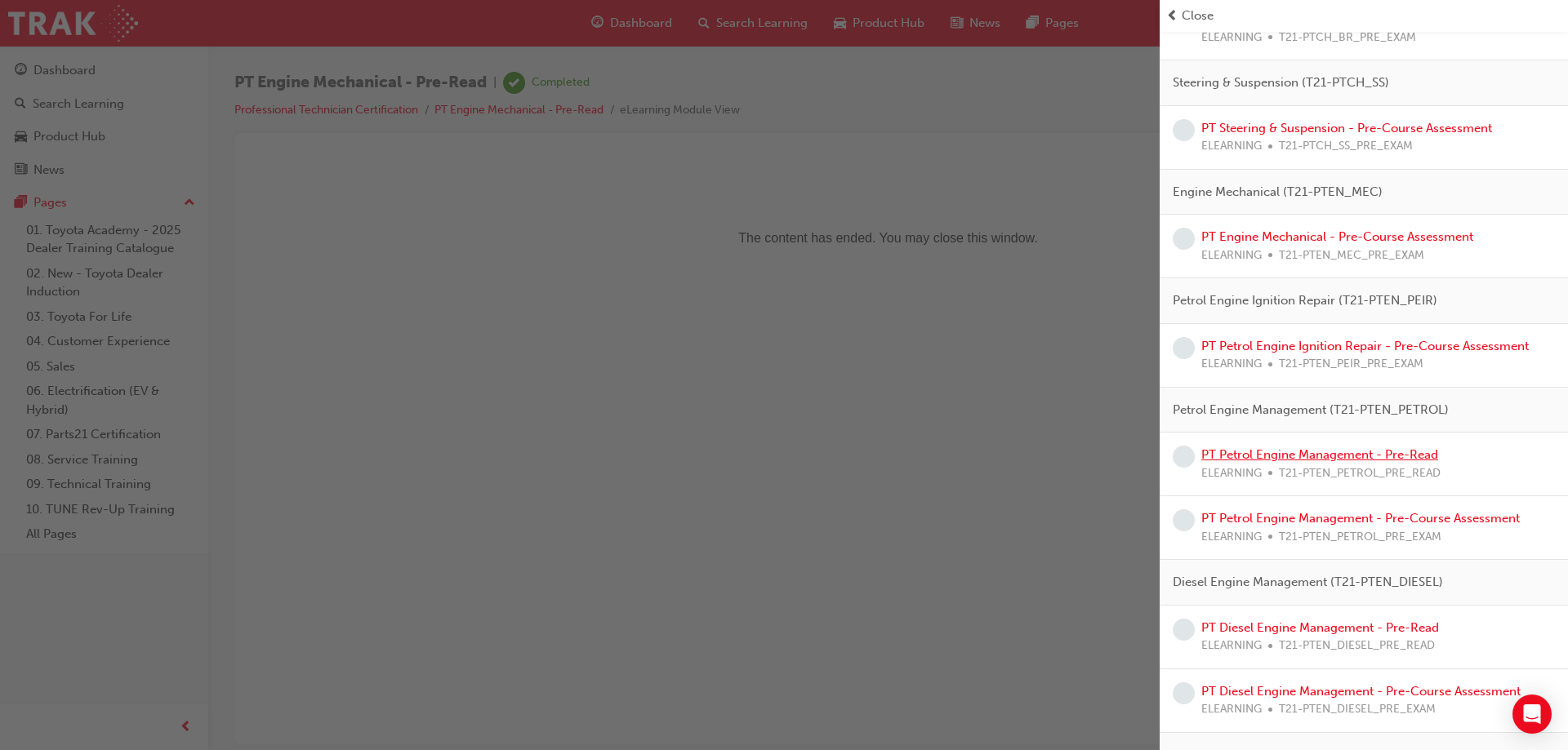
click at [1353, 461] on link "PT Petrol Engine Management - Pre-Read" at bounding box center [1319, 455] width 237 height 15
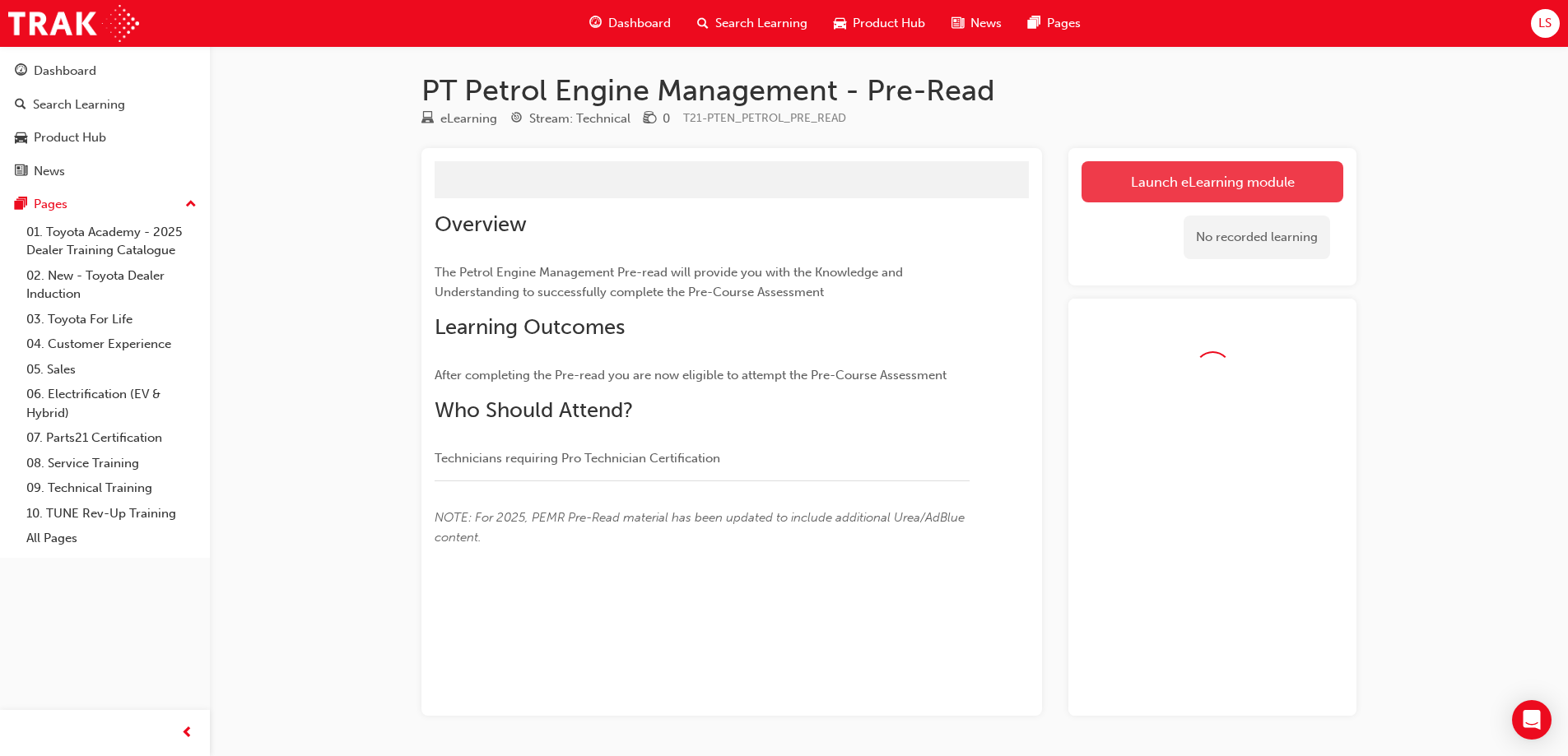
click at [1175, 165] on link "Launch eLearning module" at bounding box center [1212, 181] width 262 height 41
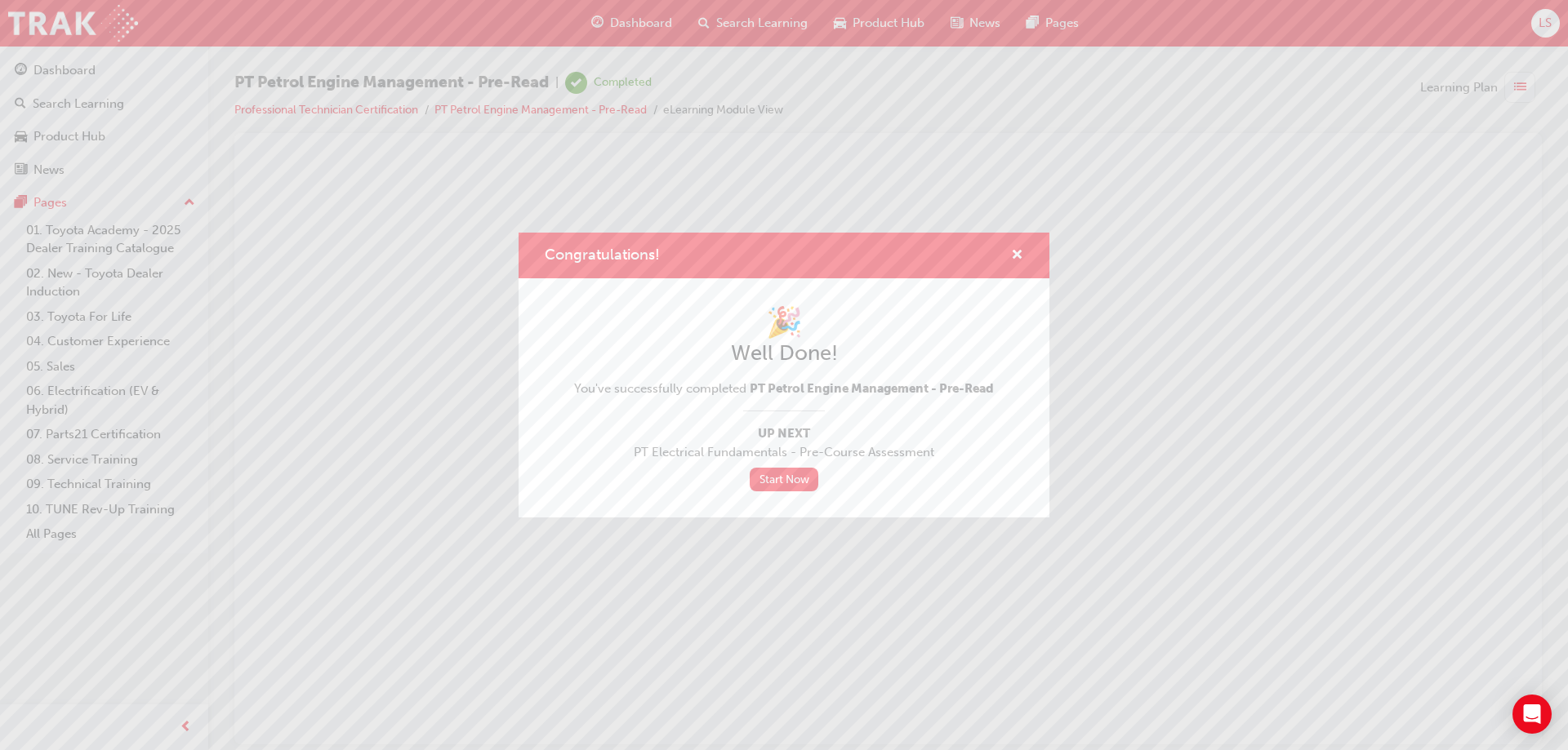
click at [1023, 240] on div "Congratulations!" at bounding box center [784, 255] width 530 height 46
click at [1018, 257] on span "cross-icon" at bounding box center [1017, 256] width 12 height 15
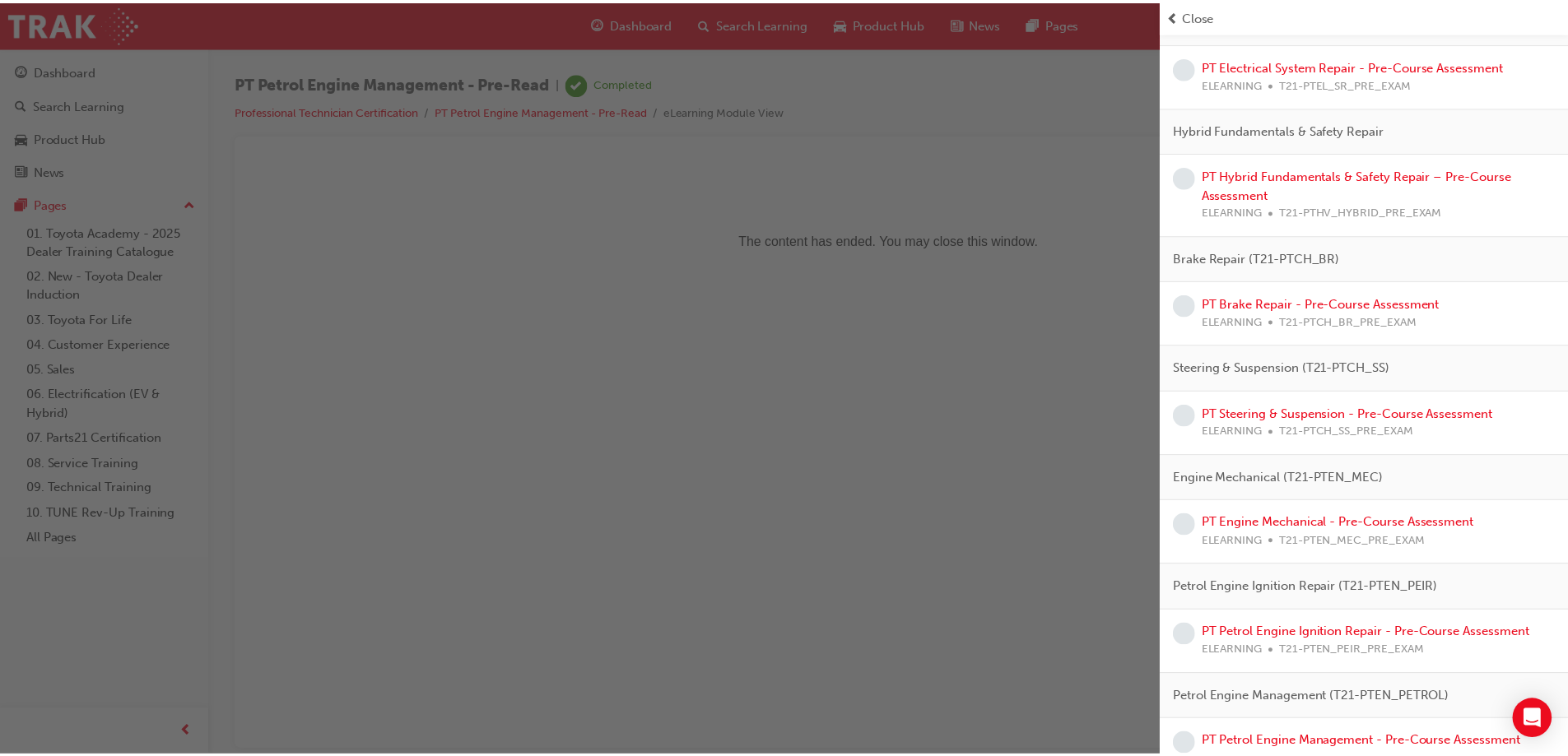
scroll to position [953, 0]
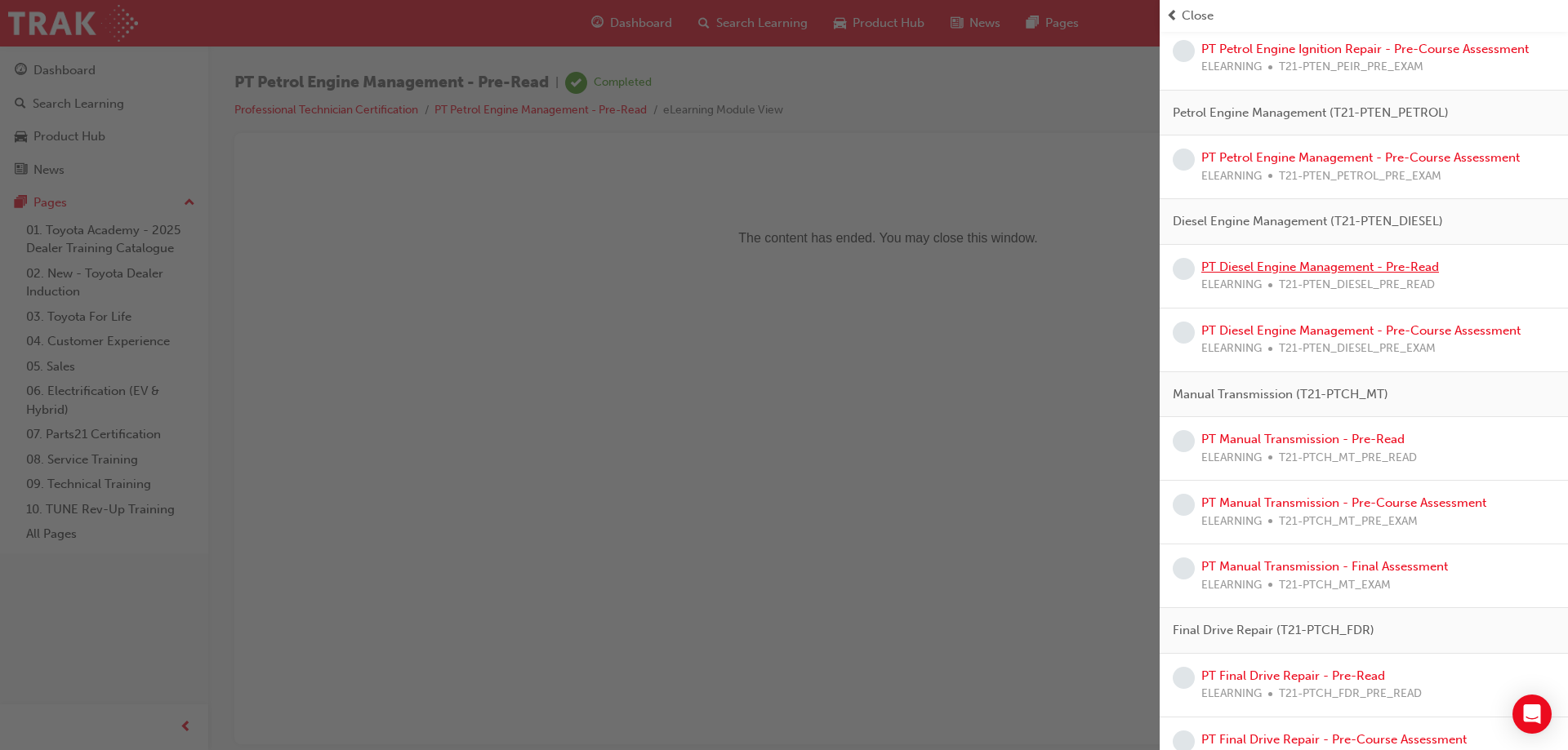
click at [1337, 268] on link "PT Diesel Engine Management - Pre-Read" at bounding box center [1320, 267] width 238 height 15
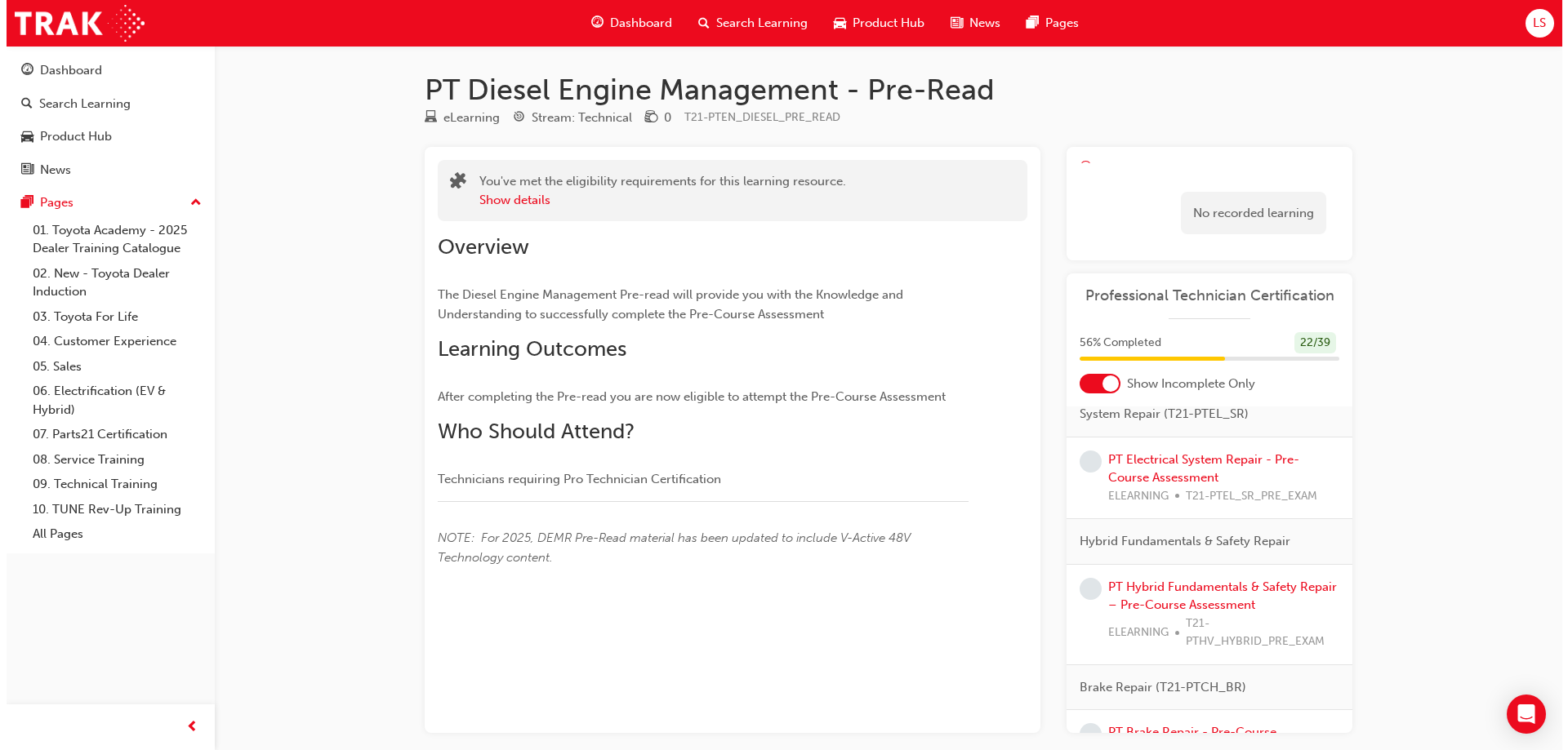
scroll to position [212, 0]
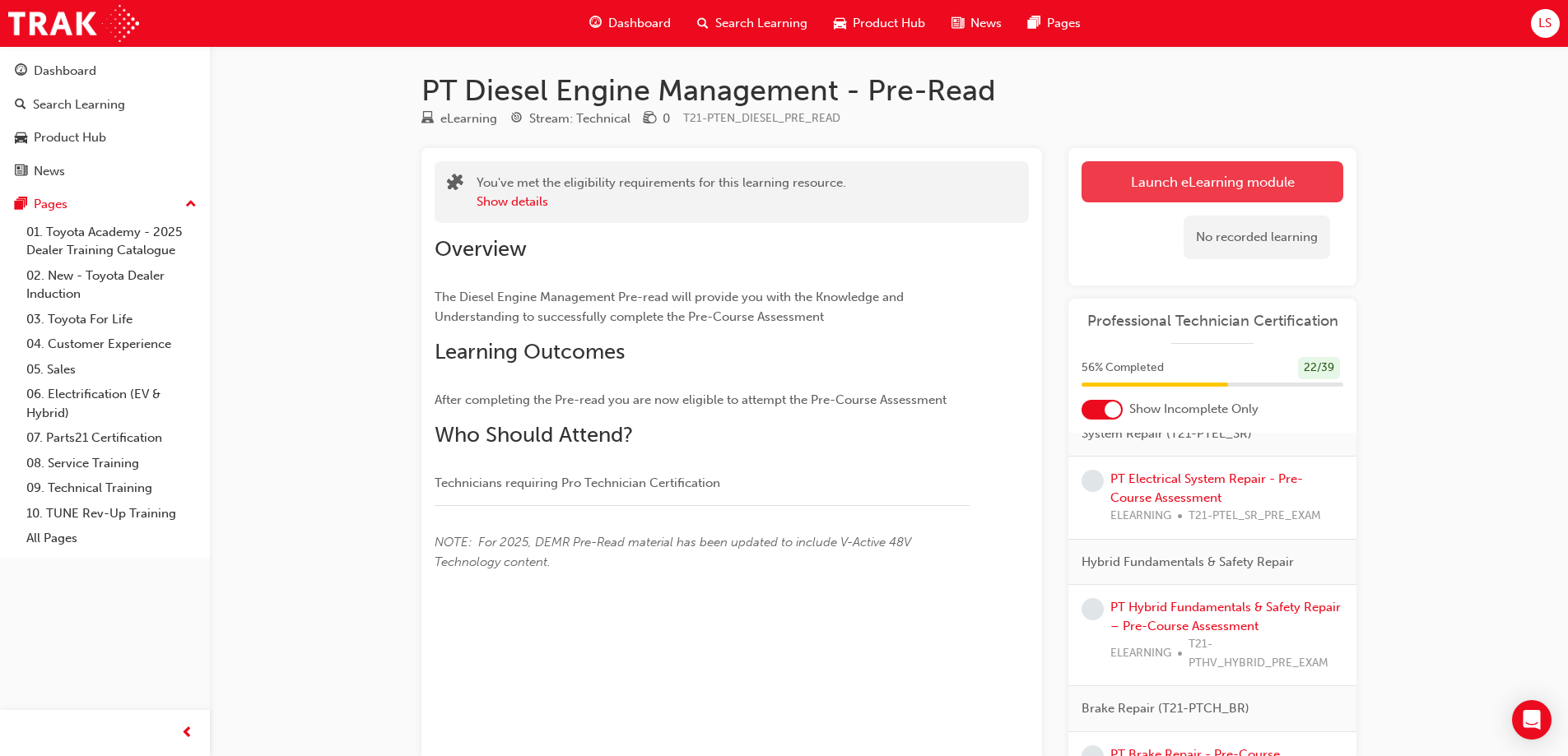
click at [1187, 167] on link "Launch eLearning module" at bounding box center [1212, 181] width 262 height 41
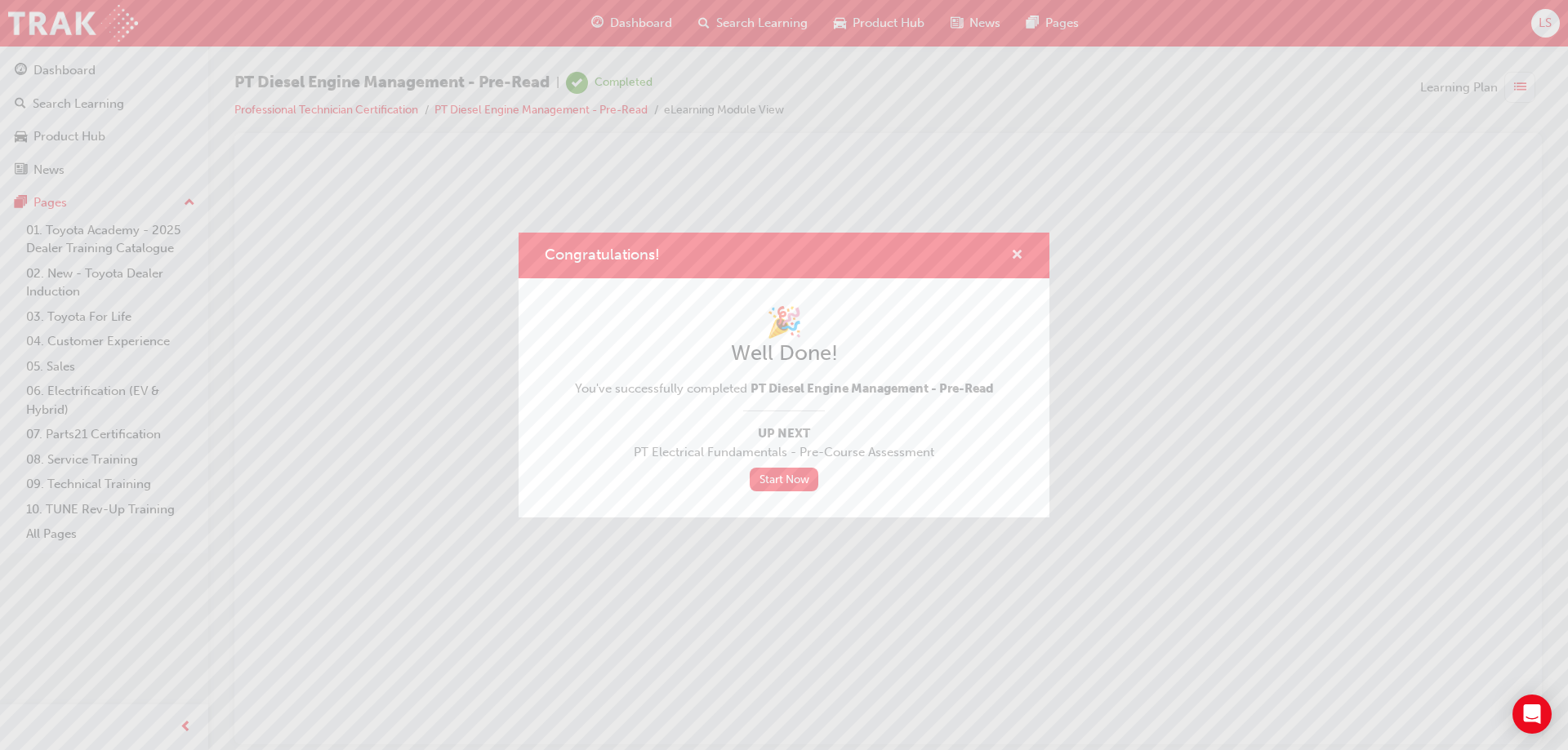
click at [1014, 249] on span "cross-icon" at bounding box center [1017, 256] width 12 height 15
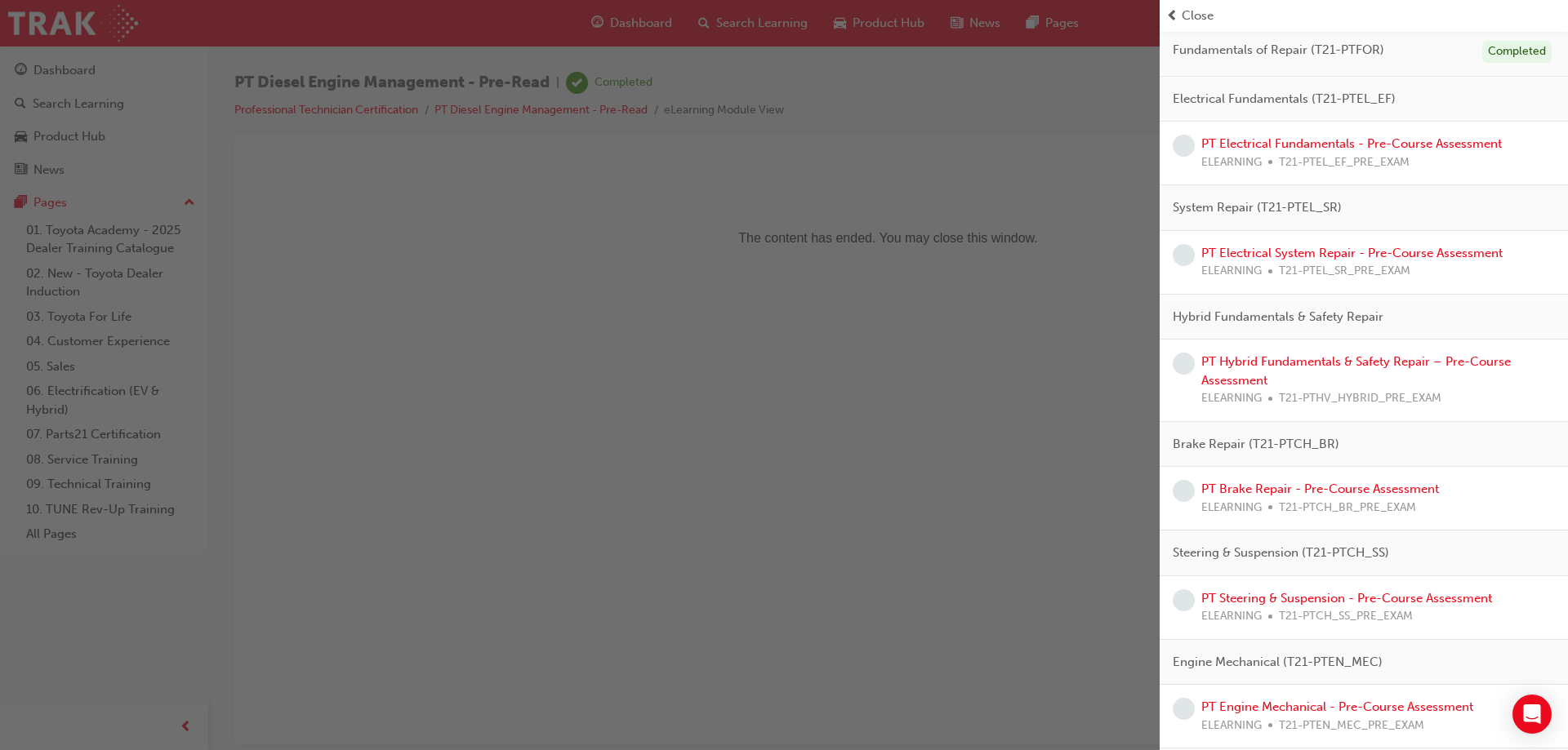
scroll to position [731, 0]
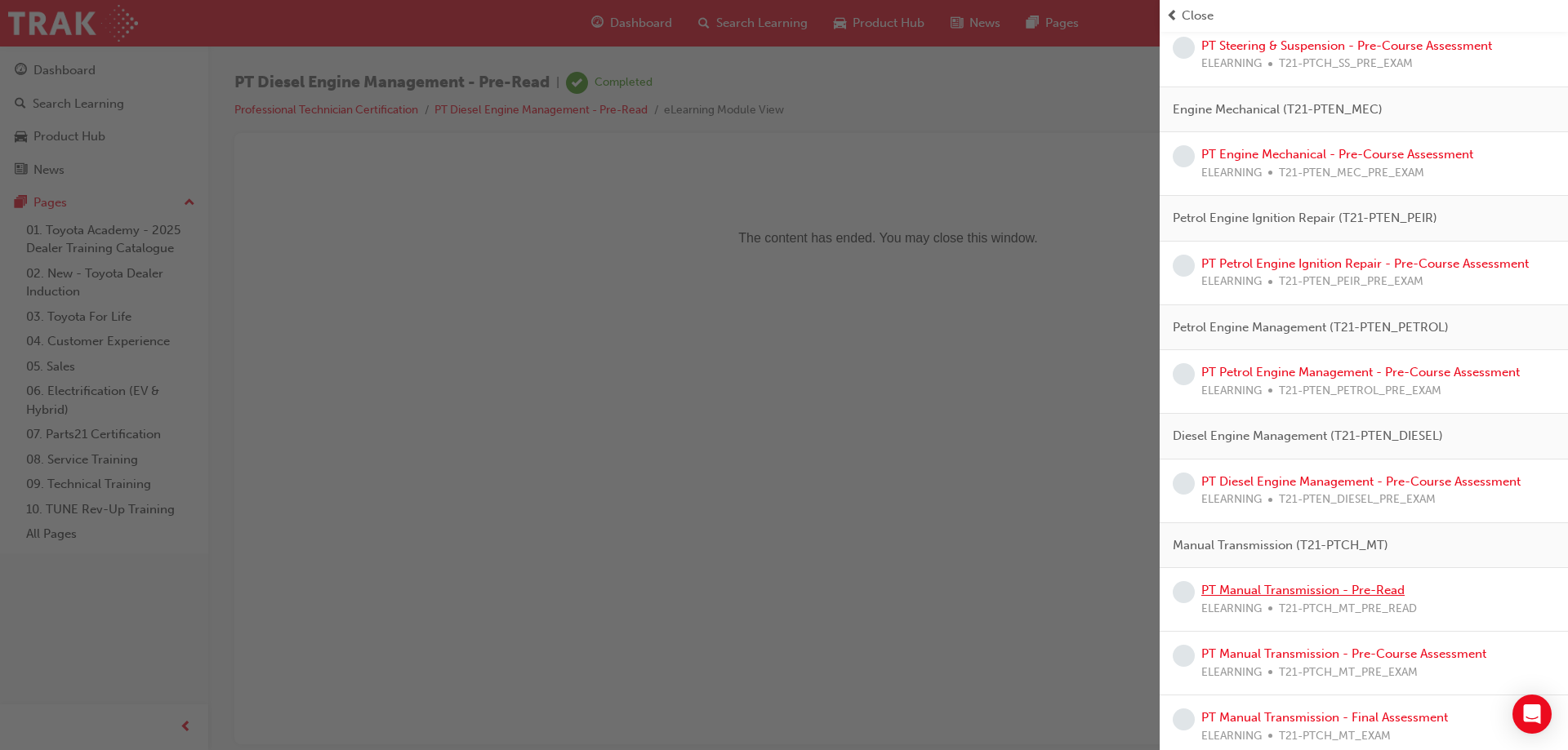
click at [1345, 596] on link "PT Manual Transmission - Pre-Read" at bounding box center [1302, 590] width 203 height 15
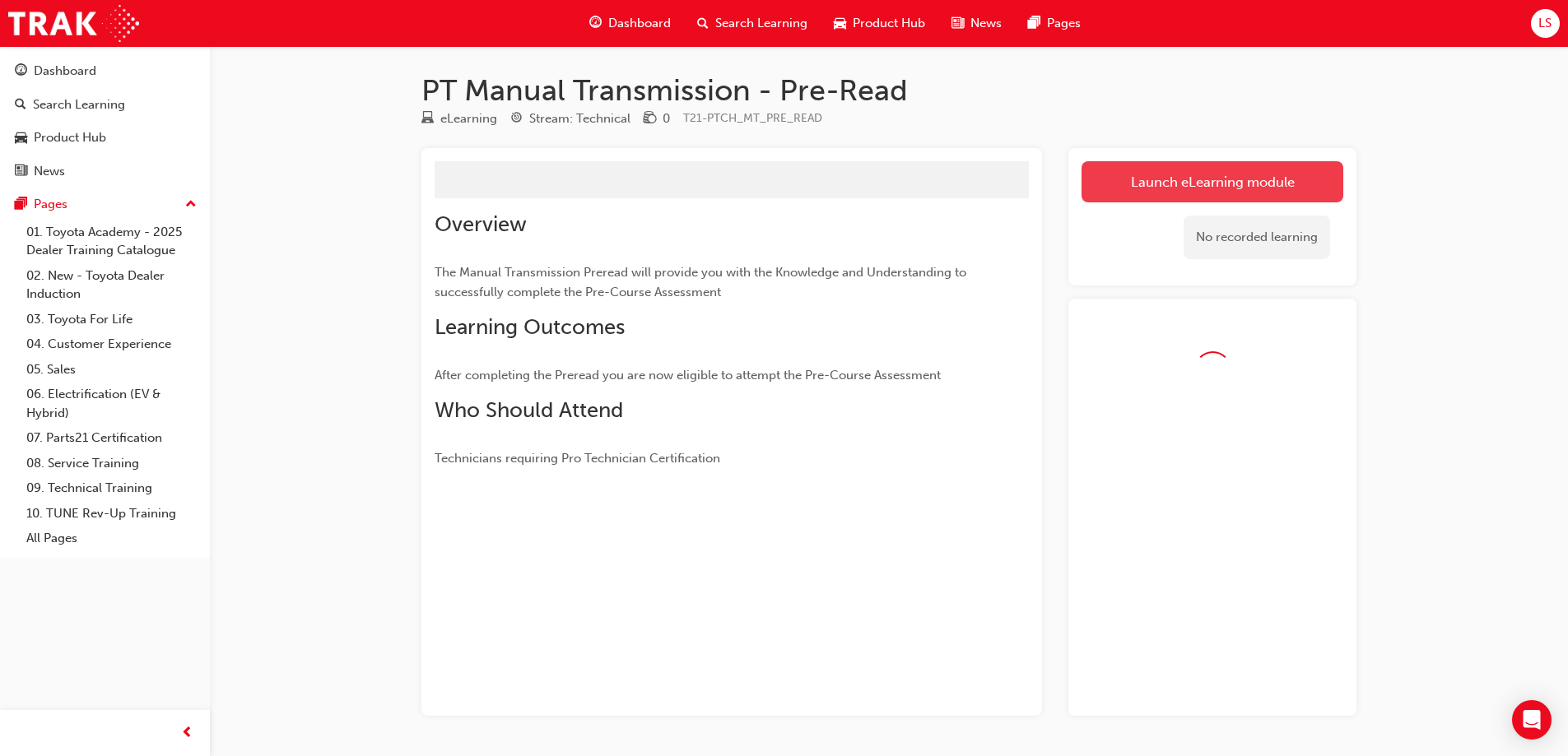
click at [1220, 164] on link "Launch eLearning module" at bounding box center [1212, 181] width 262 height 41
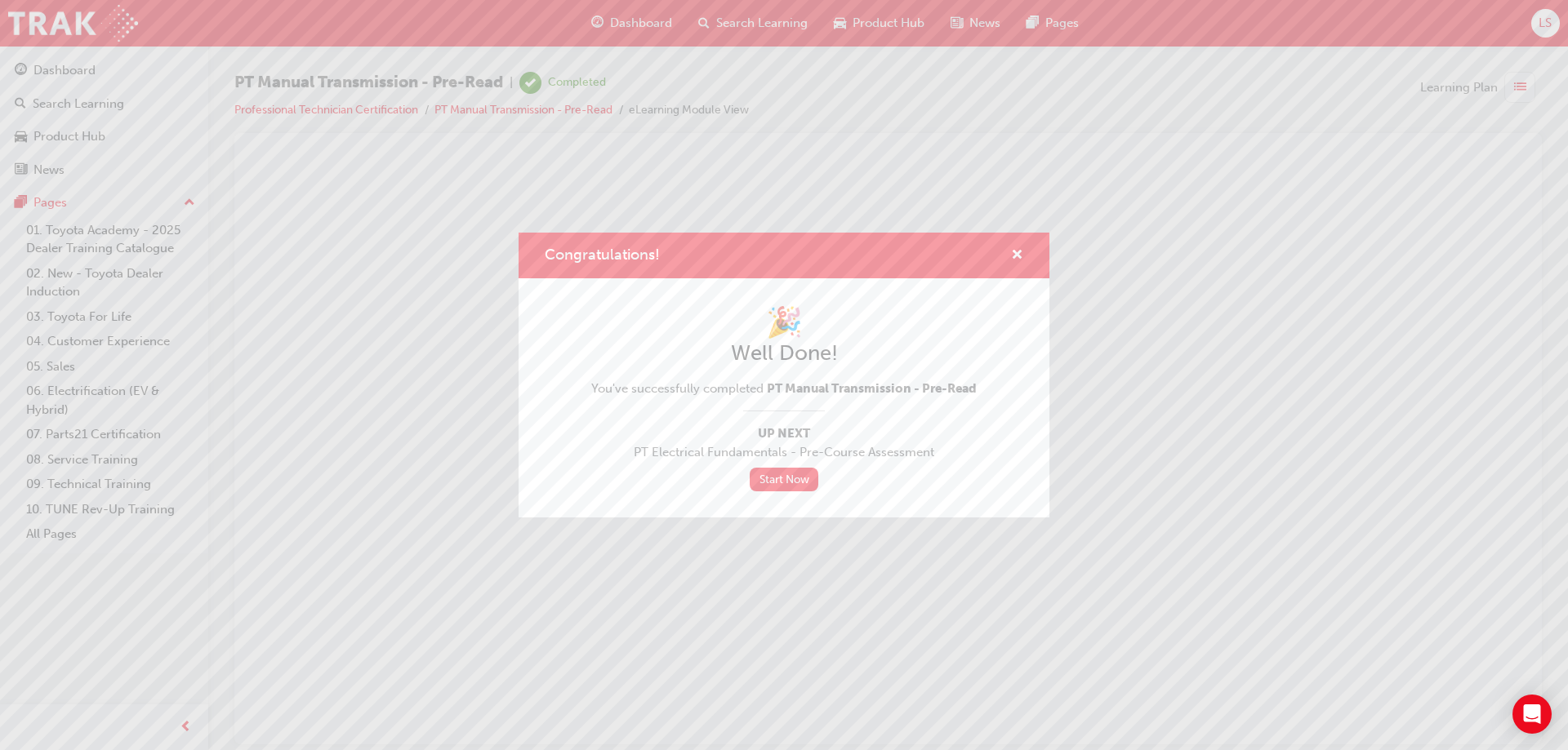
click at [1002, 251] on div "Congratulations!" at bounding box center [1010, 255] width 26 height 20
click at [1012, 254] on span "cross-icon" at bounding box center [1017, 256] width 12 height 15
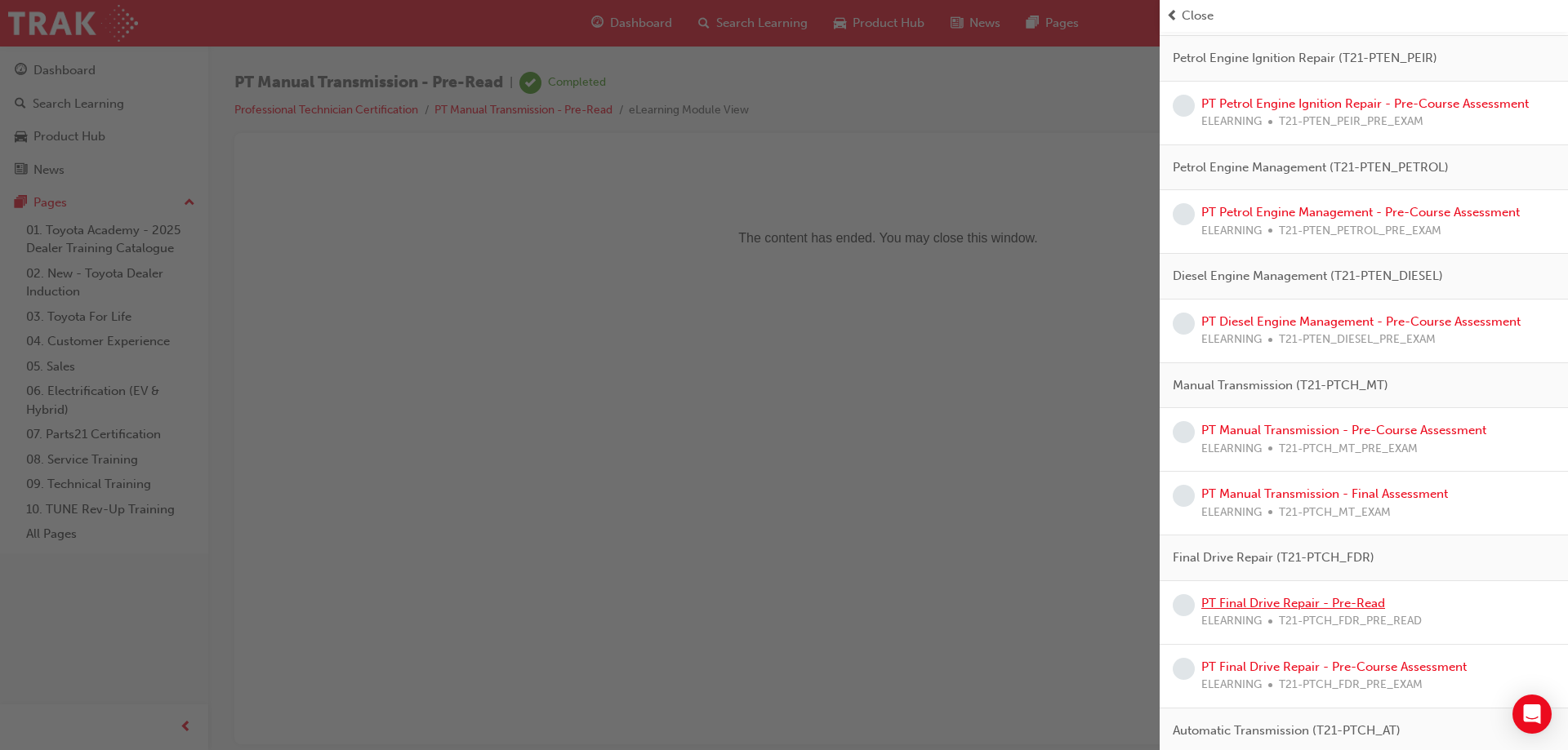
scroll to position [896, 0]
click at [1363, 597] on link "PT Final Drive Repair - Pre-Read" at bounding box center [1292, 598] width 184 height 15
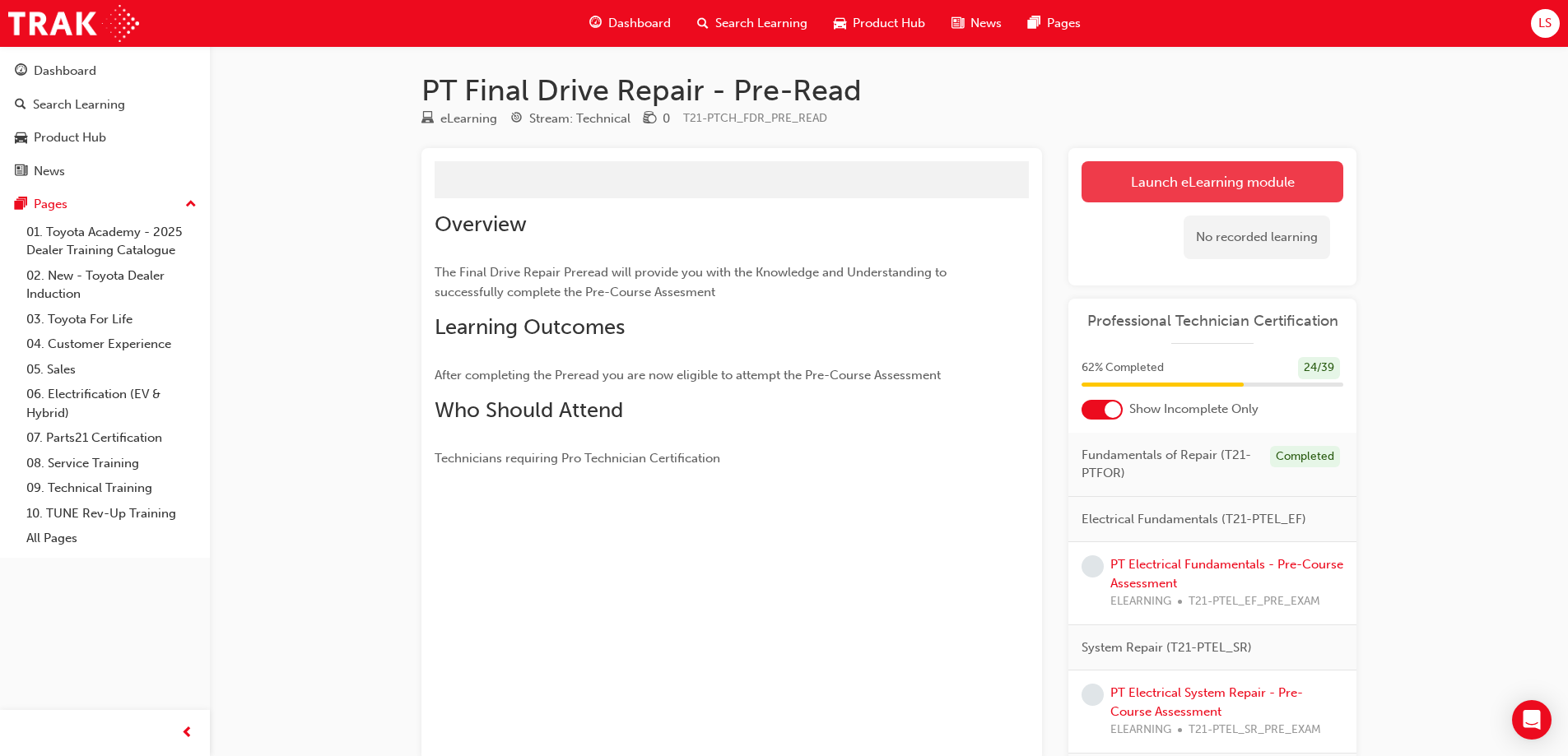
click at [1157, 190] on link "Launch eLearning module" at bounding box center [1212, 181] width 262 height 41
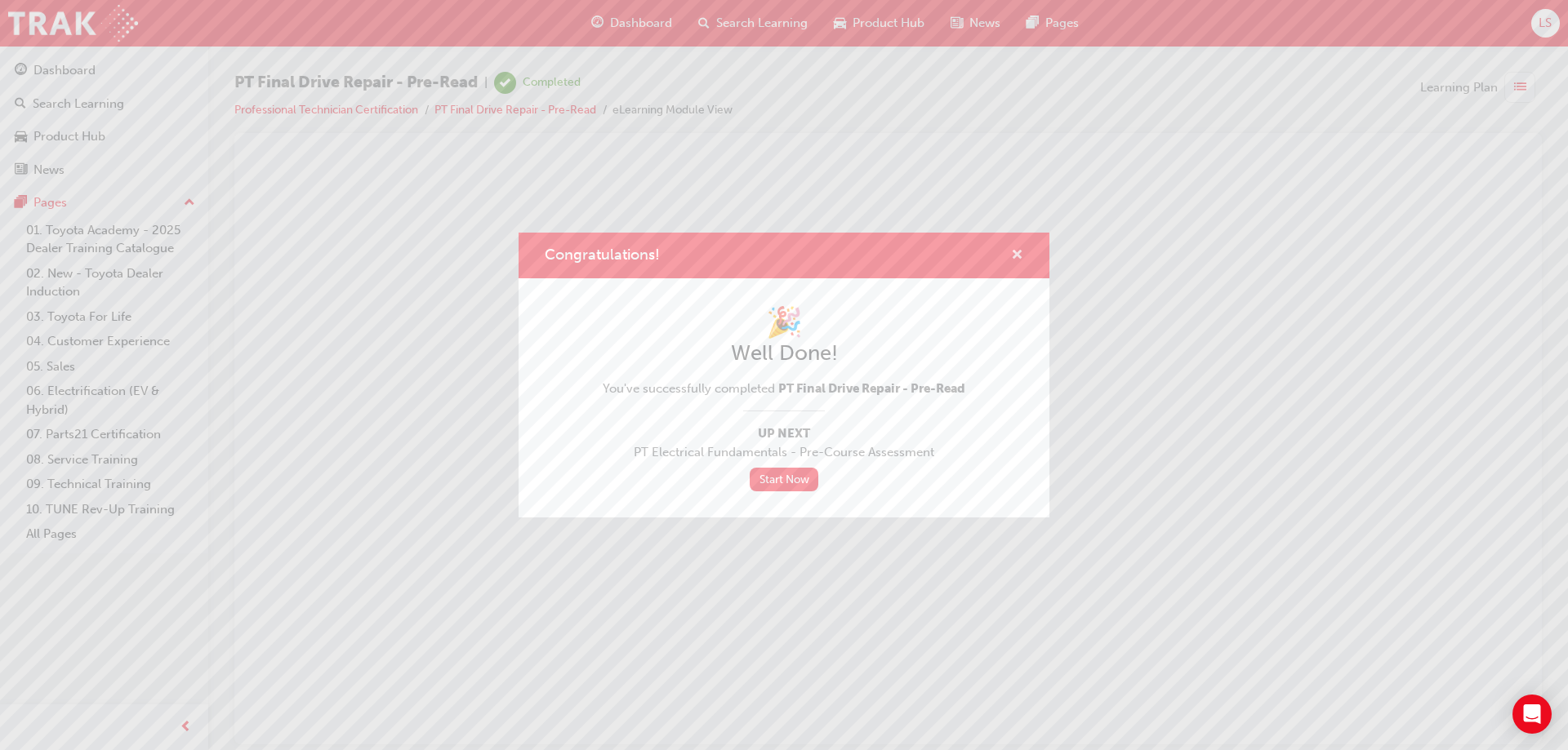
click at [1012, 249] on span "cross-icon" at bounding box center [1017, 256] width 12 height 15
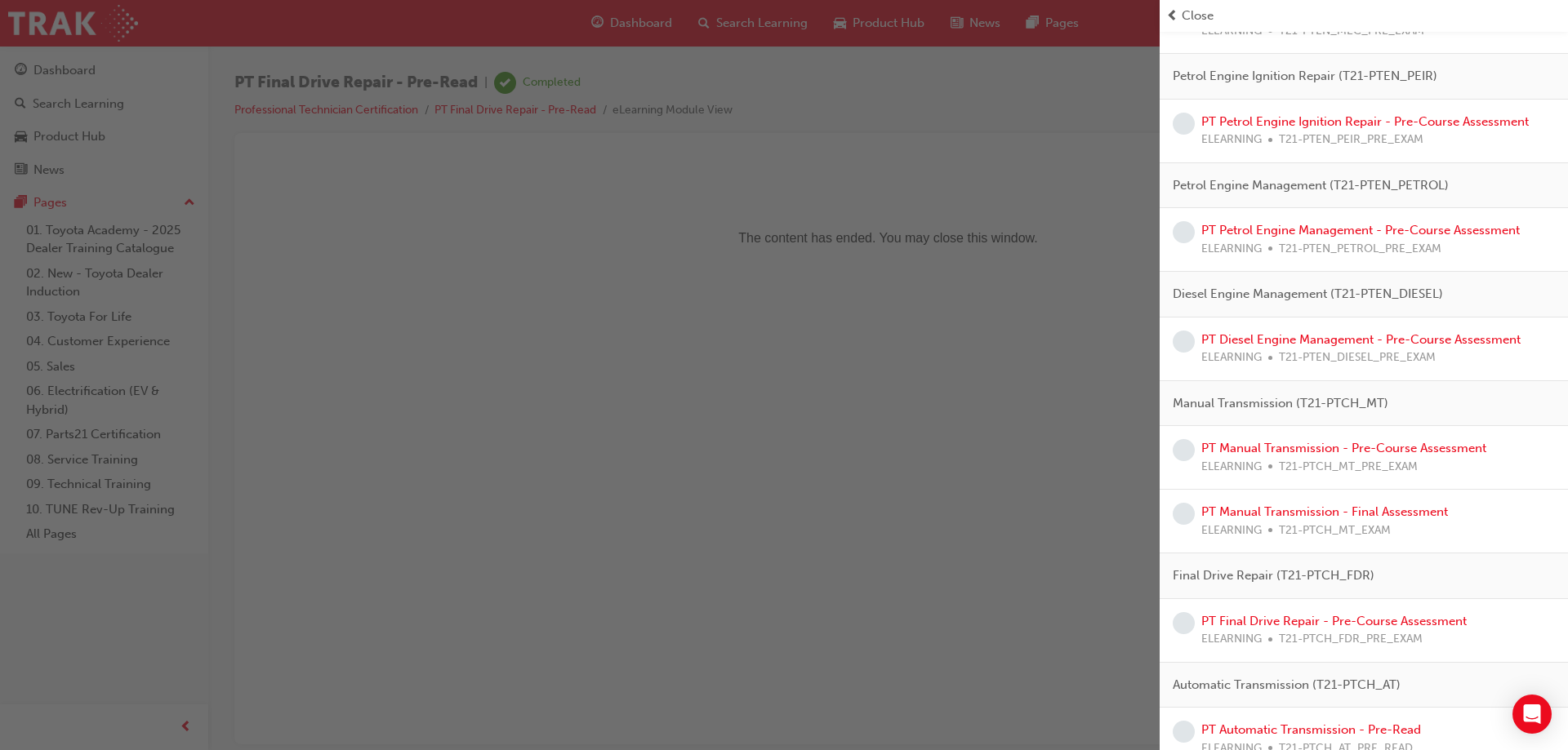
scroll to position [958, 0]
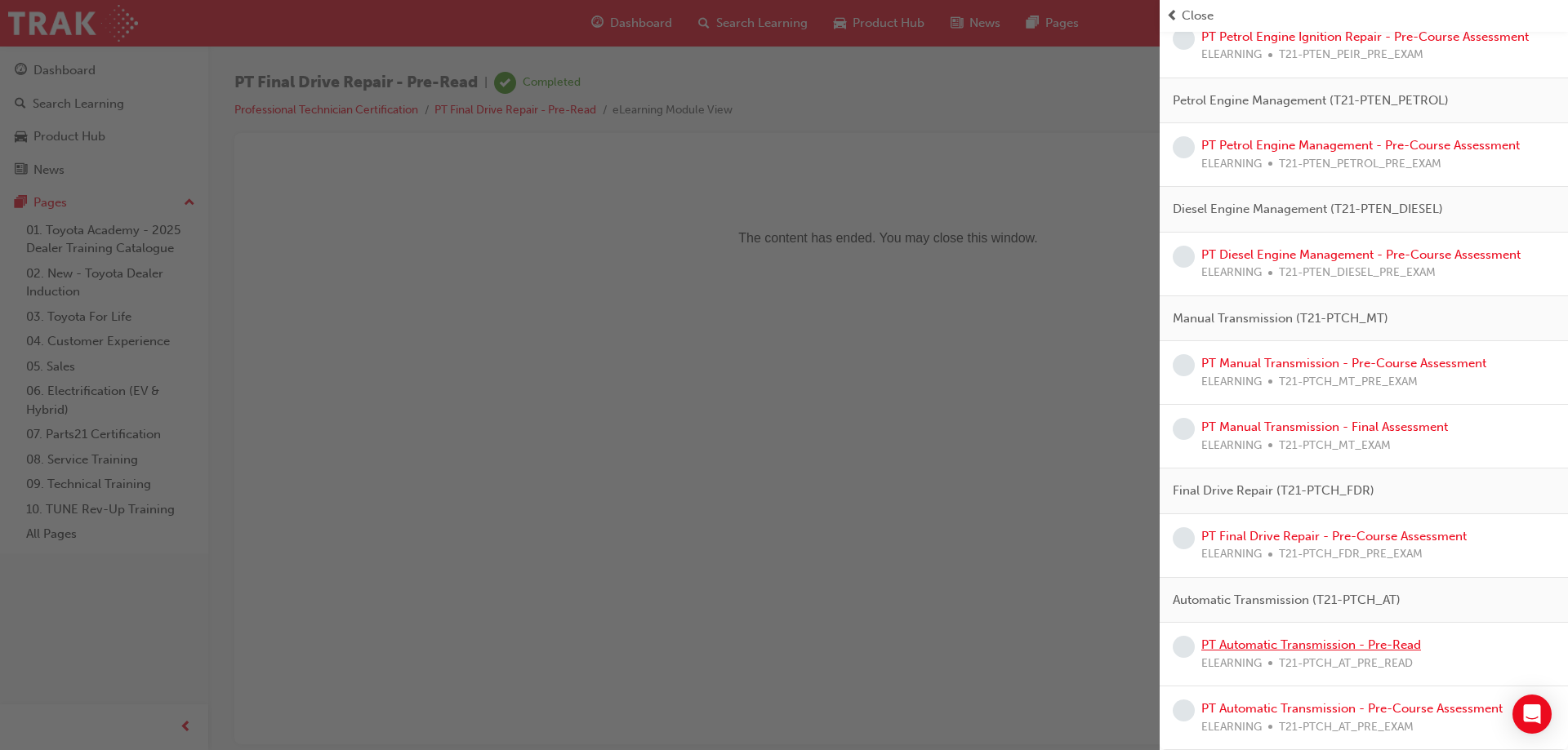
click at [1396, 650] on link "PT Automatic Transmission - Pre-Read" at bounding box center [1311, 645] width 220 height 15
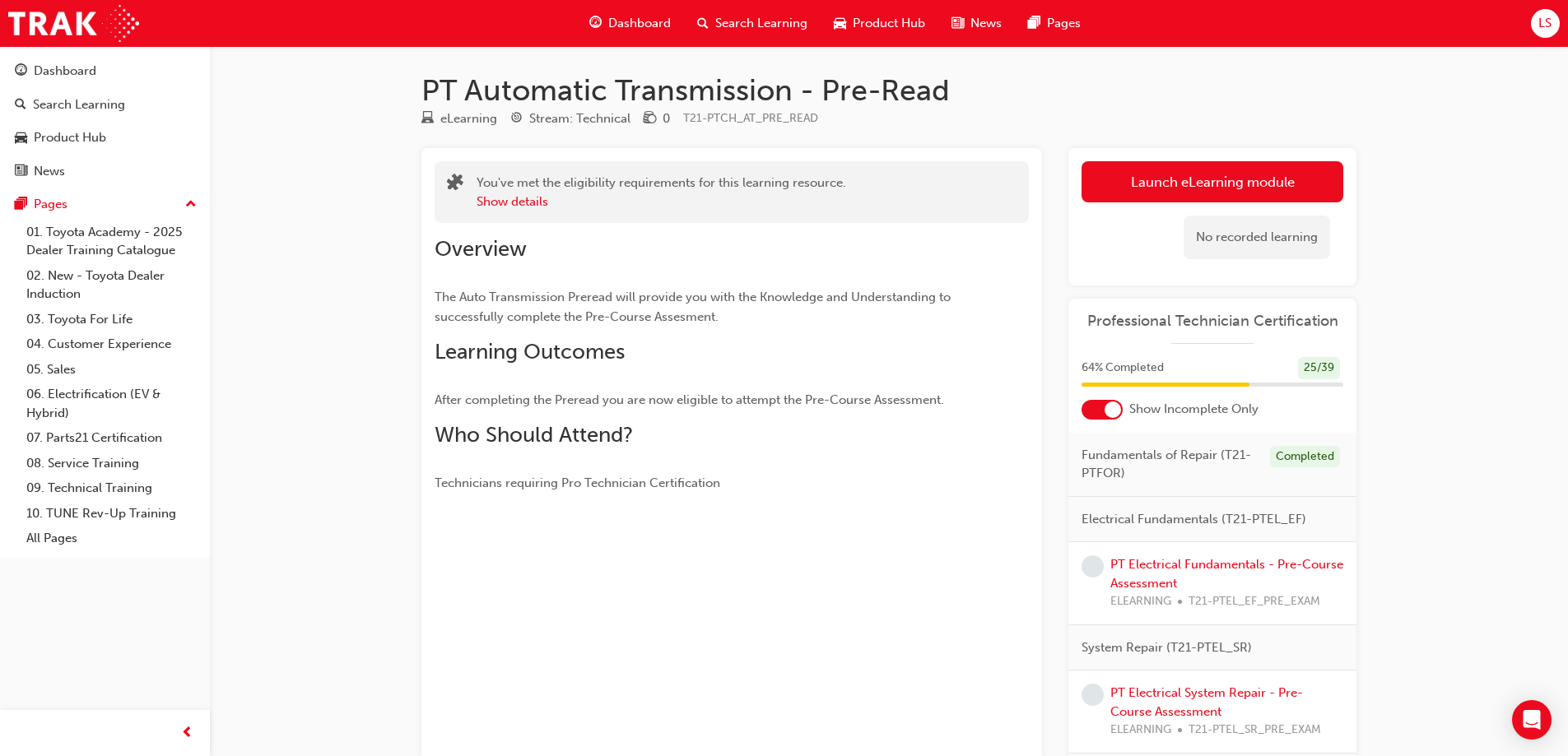
click at [1244, 155] on div "Launch eLearning module Learning Plan No recorded learning" at bounding box center [1212, 217] width 288 height 138
click at [1258, 175] on link "Launch eLearning module" at bounding box center [1212, 181] width 262 height 41
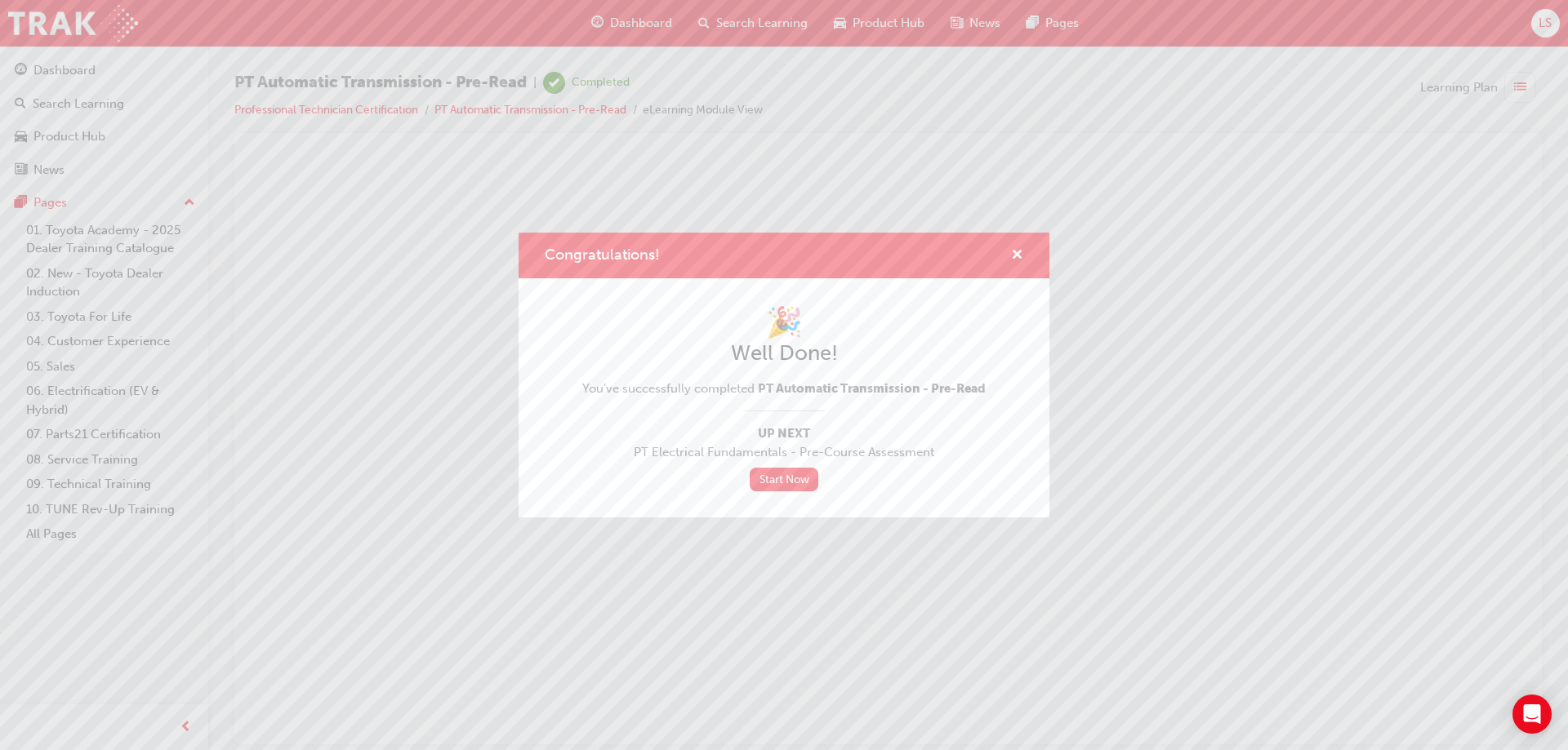
click at [1034, 253] on div "Congratulations!" at bounding box center [784, 255] width 530 height 46
click at [1013, 256] on span "cross-icon" at bounding box center [1017, 256] width 12 height 15
